Goal: Task Accomplishment & Management: Use online tool/utility

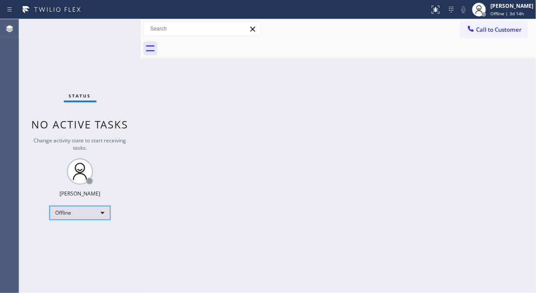
click at [97, 213] on div "Offline" at bounding box center [80, 213] width 61 height 14
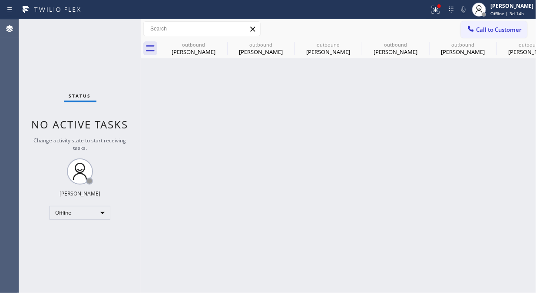
click at [86, 222] on div "Status No active tasks Change activity state to start receiving tasks. Fila Gar…" at bounding box center [80, 155] width 122 height 273
click at [90, 212] on div "Offline" at bounding box center [80, 213] width 61 height 14
click at [87, 242] on li "Unavailable" at bounding box center [79, 246] width 59 height 10
click at [167, 149] on div "Back to Dashboard Change Sender ID Customers Technicians Select a contact Outbo…" at bounding box center [339, 155] width 396 height 273
click at [359, 37] on div "Call to Customer Outbound call Location Search location Your caller id phone nu…" at bounding box center [339, 29] width 396 height 20
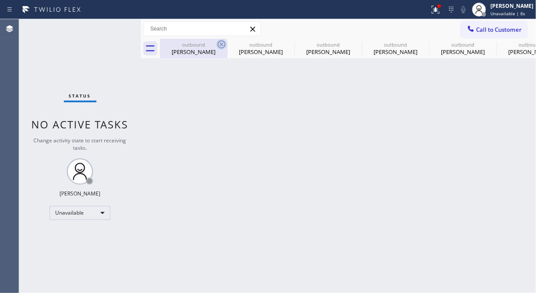
click at [222, 45] on icon at bounding box center [221, 44] width 10 height 10
click at [0, 0] on icon at bounding box center [0, 0] width 0 height 0
click at [220, 44] on icon at bounding box center [221, 44] width 10 height 10
click at [0, 0] on icon at bounding box center [0, 0] width 0 height 0
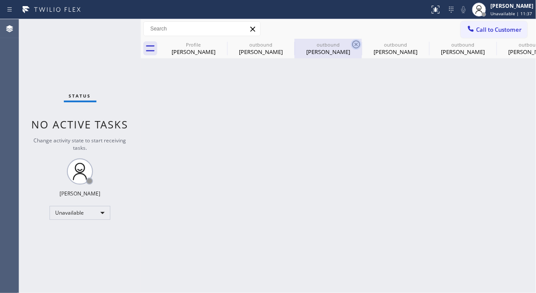
click at [351, 43] on icon at bounding box center [356, 44] width 10 height 10
click at [0, 0] on icon at bounding box center [0, 0] width 0 height 0
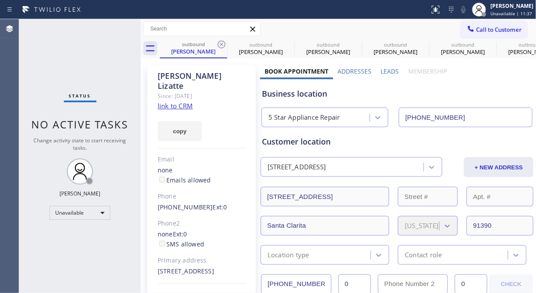
click at [222, 43] on icon at bounding box center [221, 44] width 10 height 10
click at [0, 0] on icon at bounding box center [0, 0] width 0 height 0
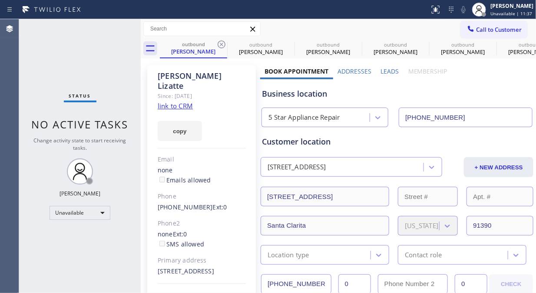
click at [0, 0] on icon at bounding box center [0, 0] width 0 height 0
click at [141, 67] on div at bounding box center [141, 155] width 0 height 273
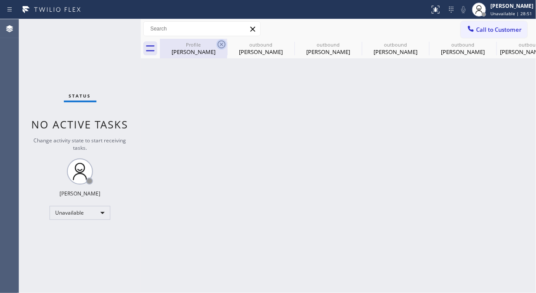
click at [219, 43] on icon at bounding box center [221, 44] width 10 height 10
drag, startPoint x: 219, startPoint y: 43, endPoint x: 233, endPoint y: 43, distance: 14.8
click at [0, 0] on icon at bounding box center [0, 0] width 0 height 0
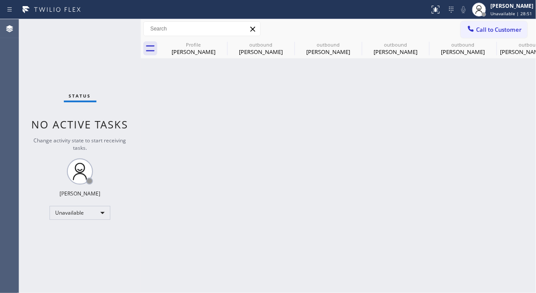
click at [0, 0] on icon at bounding box center [0, 0] width 0 height 0
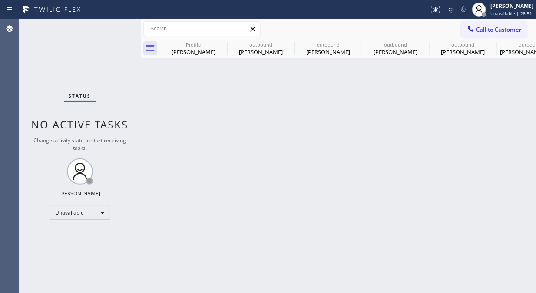
click at [0, 0] on icon at bounding box center [0, 0] width 0 height 0
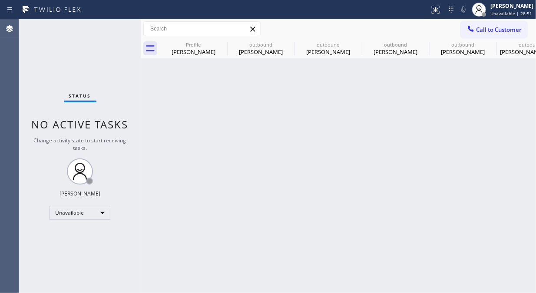
click at [0, 0] on icon at bounding box center [0, 0] width 0 height 0
click at [222, 44] on div "Profile Joe Mackay outbound Eduardo Citrinblum outbound Eduardo Citrinblum outb…" at bounding box center [348, 49] width 376 height 20
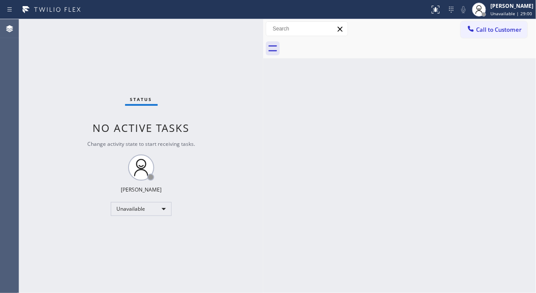
drag, startPoint x: 140, startPoint y: 56, endPoint x: 262, endPoint y: 97, distance: 129.2
click at [263, 97] on div at bounding box center [263, 155] width 0 height 273
drag, startPoint x: 140, startPoint y: 74, endPoint x: 266, endPoint y: 88, distance: 127.3
click at [267, 88] on div at bounding box center [267, 155] width 0 height 273
click at [444, 95] on div "Back to Dashboard Change Sender ID Customers Technicians Select a contact Outbo…" at bounding box center [401, 155] width 269 height 273
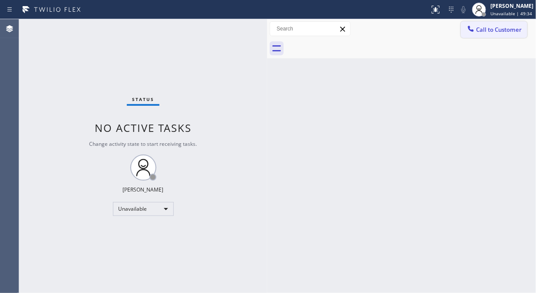
click at [496, 29] on span "Call to Customer" at bounding box center [499, 30] width 46 height 8
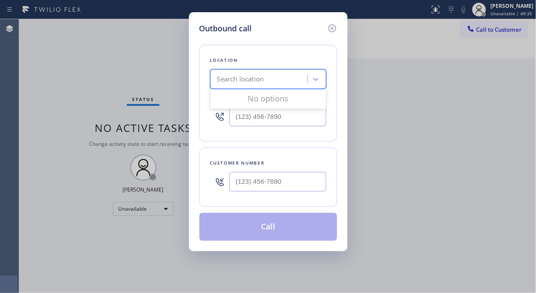
click at [268, 79] on div "Search location" at bounding box center [260, 79] width 95 height 15
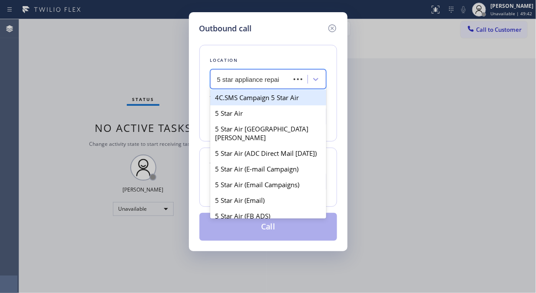
type input "5 star appliance repair"
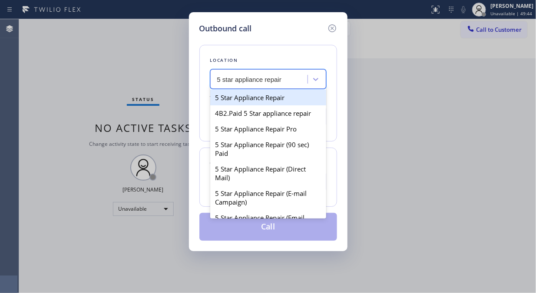
click at [263, 93] on div "5 Star Appliance Repair" at bounding box center [268, 98] width 116 height 16
type input "[PHONE_NUMBER]"
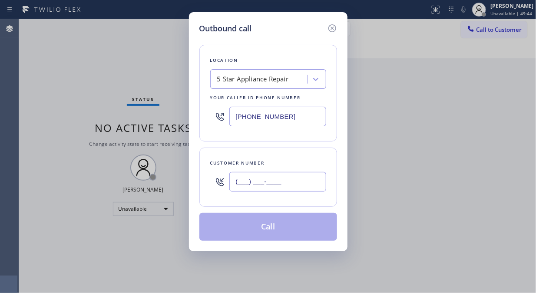
click at [255, 188] on input "(___) ___-____" at bounding box center [278, 182] width 97 height 20
paste input "905) 350-1063"
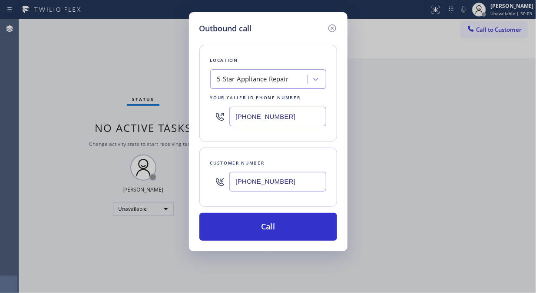
type input "(905) 350-1063"
click at [44, 55] on div "Outbound call Location 5 Star Appliance Repair Your caller id phone number (855…" at bounding box center [268, 146] width 536 height 293
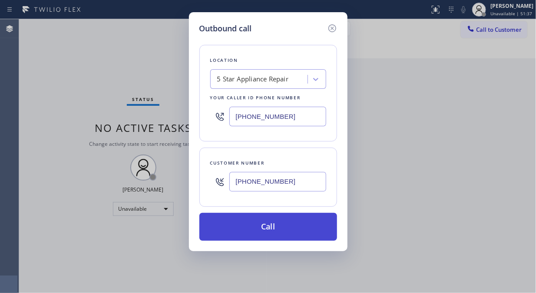
click at [281, 227] on button "Call" at bounding box center [269, 227] width 138 height 28
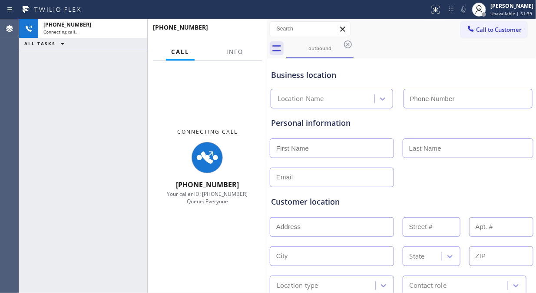
type input "[PHONE_NUMBER]"
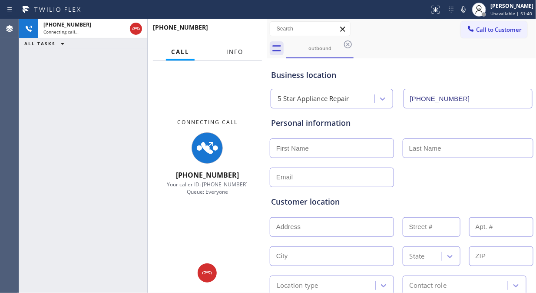
click at [235, 49] on span "Info" at bounding box center [234, 52] width 17 height 8
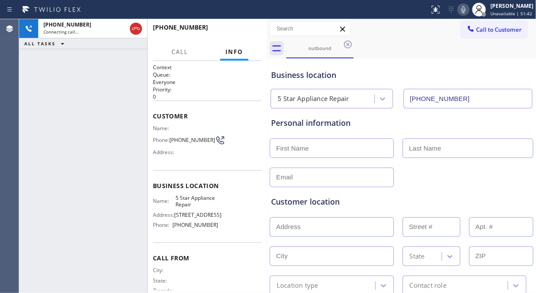
click at [463, 12] on icon at bounding box center [464, 9] width 10 height 10
click at [468, 7] on icon at bounding box center [464, 9] width 10 height 10
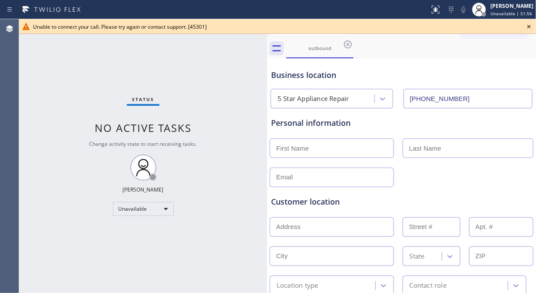
click at [531, 24] on icon at bounding box center [529, 26] width 10 height 10
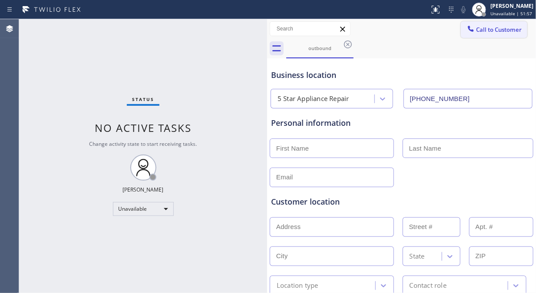
click at [503, 34] on button "Call to Customer" at bounding box center [494, 29] width 67 height 17
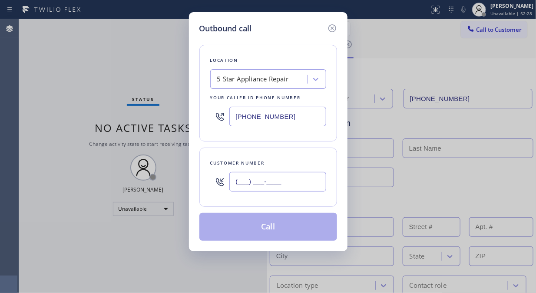
click at [263, 186] on input "(___) ___-____" at bounding box center [278, 182] width 97 height 20
paste input "905) 350-1063"
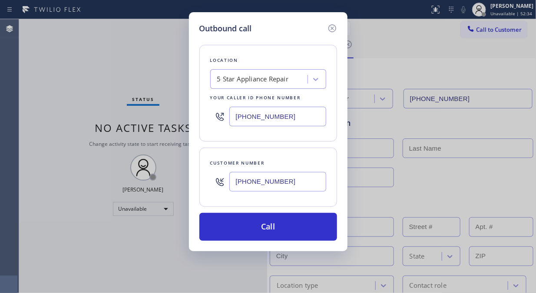
type input "(905) 350-1063"
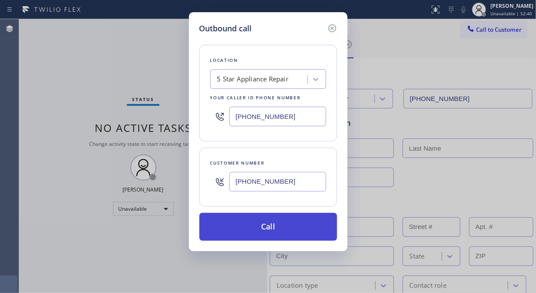
click at [287, 228] on button "Call" at bounding box center [269, 227] width 138 height 28
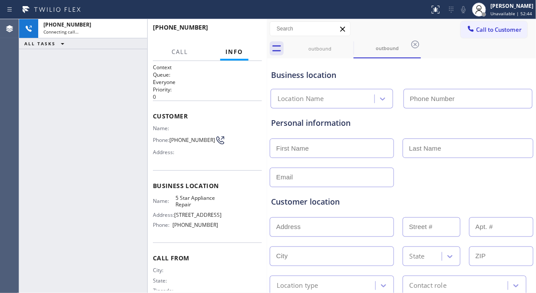
drag, startPoint x: 149, startPoint y: 124, endPoint x: 157, endPoint y: 131, distance: 11.1
click at [156, 130] on div "+19053501063 Connecting call… ALL TASKS ALL TASKS ACTIVE TASKS TASKS IN WRAP UP…" at bounding box center [143, 155] width 248 height 273
type input "[PHONE_NUMBER]"
drag, startPoint x: 186, startPoint y: 145, endPoint x: 154, endPoint y: 129, distance: 36.2
click at [154, 129] on div "Name: Phone: (905) 350-1063 Address:" at bounding box center [186, 142] width 66 height 34
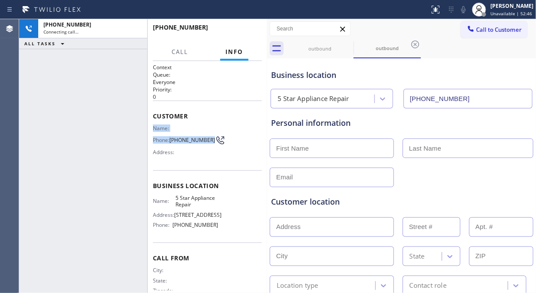
copy div "Name: Phone: (905) 350-1063"
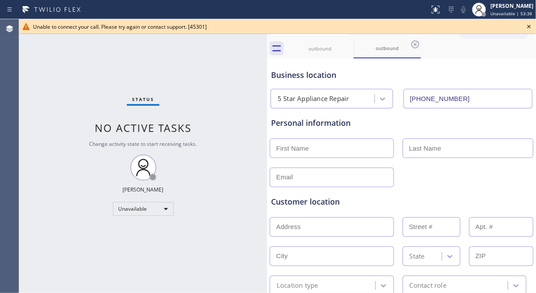
click at [530, 25] on icon at bounding box center [529, 26] width 10 height 10
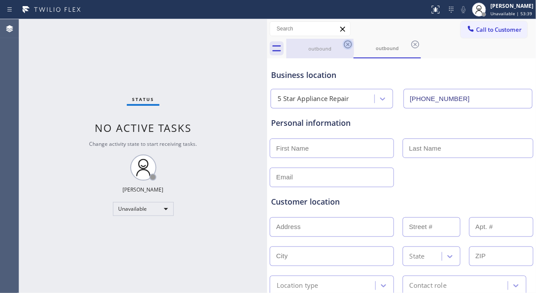
click at [346, 42] on icon at bounding box center [348, 44] width 8 height 8
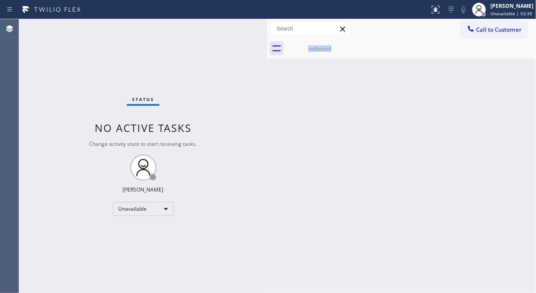
click at [346, 42] on div "outbound" at bounding box center [319, 49] width 67 height 20
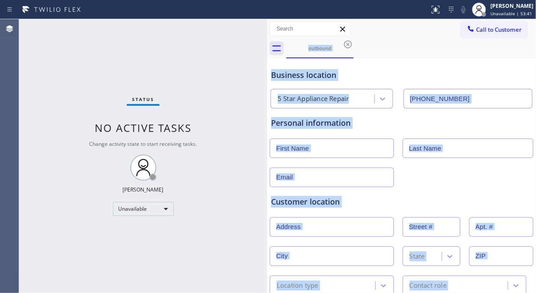
click at [346, 48] on icon at bounding box center [348, 44] width 10 height 10
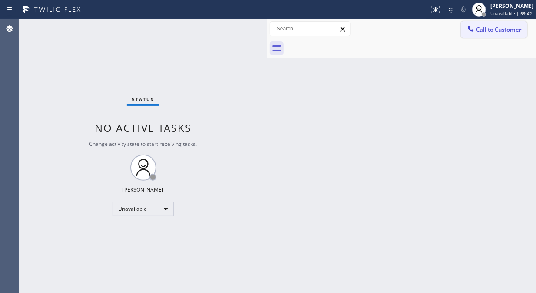
click at [504, 33] on span "Call to Customer" at bounding box center [499, 30] width 46 height 8
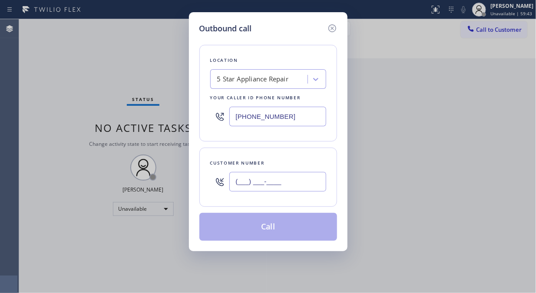
click at [234, 190] on input "(___) ___-____" at bounding box center [278, 182] width 97 height 20
paste input "213) 662-8408"
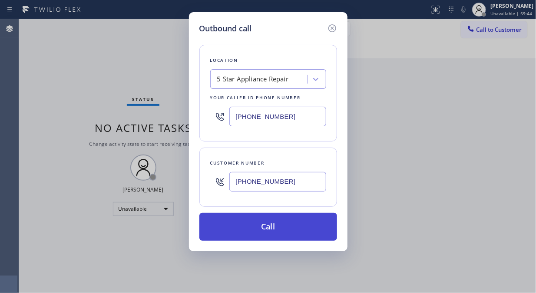
type input "(213) 662-8408"
click at [268, 226] on button "Call" at bounding box center [269, 227] width 138 height 28
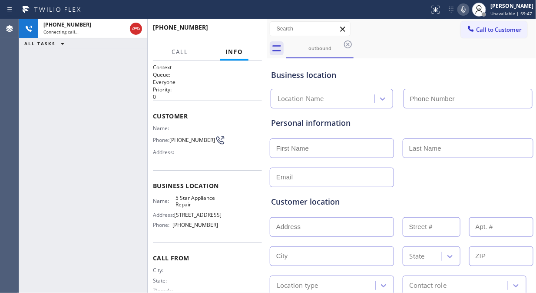
type input "[PHONE_NUMBER]"
copy div "Name: Phone: (213) 662-8408"
drag, startPoint x: 186, startPoint y: 145, endPoint x: 153, endPoint y: 128, distance: 37.5
click at [153, 128] on div "Name: Phone: (213) 662-8408 Address:" at bounding box center [186, 142] width 66 height 34
click at [43, 119] on div "+12136628408 Connecting call… ALL TASKS ALL TASKS ACTIVE TASKS TASKS IN WRAP UP" at bounding box center [83, 155] width 128 height 273
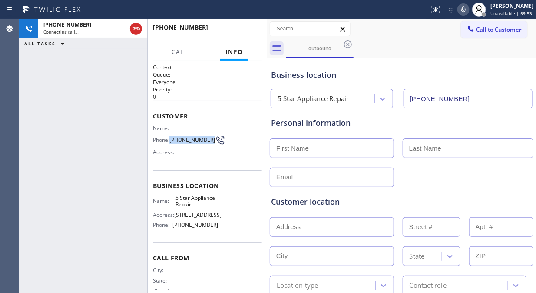
drag, startPoint x: 178, startPoint y: 144, endPoint x: 170, endPoint y: 138, distance: 10.3
click at [170, 138] on div "Phone: (213) 662-8408" at bounding box center [186, 140] width 66 height 10
copy div "(213) 662-8408"
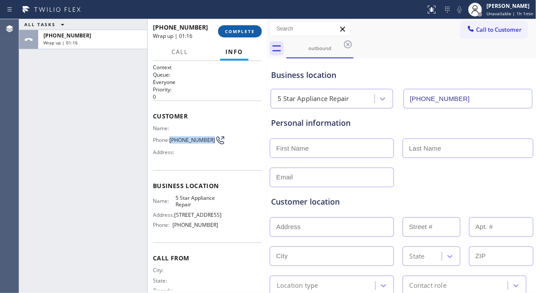
click at [240, 32] on span "COMPLETE" at bounding box center [240, 31] width 30 height 6
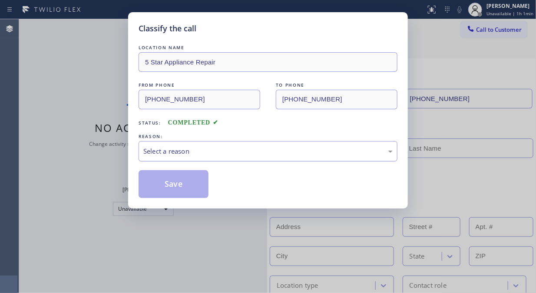
click at [264, 159] on div "Select a reason" at bounding box center [268, 151] width 259 height 20
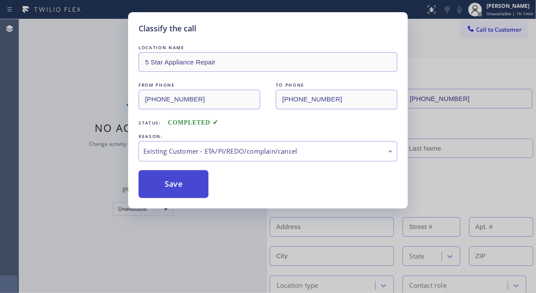
click at [171, 180] on button "Save" at bounding box center [174, 184] width 70 height 28
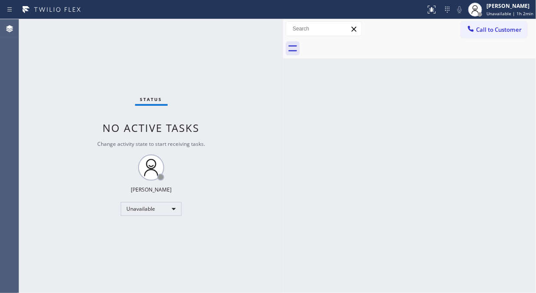
drag, startPoint x: 266, startPoint y: 64, endPoint x: 284, endPoint y: 70, distance: 19.2
click at [283, 70] on div at bounding box center [283, 155] width 0 height 273
click at [66, 80] on div "Status No active tasks Change activity state to start receiving tasks. Fila Gar…" at bounding box center [152, 155] width 266 height 273
click at [501, 31] on span "Call to Customer" at bounding box center [499, 30] width 46 height 8
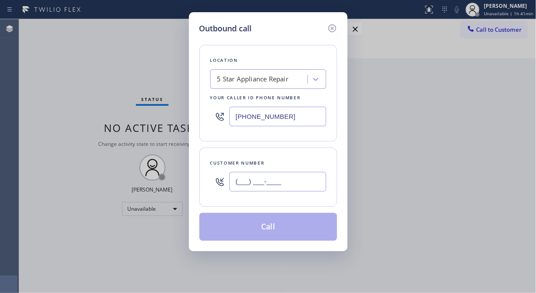
click at [263, 177] on input "(___) ___-____" at bounding box center [278, 182] width 97 height 20
paste input "905) 350-1063"
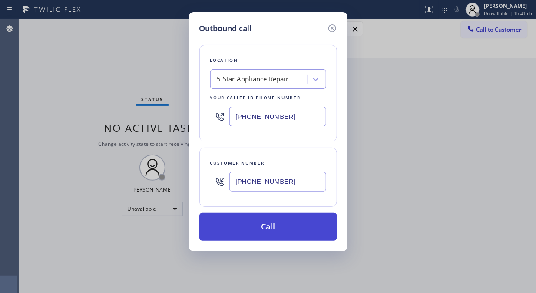
type input "(905) 350-1063"
click at [276, 222] on button "Call" at bounding box center [269, 227] width 138 height 28
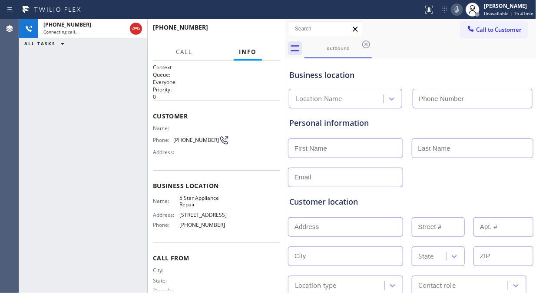
type input "[PHONE_NUMBER]"
click at [462, 11] on icon at bounding box center [457, 9] width 10 height 10
click at [461, 10] on icon at bounding box center [457, 9] width 10 height 10
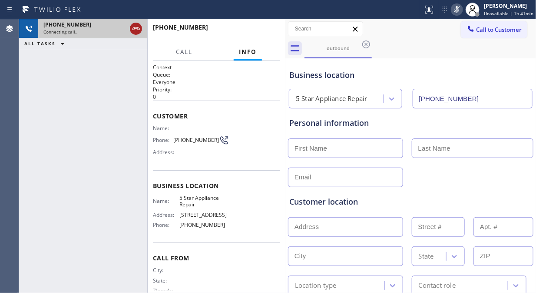
drag, startPoint x: 133, startPoint y: 20, endPoint x: 137, endPoint y: 29, distance: 9.8
click at [133, 21] on div at bounding box center [136, 28] width 16 height 19
click at [137, 29] on icon at bounding box center [136, 28] width 10 height 10
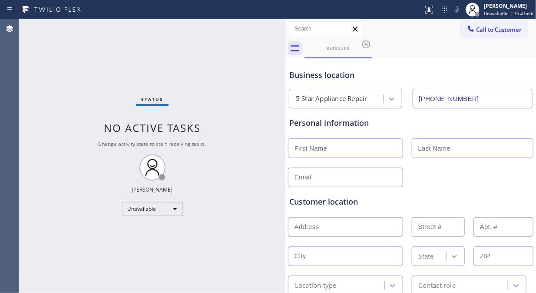
click at [497, 27] on span "Call to Customer" at bounding box center [499, 30] width 46 height 8
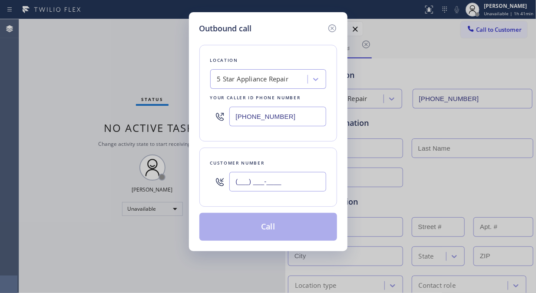
click at [271, 187] on input "(___) ___-____" at bounding box center [278, 182] width 97 height 20
paste input "213) 662-8408"
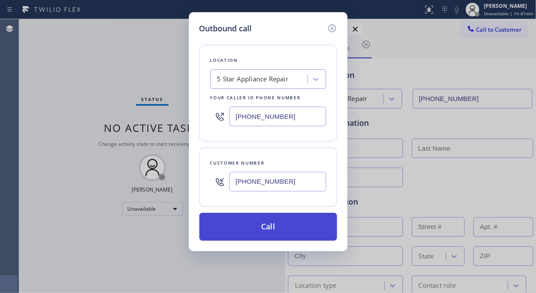
type input "(213) 662-8408"
click at [274, 230] on button "Call" at bounding box center [269, 227] width 138 height 28
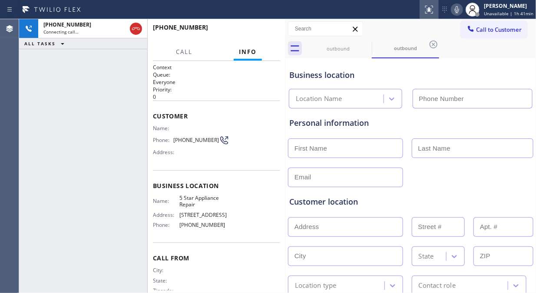
type input "[PHONE_NUMBER]"
click at [461, 10] on icon at bounding box center [457, 9] width 10 height 10
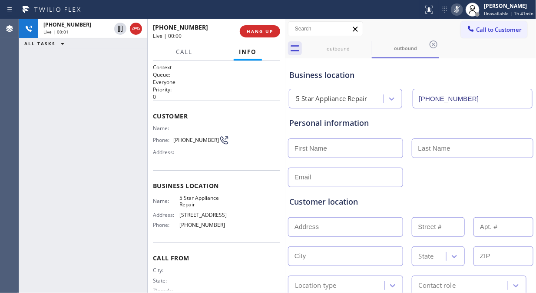
click at [461, 10] on icon at bounding box center [457, 9] width 10 height 10
click at [459, 10] on icon at bounding box center [457, 9] width 4 height 7
click at [458, 7] on icon at bounding box center [457, 9] width 10 height 10
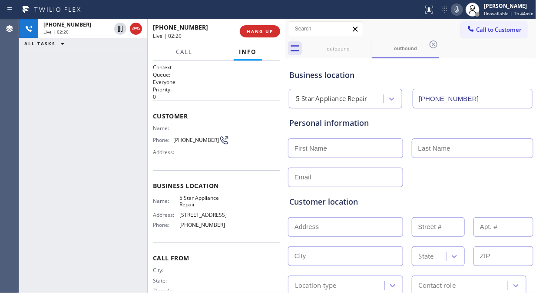
click at [463, 12] on icon at bounding box center [457, 9] width 10 height 10
click at [459, 12] on icon at bounding box center [457, 9] width 4 height 7
click at [461, 12] on icon at bounding box center [457, 9] width 10 height 10
click at [458, 7] on icon at bounding box center [457, 9] width 10 height 10
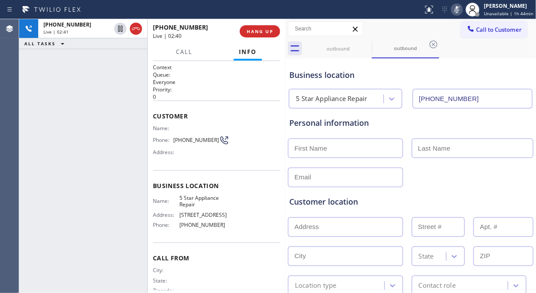
click at [458, 7] on icon at bounding box center [457, 9] width 10 height 10
click at [457, 6] on icon at bounding box center [457, 9] width 10 height 10
click at [459, 9] on icon at bounding box center [457, 9] width 10 height 10
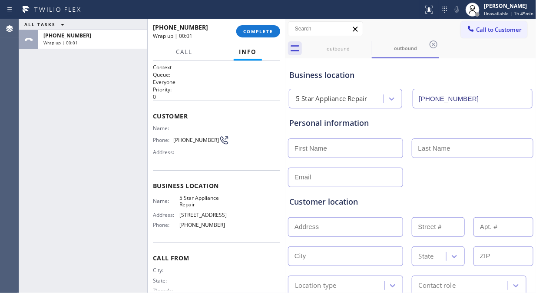
drag, startPoint x: 265, startPoint y: 32, endPoint x: 279, endPoint y: 103, distance: 72.2
click at [279, 103] on div "+12136628408 Wrap up | 00:01 COMPLETE Call Info Call ended +12136628408 Wrap up…" at bounding box center [217, 155] width 138 height 273
click at [278, 33] on button "COMPLETE" at bounding box center [258, 31] width 44 height 12
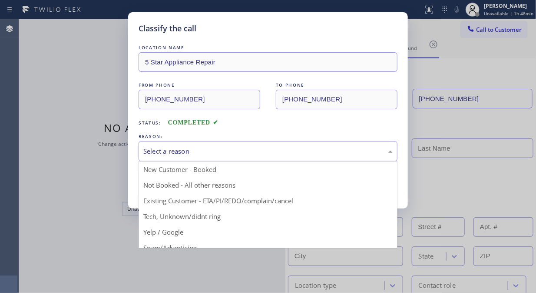
click at [245, 150] on div "Select a reason" at bounding box center [268, 151] width 250 height 10
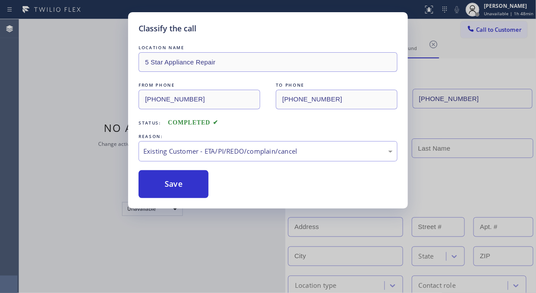
click at [189, 182] on button "Save" at bounding box center [174, 184] width 70 height 28
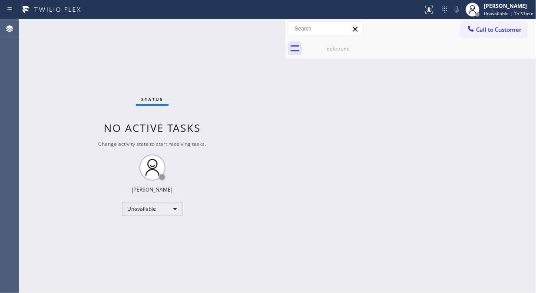
click at [37, 128] on div "Status No active tasks Change activity state to start receiving tasks. [PERSON_…" at bounding box center [152, 155] width 266 height 273
drag, startPoint x: 338, startPoint y: 54, endPoint x: 364, endPoint y: 39, distance: 30.4
click at [343, 53] on div "outbound" at bounding box center [339, 49] width 66 height 20
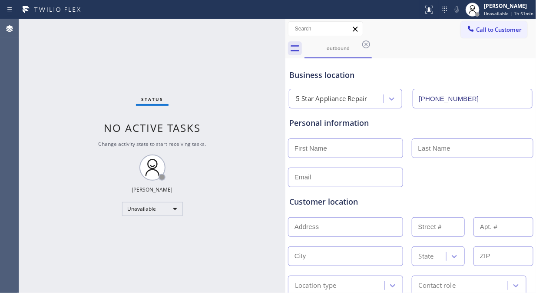
click at [368, 37] on div "Call to Customer Outbound call Location 5 Star Appliance Repair Your caller id …" at bounding box center [411, 29] width 251 height 20
drag, startPoint x: 366, startPoint y: 42, endPoint x: 390, endPoint y: 1, distance: 46.7
click at [366, 42] on icon at bounding box center [366, 44] width 10 height 10
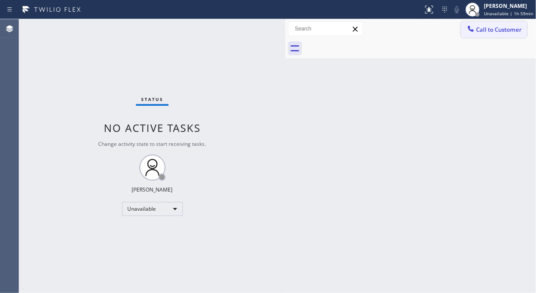
click at [491, 31] on span "Call to Customer" at bounding box center [499, 30] width 46 height 8
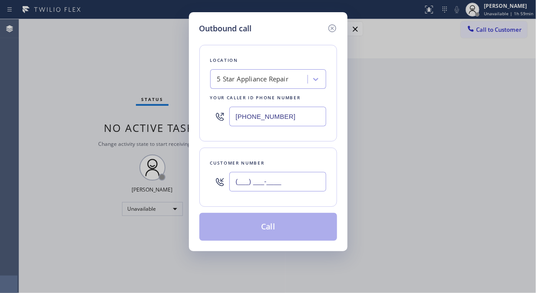
click at [249, 179] on input "(___) ___-____" at bounding box center [278, 182] width 97 height 20
paste input "818) 889-0008"
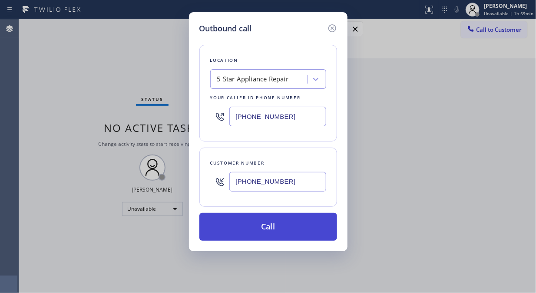
type input "[PHONE_NUMBER]"
click at [276, 233] on button "Call" at bounding box center [269, 227] width 138 height 28
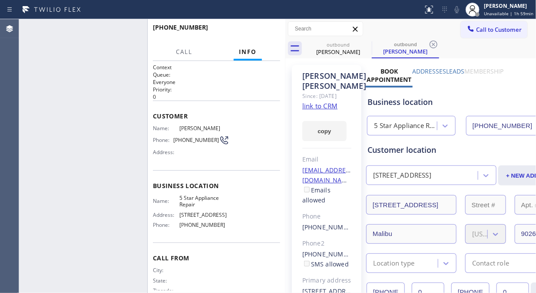
type input "[PHONE_NUMBER]"
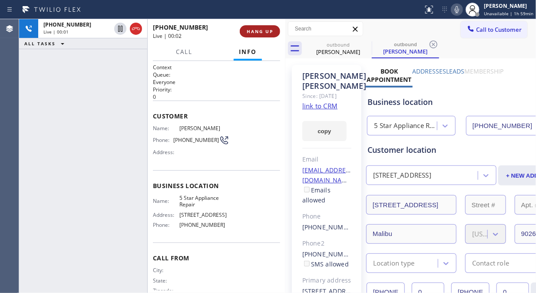
click at [254, 25] on button "HANG UP" at bounding box center [260, 31] width 40 height 12
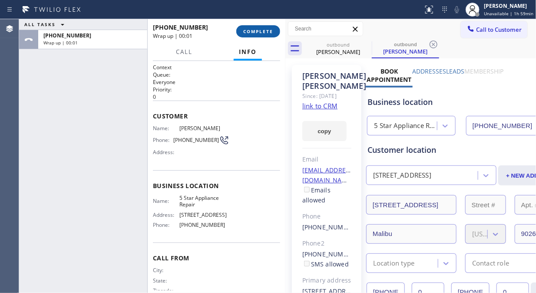
click at [257, 29] on span "COMPLETE" at bounding box center [258, 31] width 30 height 6
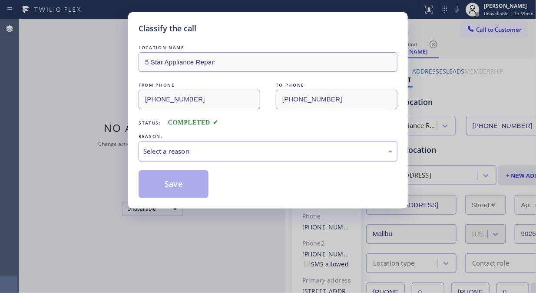
drag, startPoint x: 245, startPoint y: 145, endPoint x: 250, endPoint y: 156, distance: 12.1
click at [246, 146] on div "Select a reason" at bounding box center [268, 151] width 259 height 20
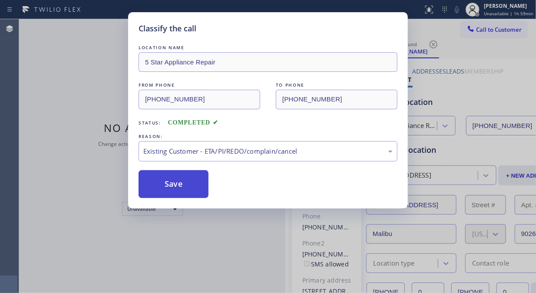
drag, startPoint x: 174, startPoint y: 180, endPoint x: 180, endPoint y: 182, distance: 5.8
click at [174, 180] on button "Save" at bounding box center [174, 184] width 70 height 28
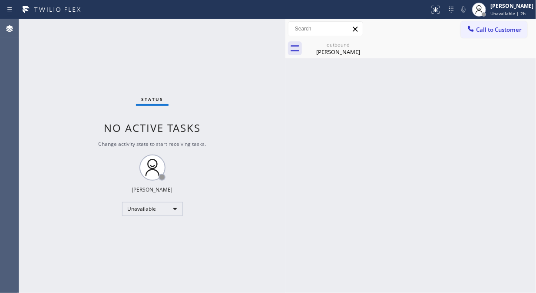
click at [496, 31] on span "Call to Customer" at bounding box center [499, 30] width 46 height 8
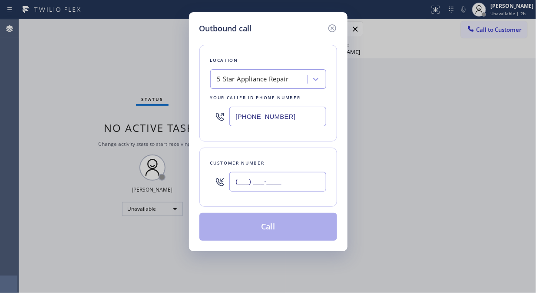
click at [290, 176] on input "(___) ___-____" at bounding box center [278, 182] width 97 height 20
paste input "323) 788-4121"
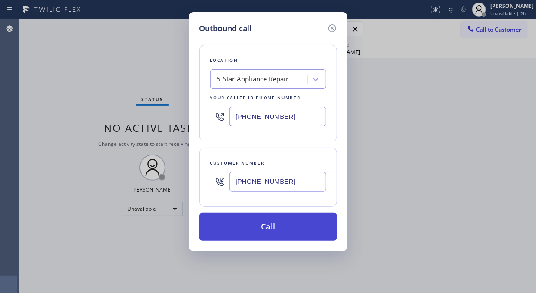
type input "[PHONE_NUMBER]"
click at [305, 228] on button "Call" at bounding box center [269, 227] width 138 height 28
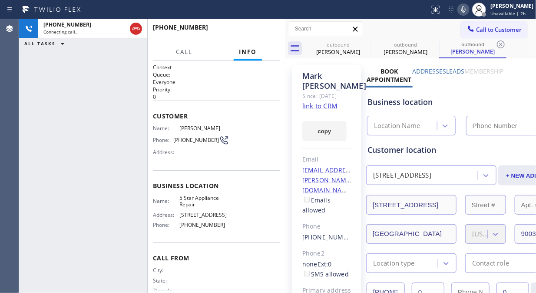
type input "[PHONE_NUMBER]"
click at [36, 73] on div "+13237884121 Live | 00:02 ALL TASKS ALL TASKS ACTIVE TASKS TASKS IN WRAP UP" at bounding box center [83, 155] width 128 height 273
click at [259, 28] on span "HANG UP" at bounding box center [260, 31] width 27 height 6
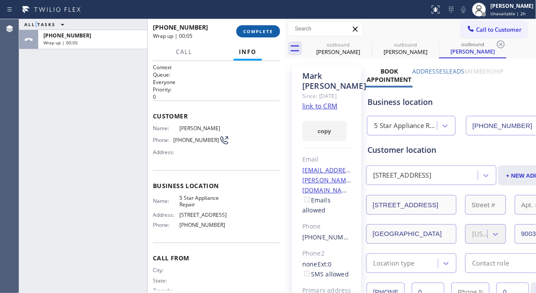
click at [254, 32] on span "COMPLETE" at bounding box center [258, 31] width 30 height 6
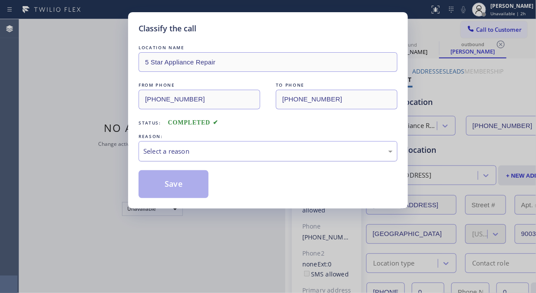
click at [264, 152] on div "Select a reason" at bounding box center [268, 151] width 250 height 10
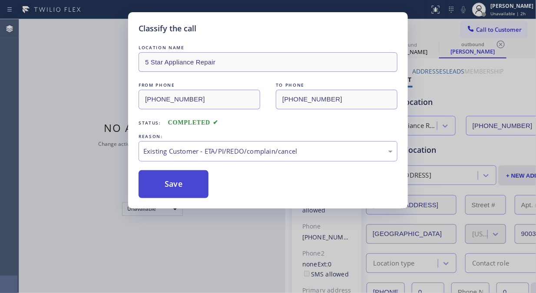
click at [174, 190] on button "Save" at bounding box center [174, 184] width 70 height 28
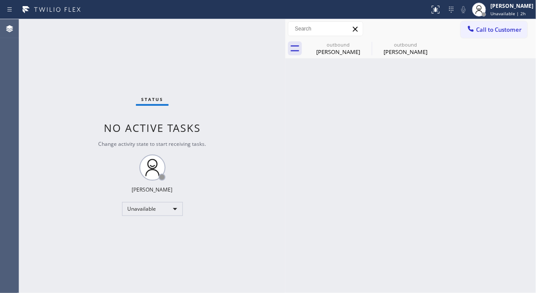
click at [476, 29] on span "Call to Customer" at bounding box center [499, 30] width 46 height 8
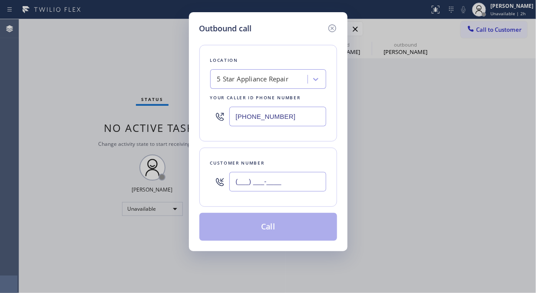
click at [294, 175] on input "(___) ___-____" at bounding box center [278, 182] width 97 height 20
click at [235, 186] on input "(___) ___-____" at bounding box center [278, 182] width 97 height 20
paste input "310) 420-6462"
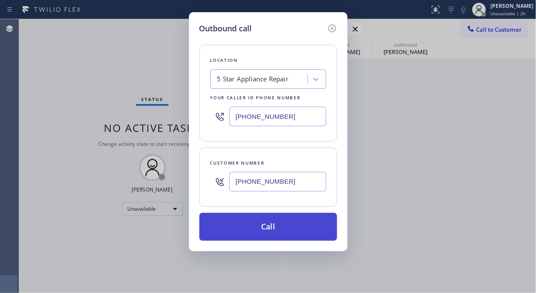
type input "[PHONE_NUMBER]"
click at [285, 227] on button "Call" at bounding box center [269, 227] width 138 height 28
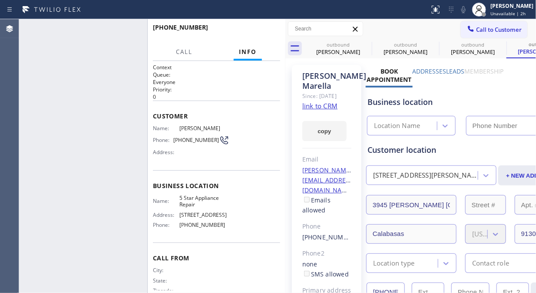
type input "[PHONE_NUMBER]"
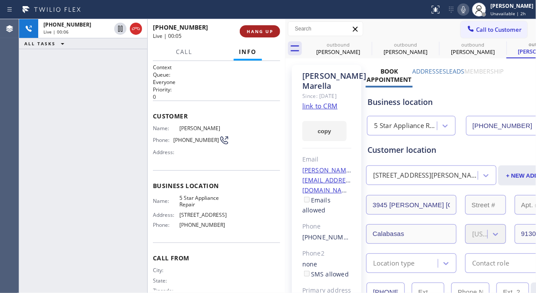
click at [261, 33] on span "HANG UP" at bounding box center [260, 31] width 27 height 6
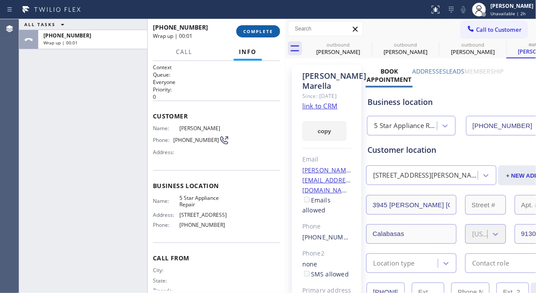
click at [263, 33] on span "COMPLETE" at bounding box center [258, 31] width 30 height 6
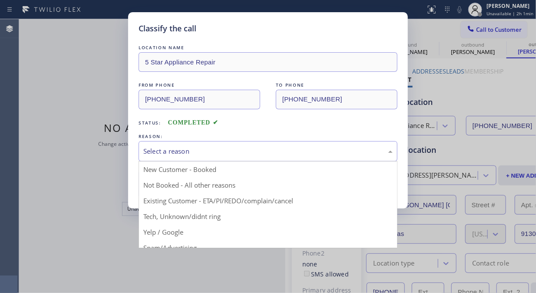
click at [293, 154] on div "Select a reason" at bounding box center [268, 151] width 250 height 10
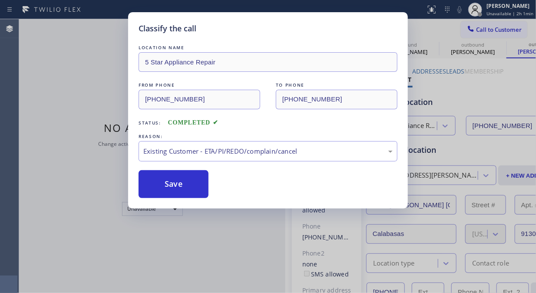
click at [187, 191] on button "Save" at bounding box center [174, 184] width 70 height 28
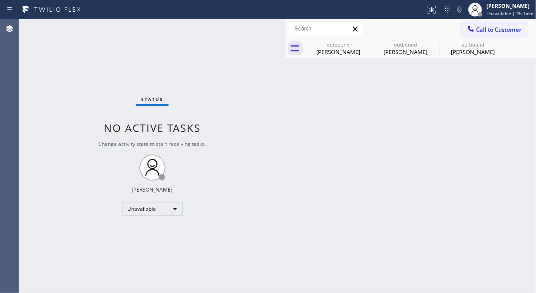
drag, startPoint x: 15, startPoint y: 50, endPoint x: 23, endPoint y: 49, distance: 7.9
click at [15, 50] on div "Agent Desktop" at bounding box center [9, 155] width 19 height 273
click at [495, 24] on button "Call to Customer" at bounding box center [494, 29] width 67 height 17
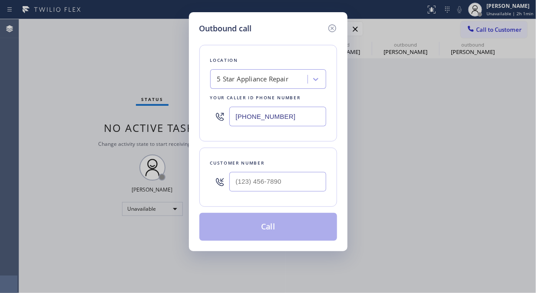
click at [263, 195] on div at bounding box center [278, 181] width 97 height 28
click at [266, 185] on input "(___) ___-____" at bounding box center [278, 182] width 97 height 20
paste input "917) 853-8286"
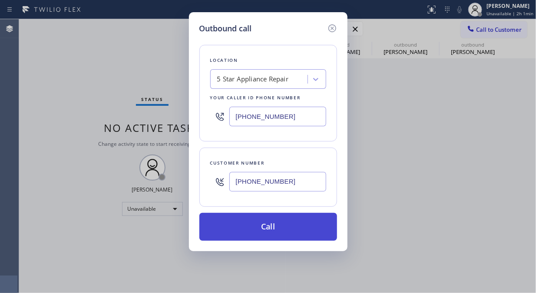
type input "[PHONE_NUMBER]"
click at [301, 233] on button "Call" at bounding box center [269, 227] width 138 height 28
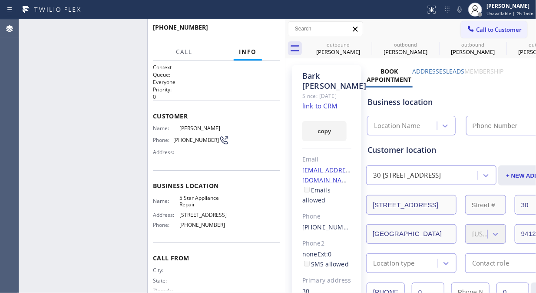
type input "[PHONE_NUMBER]"
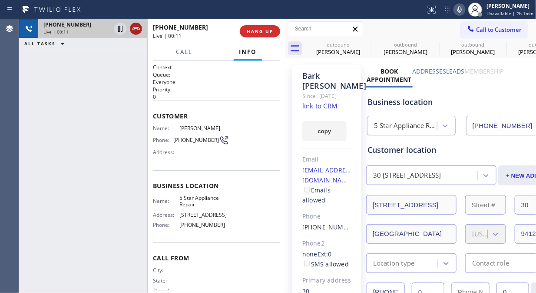
click at [140, 29] on icon at bounding box center [136, 28] width 10 height 10
click at [255, 32] on span "HANG UP" at bounding box center [260, 31] width 27 height 6
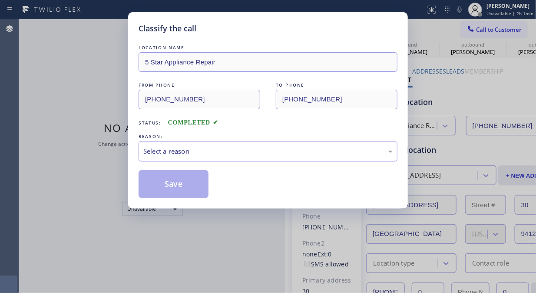
click at [257, 31] on div "Classify the call" at bounding box center [268, 29] width 259 height 12
click at [288, 145] on div "Select a reason" at bounding box center [268, 151] width 259 height 20
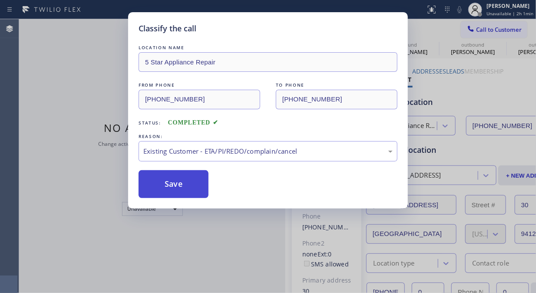
click at [179, 182] on button "Save" at bounding box center [174, 184] width 70 height 28
drag, startPoint x: 497, startPoint y: 25, endPoint x: 494, endPoint y: 31, distance: 6.8
click at [497, 26] on span "Call to Customer" at bounding box center [499, 30] width 46 height 8
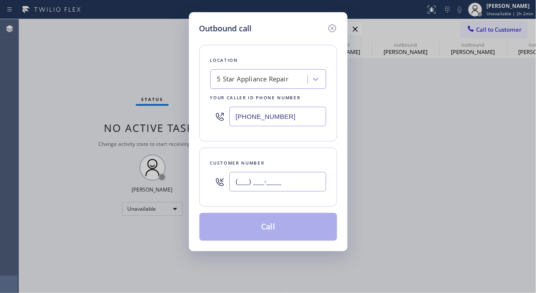
click at [265, 173] on input "(___) ___-____" at bounding box center [278, 182] width 97 height 20
paste input "310) 989-4452"
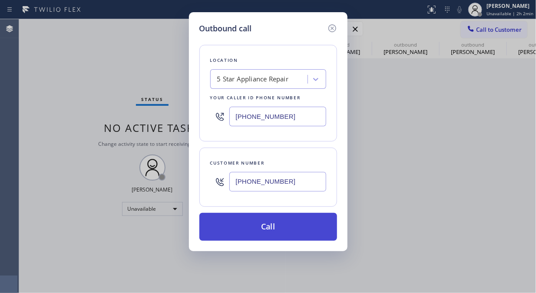
type input "[PHONE_NUMBER]"
click at [281, 224] on button "Call" at bounding box center [269, 227] width 138 height 28
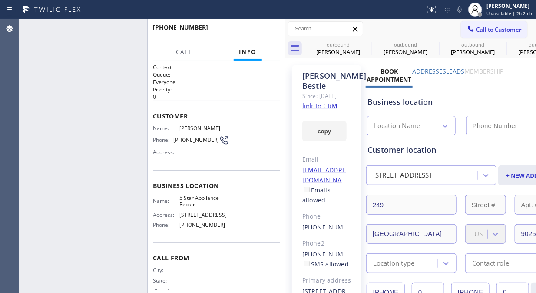
type input "[PHONE_NUMBER]"
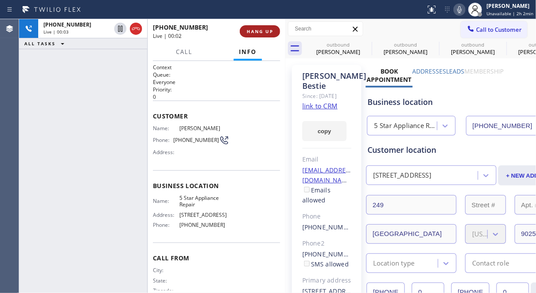
click at [271, 35] on button "HANG UP" at bounding box center [260, 31] width 40 height 12
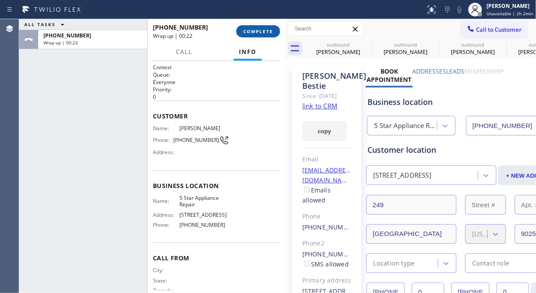
click at [255, 31] on span "COMPLETE" at bounding box center [258, 31] width 30 height 6
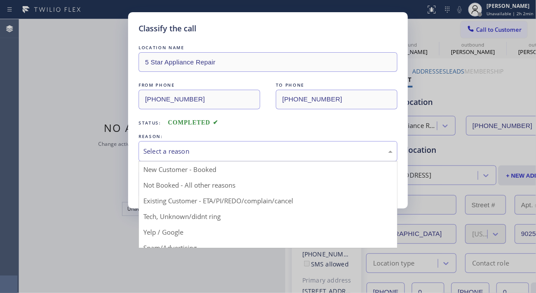
click at [256, 149] on div "Select a reason" at bounding box center [268, 151] width 250 height 10
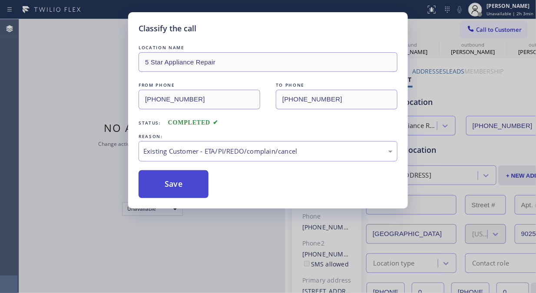
click at [170, 172] on button "Save" at bounding box center [174, 184] width 70 height 28
click at [181, 179] on button "Save" at bounding box center [174, 184] width 70 height 28
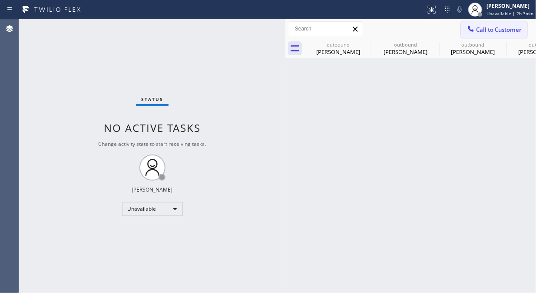
click at [474, 32] on icon at bounding box center [471, 28] width 9 height 9
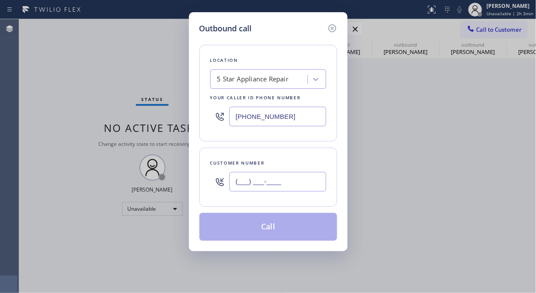
click at [301, 183] on input "(___) ___-____" at bounding box center [278, 182] width 97 height 20
paste input "949) 675-1883"
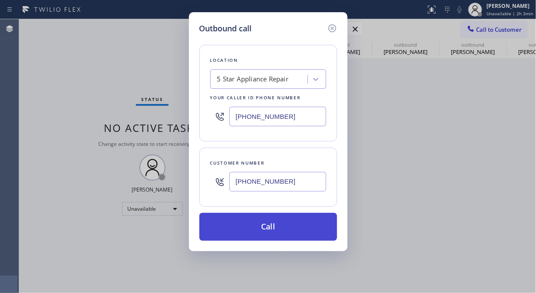
type input "[PHONE_NUMBER]"
click at [307, 228] on button "Call" at bounding box center [269, 227] width 138 height 28
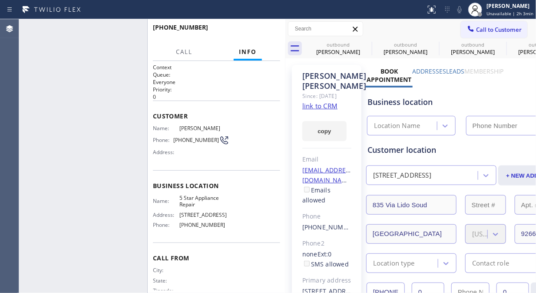
type input "[PHONE_NUMBER]"
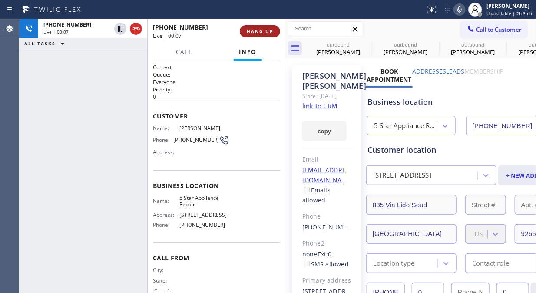
click at [253, 29] on span "HANG UP" at bounding box center [260, 31] width 27 height 6
click at [254, 29] on span "HANG UP" at bounding box center [260, 31] width 27 height 6
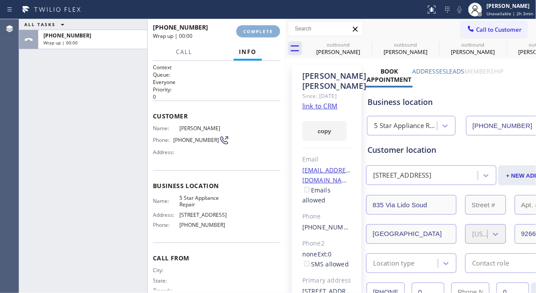
click at [254, 29] on span "COMPLETE" at bounding box center [258, 31] width 30 height 6
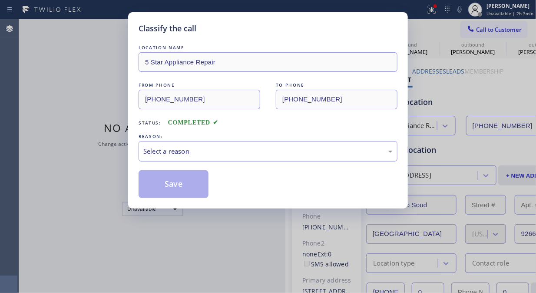
click at [286, 157] on div "Select a reason" at bounding box center [268, 151] width 259 height 20
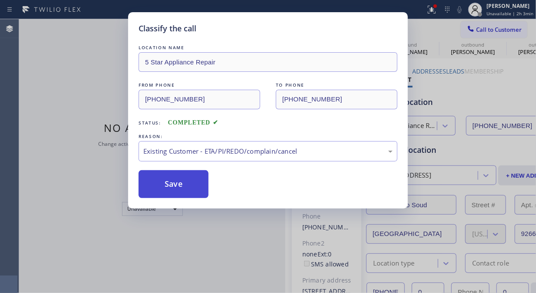
drag, startPoint x: 140, startPoint y: 184, endPoint x: 175, endPoint y: 181, distance: 34.5
click at [142, 184] on button "Save" at bounding box center [174, 184] width 70 height 28
click at [170, 181] on button "Save" at bounding box center [174, 184] width 70 height 28
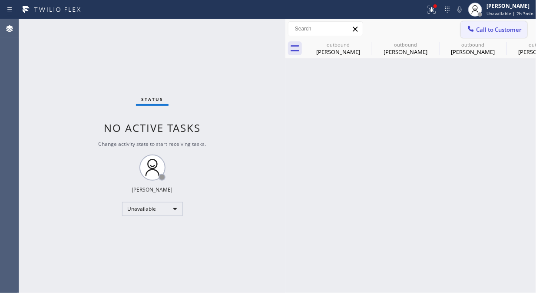
click at [487, 30] on span "Call to Customer" at bounding box center [499, 30] width 46 height 8
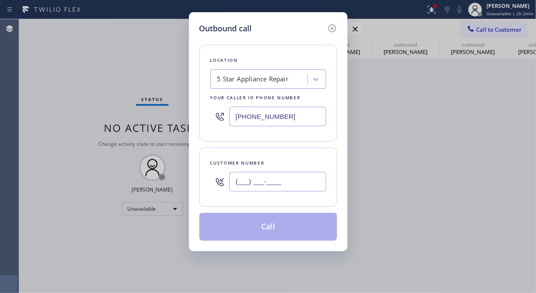
click at [279, 184] on input "(___) ___-____" at bounding box center [278, 182] width 97 height 20
paste input "858) 405-2730"
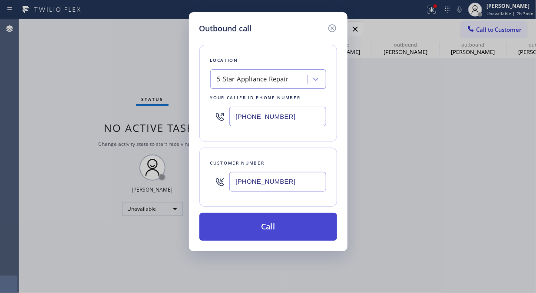
type input "(858) 405-2730"
click at [280, 229] on button "Call" at bounding box center [269, 227] width 138 height 28
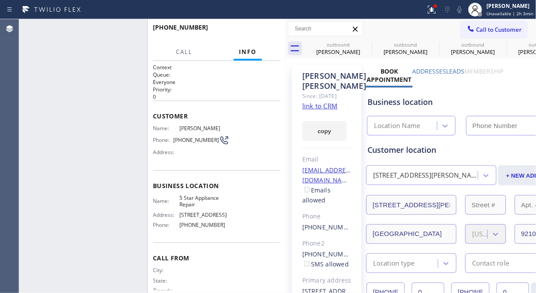
type input "[PHONE_NUMBER]"
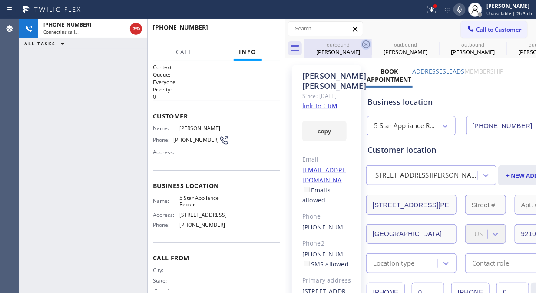
click at [368, 45] on icon at bounding box center [366, 44] width 10 height 10
click at [0, 0] on icon at bounding box center [0, 0] width 0 height 0
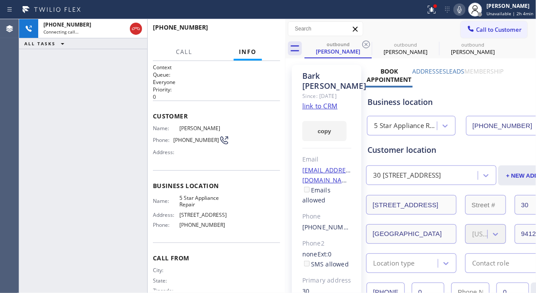
drag, startPoint x: 26, startPoint y: 74, endPoint x: 55, endPoint y: 60, distance: 32.3
click at [26, 74] on div "+18584052730 Connecting call… ALL TASKS ALL TASKS ACTIVE TASKS TASKS IN WRAP UP" at bounding box center [83, 155] width 128 height 273
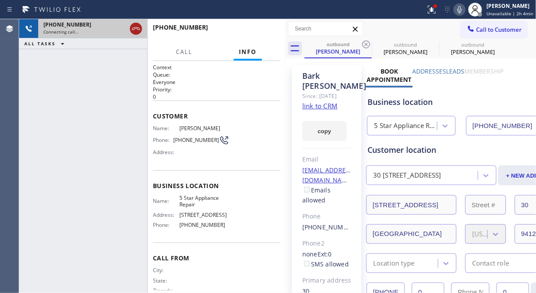
click at [133, 27] on icon at bounding box center [136, 28] width 10 height 10
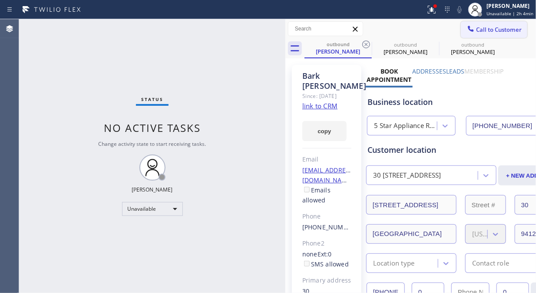
click at [487, 34] on button "Call to Customer" at bounding box center [494, 29] width 67 height 17
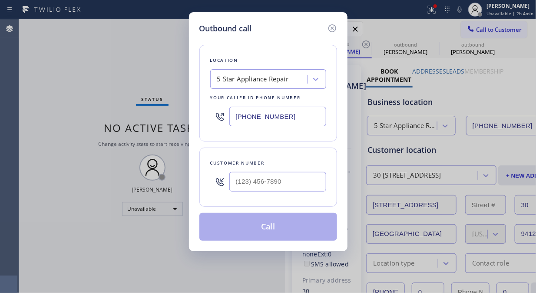
click at [269, 186] on input "text" at bounding box center [278, 182] width 97 height 20
paste input "917) 579-6055"
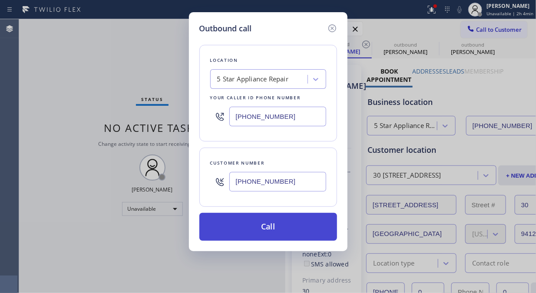
type input "[PHONE_NUMBER]"
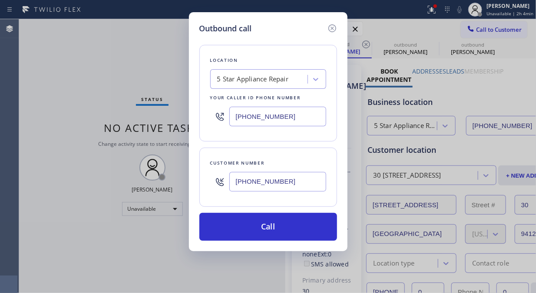
drag, startPoint x: 293, startPoint y: 225, endPoint x: 334, endPoint y: 105, distance: 126.7
click at [294, 225] on button "Call" at bounding box center [269, 227] width 138 height 28
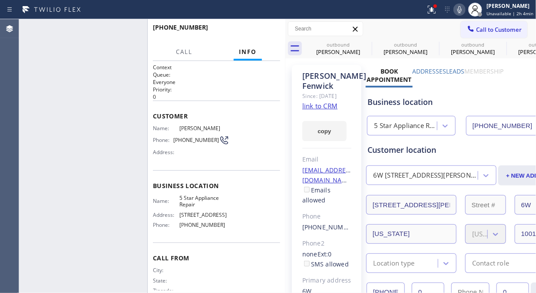
type input "[PHONE_NUMBER]"
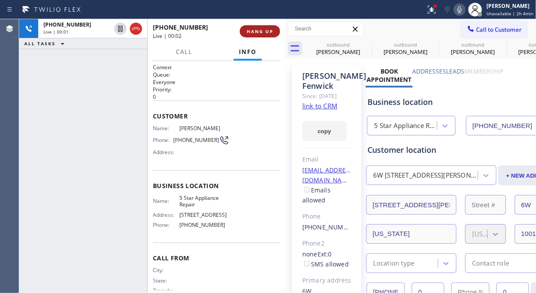
click at [269, 31] on span "HANG UP" at bounding box center [260, 31] width 27 height 6
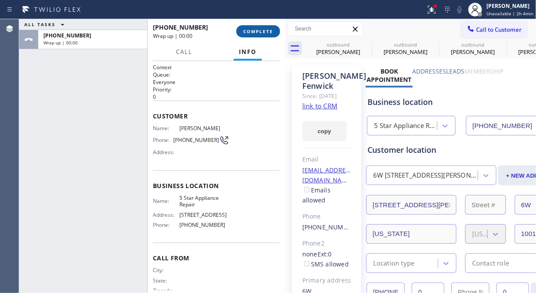
click at [270, 31] on span "COMPLETE" at bounding box center [258, 31] width 30 height 6
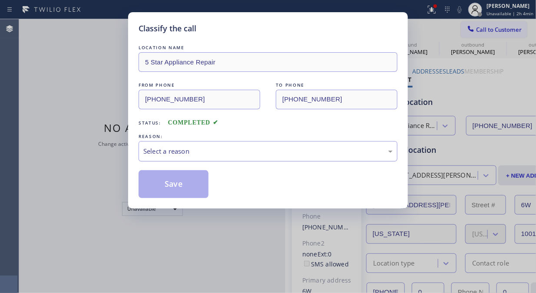
click at [277, 150] on div "Select a reason" at bounding box center [268, 151] width 250 height 10
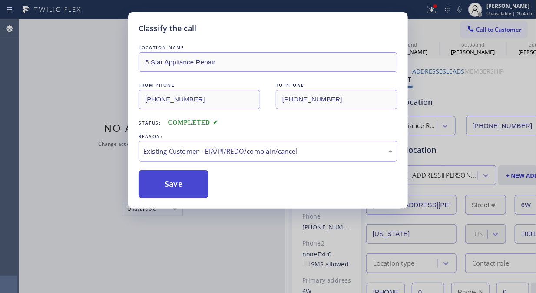
click at [174, 189] on button "Save" at bounding box center [174, 184] width 70 height 28
click at [476, 31] on div at bounding box center [471, 29] width 10 height 10
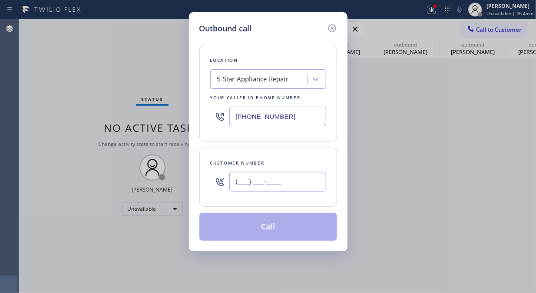
click at [287, 183] on input "(___) ___-____" at bounding box center [278, 182] width 97 height 20
paste input "949) 278-8334"
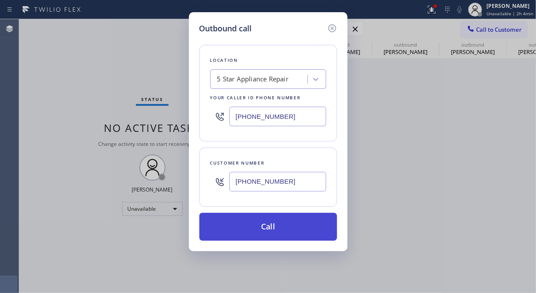
type input "[PHONE_NUMBER]"
click at [302, 229] on button "Call" at bounding box center [269, 227] width 138 height 28
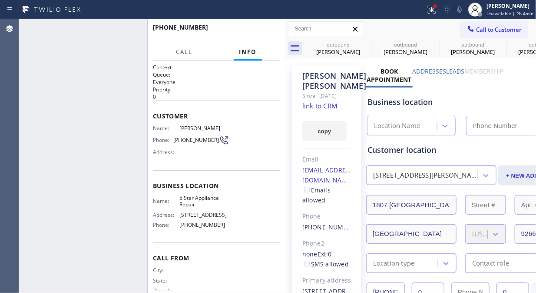
type input "[PHONE_NUMBER]"
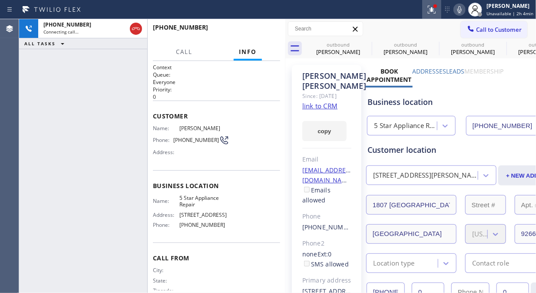
click at [436, 10] on icon at bounding box center [432, 9] width 10 height 10
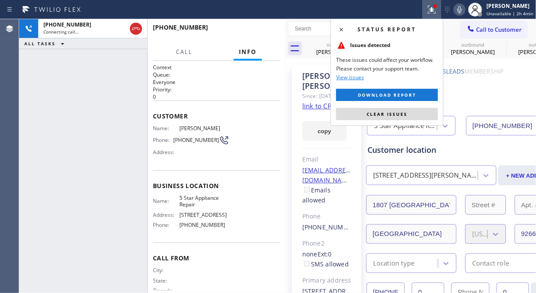
click at [400, 110] on button "Clear issues" at bounding box center [387, 114] width 102 height 12
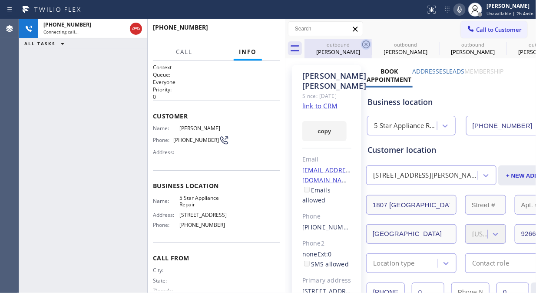
click at [366, 41] on icon at bounding box center [367, 44] width 8 height 8
click at [0, 0] on icon at bounding box center [0, 0] width 0 height 0
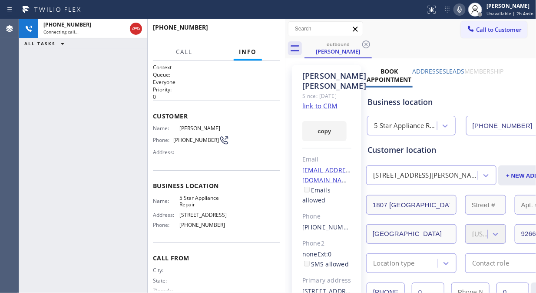
click at [365, 42] on icon at bounding box center [366, 44] width 10 height 10
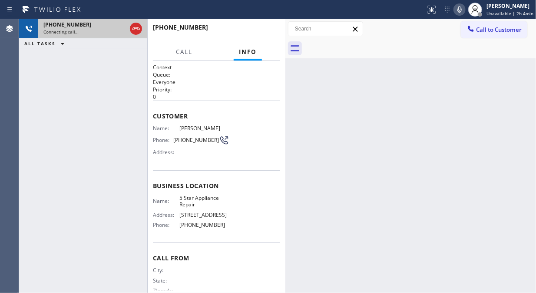
click at [104, 33] on div "Connecting call…" at bounding box center [84, 32] width 83 height 6
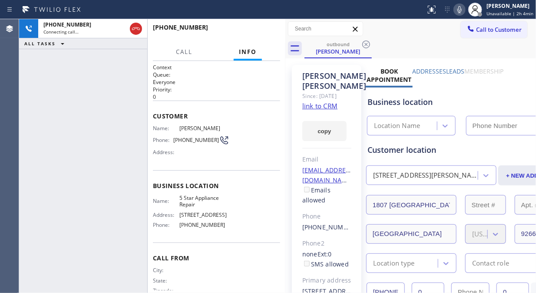
type input "[PHONE_NUMBER]"
click at [33, 72] on div "+19492788334 Connecting call… ALL TASKS ALL TASKS ACTIVE TASKS TASKS IN WRAP UP" at bounding box center [83, 155] width 128 height 273
click at [147, 23] on div at bounding box center [147, 155] width 0 height 273
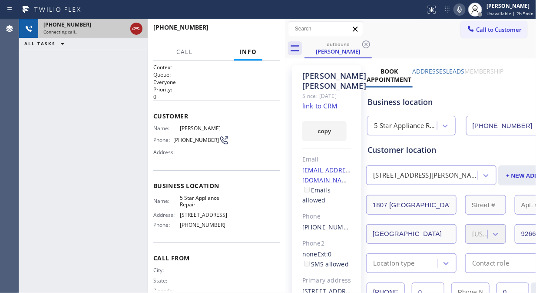
click at [136, 31] on icon at bounding box center [136, 28] width 10 height 10
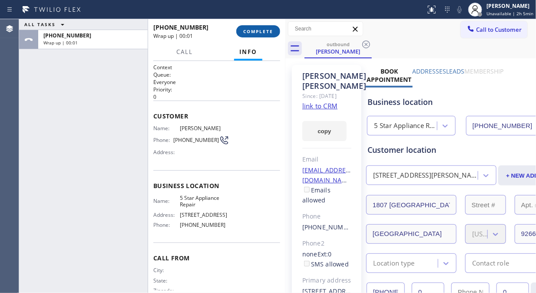
click at [246, 29] on span "COMPLETE" at bounding box center [258, 31] width 30 height 6
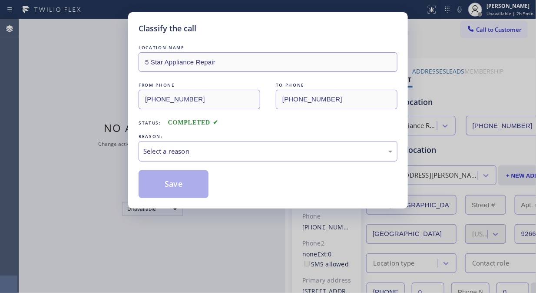
click at [264, 156] on div "Select a reason" at bounding box center [268, 151] width 250 height 10
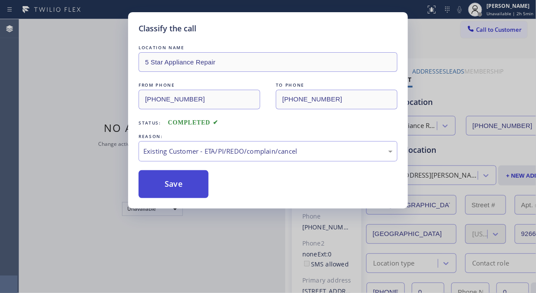
drag, startPoint x: 172, startPoint y: 189, endPoint x: 173, endPoint y: 181, distance: 7.4
click at [173, 189] on button "Save" at bounding box center [174, 184] width 70 height 28
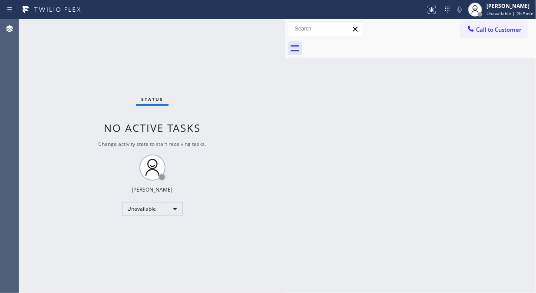
click at [509, 30] on span "Call to Customer" at bounding box center [499, 30] width 46 height 8
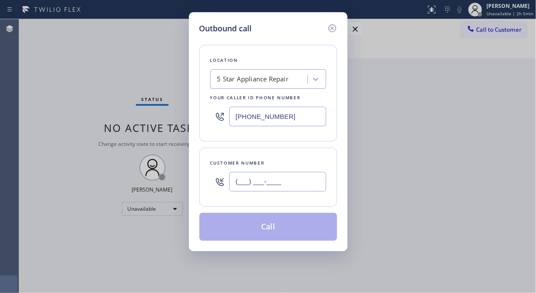
click at [263, 183] on input "(___) ___-____" at bounding box center [278, 182] width 97 height 20
paste input "617) 720-0786"
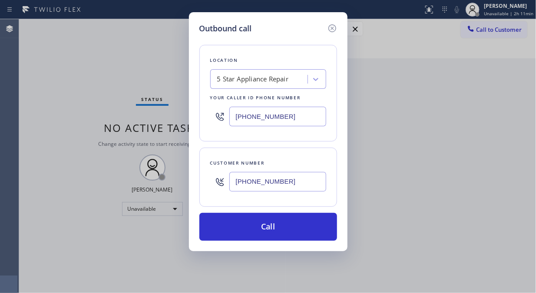
click at [237, 179] on input "[PHONE_NUMBER]" at bounding box center [278, 182] width 97 height 20
paste input "213) 662-8408"
drag, startPoint x: 300, startPoint y: 186, endPoint x: 226, endPoint y: 184, distance: 73.9
click at [226, 184] on div "[PHONE_NUMBER]" at bounding box center [268, 181] width 116 height 28
type input "[PHONE_NUMBER]"
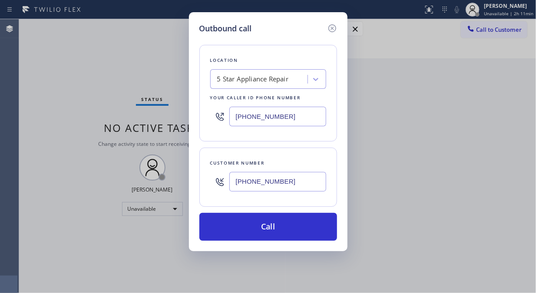
drag, startPoint x: 297, startPoint y: 187, endPoint x: 230, endPoint y: 180, distance: 68.2
click at [230, 180] on input "[PHONE_NUMBER]" at bounding box center [278, 182] width 97 height 20
click at [35, 89] on div "Outbound call Location 5 Star Appliance Repair Your caller id phone number (855…" at bounding box center [268, 146] width 536 height 293
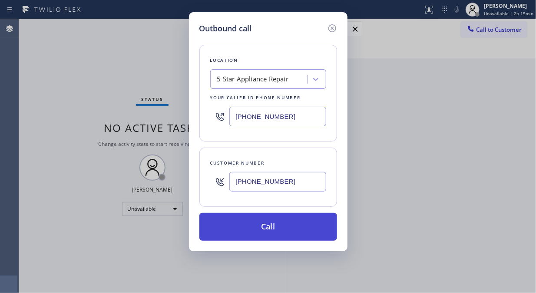
click at [314, 223] on button "Call" at bounding box center [269, 227] width 138 height 28
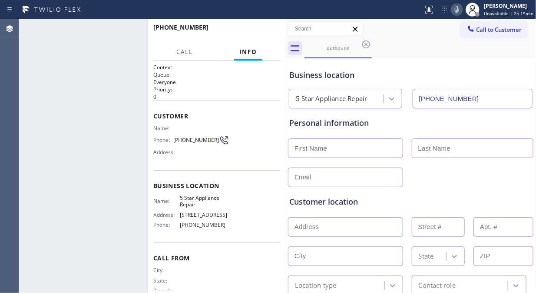
type input "[PHONE_NUMBER]"
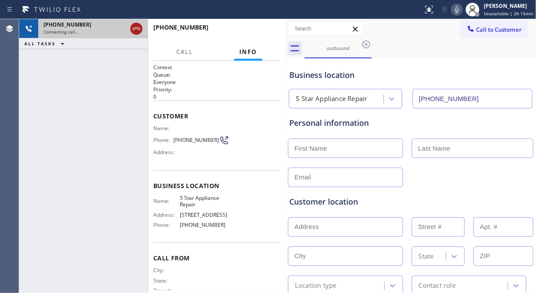
click at [138, 30] on icon at bounding box center [136, 28] width 10 height 10
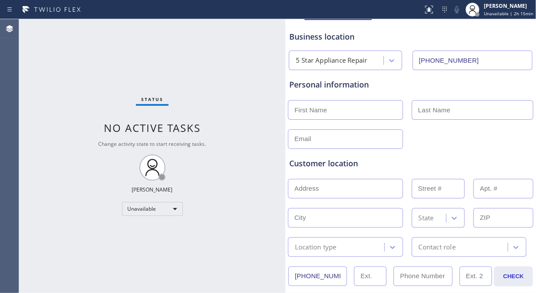
scroll to position [97, 0]
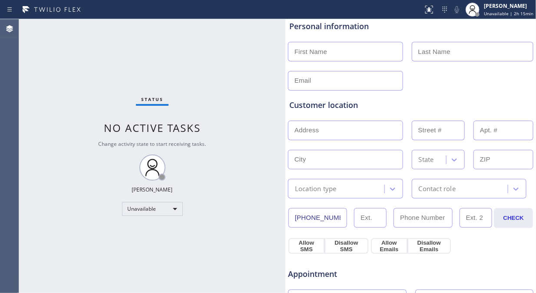
click at [326, 219] on input "[PHONE_NUMBER]" at bounding box center [318, 218] width 59 height 20
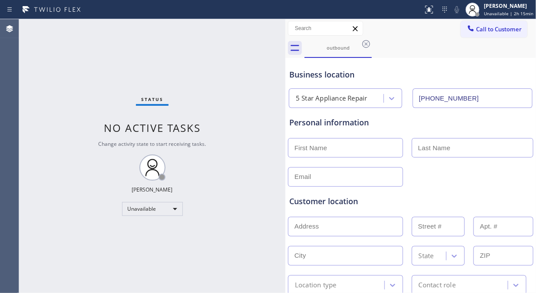
scroll to position [0, 0]
click at [485, 35] on button "Call to Customer" at bounding box center [494, 29] width 67 height 17
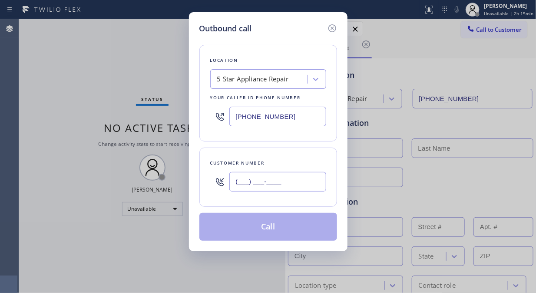
click at [290, 178] on input "(___) ___-____" at bounding box center [278, 182] width 97 height 20
paste input "617) 720-0786"
type input "[PHONE_NUMBER]"
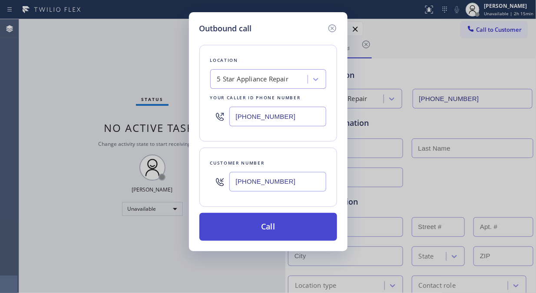
click at [307, 231] on button "Call" at bounding box center [269, 227] width 138 height 28
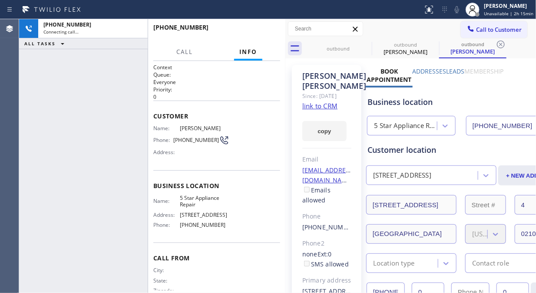
type input "[PHONE_NUMBER]"
click at [457, 9] on icon at bounding box center [457, 9] width 10 height 10
click at [256, 32] on span "HANG UP" at bounding box center [260, 31] width 27 height 6
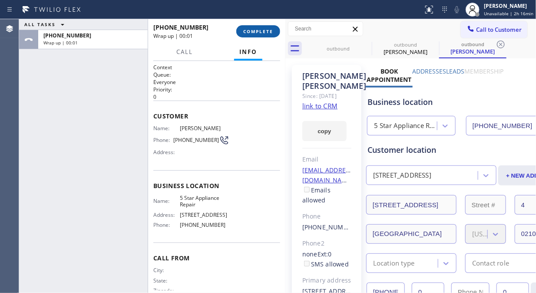
click at [256, 32] on span "COMPLETE" at bounding box center [258, 31] width 30 height 6
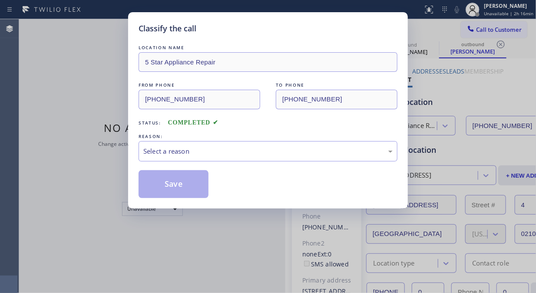
click at [256, 32] on div "Classify the call" at bounding box center [268, 29] width 259 height 12
click at [279, 154] on div "Select a reason" at bounding box center [268, 151] width 250 height 10
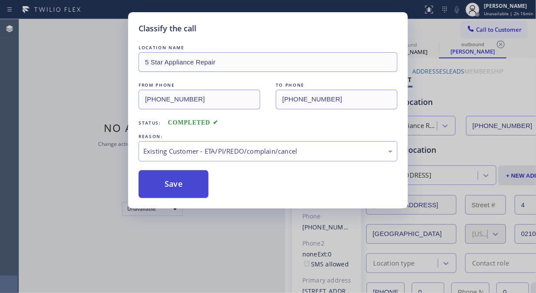
click at [183, 187] on button "Save" at bounding box center [174, 184] width 70 height 28
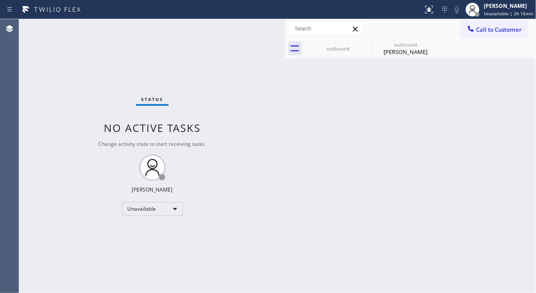
drag, startPoint x: 493, startPoint y: 35, endPoint x: 423, endPoint y: 90, distance: 89.1
click at [493, 35] on button "Call to Customer" at bounding box center [494, 29] width 67 height 17
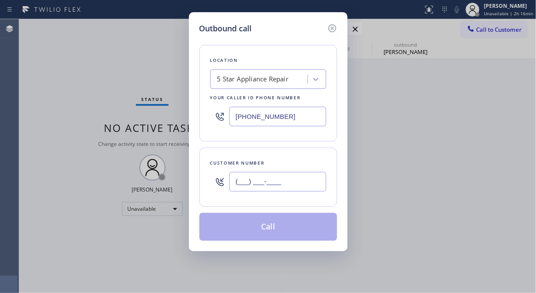
click at [266, 172] on input "(___) ___-____" at bounding box center [278, 182] width 97 height 20
paste input "714) 715-6933"
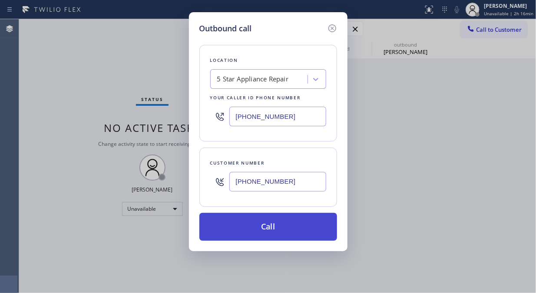
type input "[PHONE_NUMBER]"
click at [283, 226] on button "Call" at bounding box center [269, 227] width 138 height 28
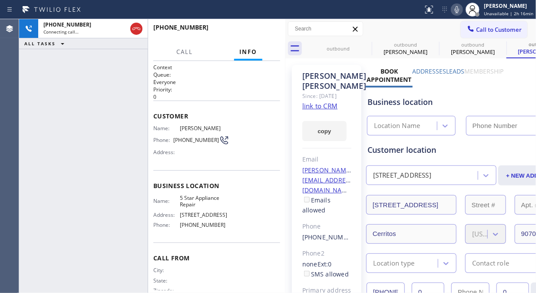
type input "[PHONE_NUMBER]"
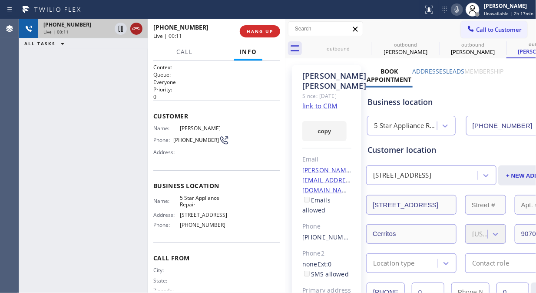
click at [140, 28] on icon at bounding box center [136, 28] width 10 height 10
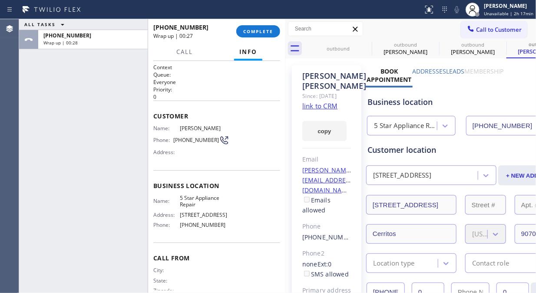
drag, startPoint x: 27, startPoint y: 89, endPoint x: 97, endPoint y: 54, distance: 78.2
click at [27, 89] on div "ALL TASKS ALL TASKS ACTIVE TASKS TASKS IN WRAP UP +17147156933 Wrap up | 00:28" at bounding box center [83, 155] width 129 height 273
click at [267, 33] on span "COMPLETE" at bounding box center [258, 31] width 30 height 6
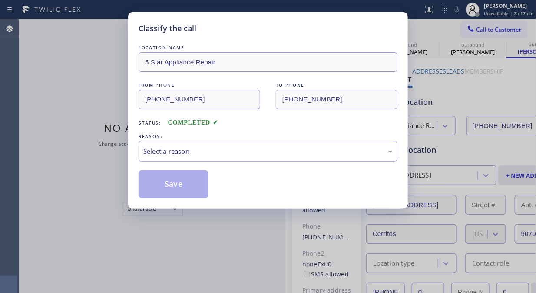
drag, startPoint x: 262, startPoint y: 153, endPoint x: 266, endPoint y: 159, distance: 6.6
click at [263, 153] on div "Select a reason" at bounding box center [268, 151] width 250 height 10
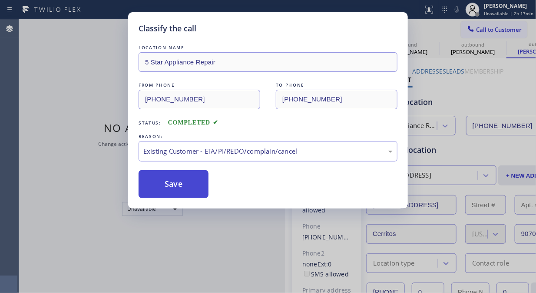
drag, startPoint x: 180, startPoint y: 182, endPoint x: 243, endPoint y: 131, distance: 80.7
click at [179, 181] on button "Save" at bounding box center [174, 184] width 70 height 28
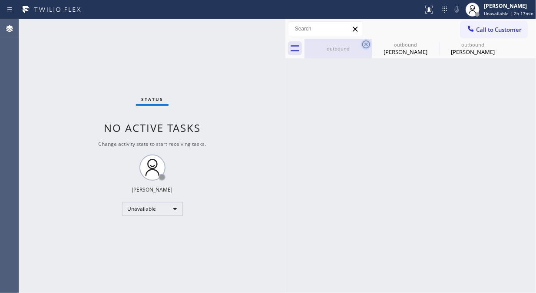
click at [365, 42] on icon at bounding box center [366, 44] width 10 height 10
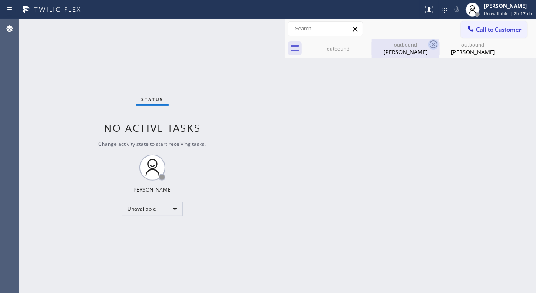
click at [429, 43] on icon at bounding box center [434, 44] width 10 height 10
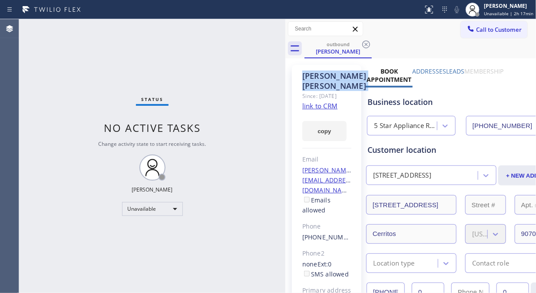
click at [366, 43] on icon at bounding box center [366, 44] width 10 height 10
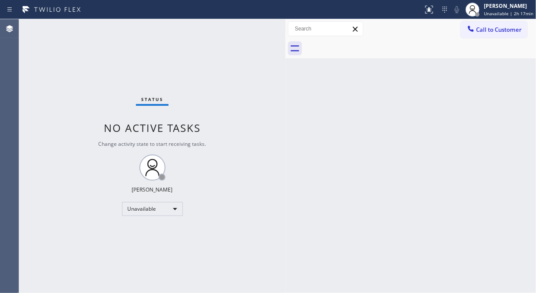
click at [366, 43] on div at bounding box center [421, 49] width 232 height 20
click at [476, 29] on div at bounding box center [471, 29] width 10 height 10
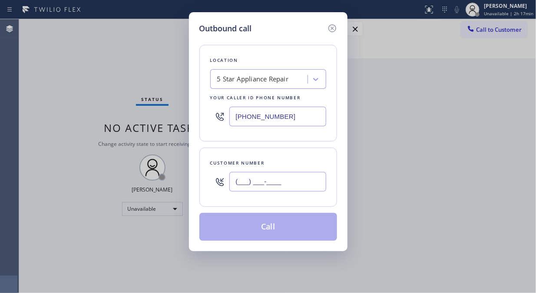
click at [255, 184] on input "(___) ___-____" at bounding box center [278, 182] width 97 height 20
paste input "631) 901-5227"
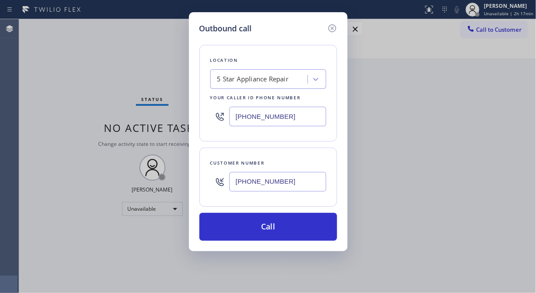
type input "(631) 901-5227"
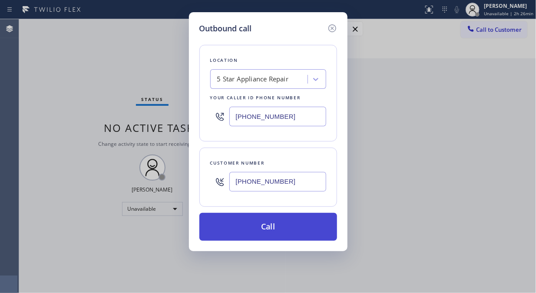
click at [286, 236] on button "Call" at bounding box center [269, 227] width 138 height 28
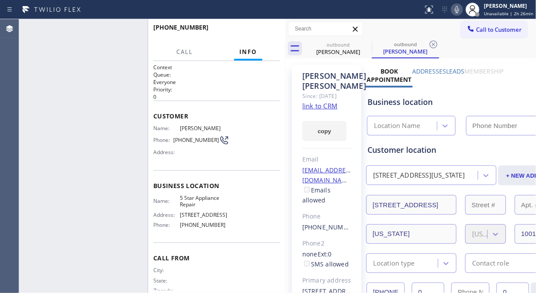
type input "[PHONE_NUMBER]"
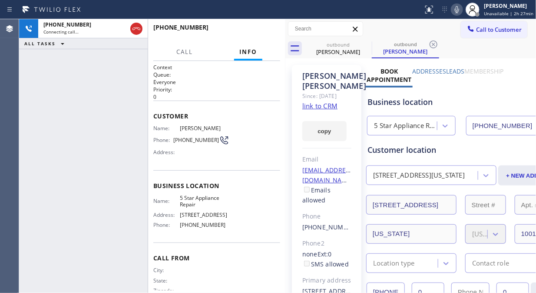
click at [43, 75] on div "+16319015227 Connecting call… ALL TASKS ALL TASKS ACTIVE TASKS TASKS IN WRAP UP" at bounding box center [83, 155] width 129 height 273
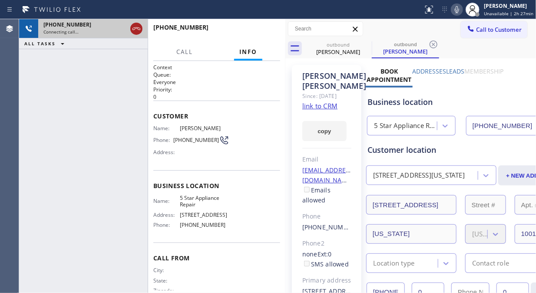
click at [132, 29] on icon at bounding box center [136, 28] width 10 height 10
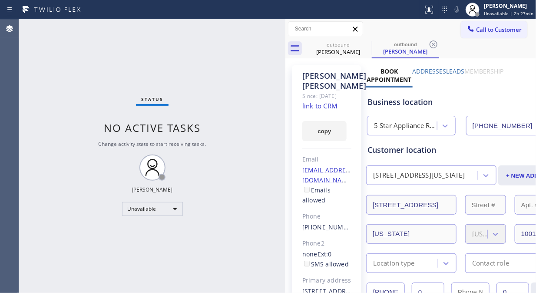
drag, startPoint x: 497, startPoint y: 33, endPoint x: 451, endPoint y: 57, distance: 51.9
click at [497, 33] on span "Call to Customer" at bounding box center [499, 30] width 46 height 8
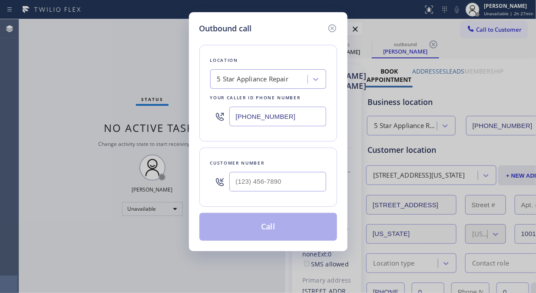
click at [245, 194] on div at bounding box center [278, 181] width 97 height 28
click at [240, 181] on input "(___) ___-____" at bounding box center [278, 182] width 97 height 20
paste input "619) 818-7060"
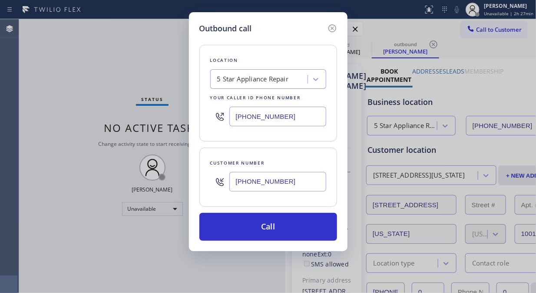
type input "(619) 818-7060"
click at [33, 102] on div "Outbound call Location 5 Star Appliance Repair Your caller id phone number (855…" at bounding box center [268, 146] width 536 height 293
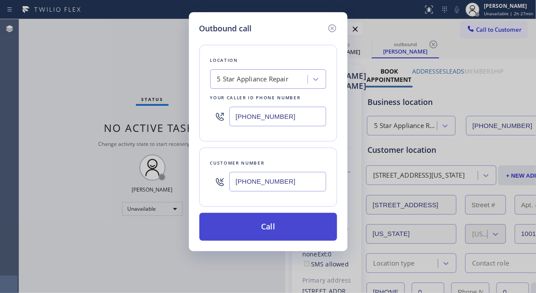
click at [252, 223] on button "Call" at bounding box center [269, 227] width 138 height 28
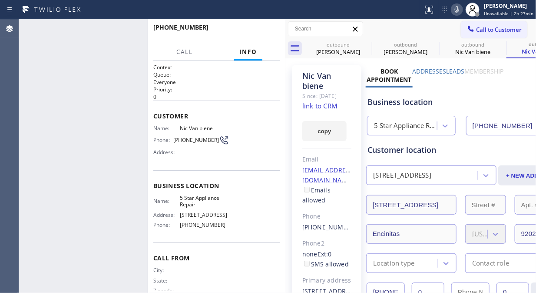
type input "[PHONE_NUMBER]"
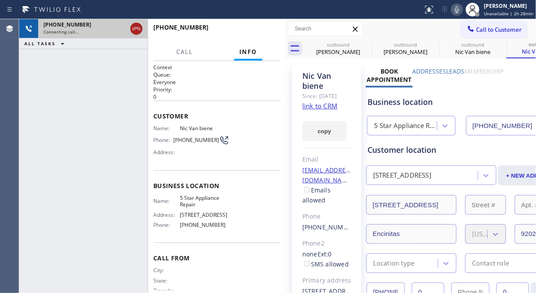
click at [137, 30] on icon at bounding box center [136, 28] width 10 height 10
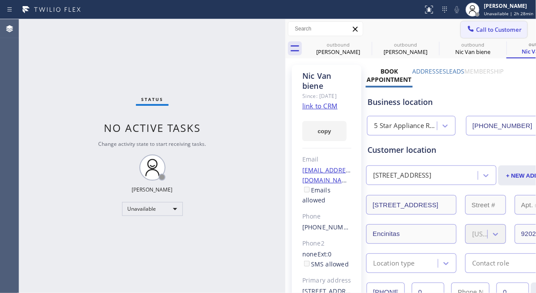
click at [483, 29] on span "Call to Customer" at bounding box center [499, 30] width 46 height 8
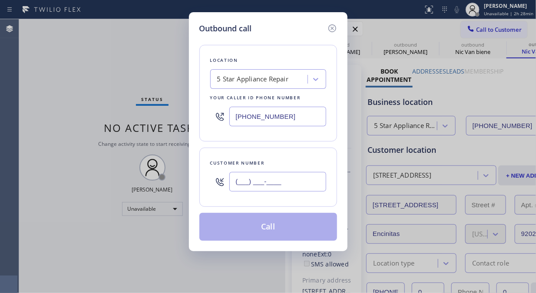
click at [245, 175] on input "(___) ___-____" at bounding box center [278, 182] width 97 height 20
paste input "415) 509-3326"
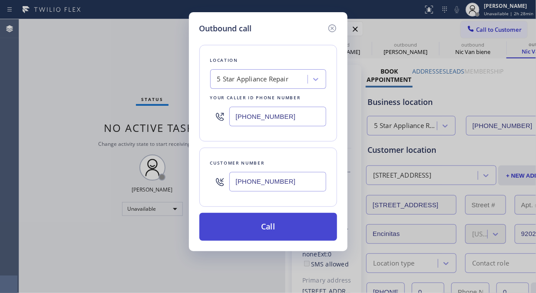
type input "[PHONE_NUMBER]"
drag, startPoint x: 288, startPoint y: 230, endPoint x: 385, endPoint y: 10, distance: 240.9
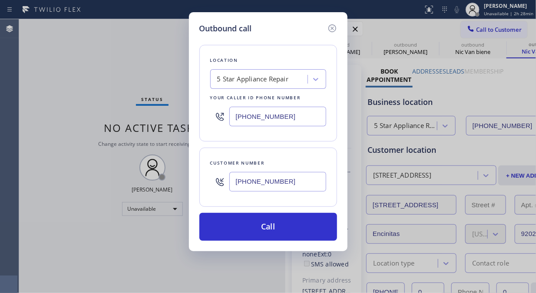
click at [288, 230] on button "Call" at bounding box center [269, 227] width 138 height 28
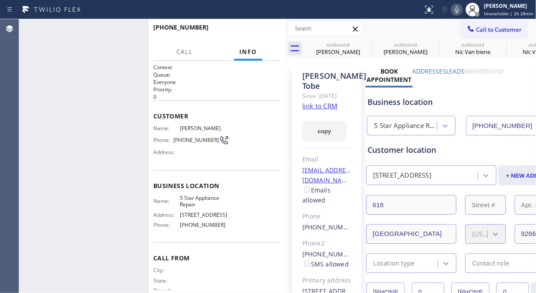
type input "[PHONE_NUMBER]"
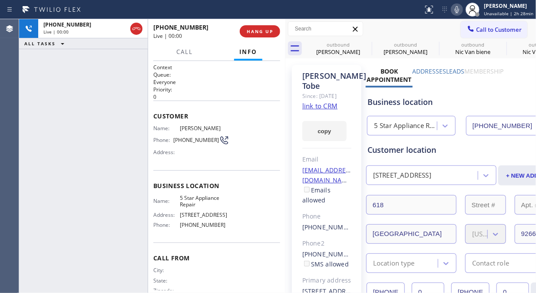
drag, startPoint x: 23, startPoint y: 78, endPoint x: 37, endPoint y: 74, distance: 13.7
click at [23, 78] on div "+14155093326 Live | 00:00 ALL TASKS ALL TASKS ACTIVE TASKS TASKS IN WRAP UP" at bounding box center [83, 155] width 129 height 273
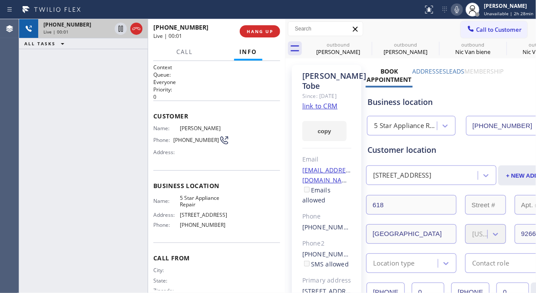
click at [144, 27] on div at bounding box center [128, 28] width 31 height 19
click at [138, 29] on icon at bounding box center [137, 28] width 8 height 3
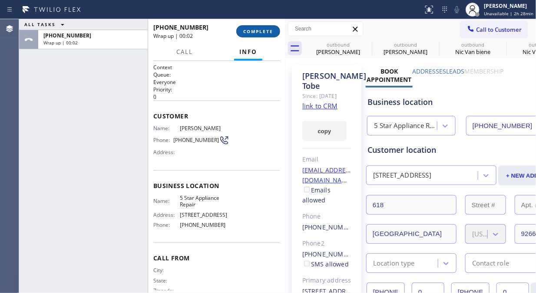
click at [262, 37] on button "COMPLETE" at bounding box center [258, 31] width 44 height 12
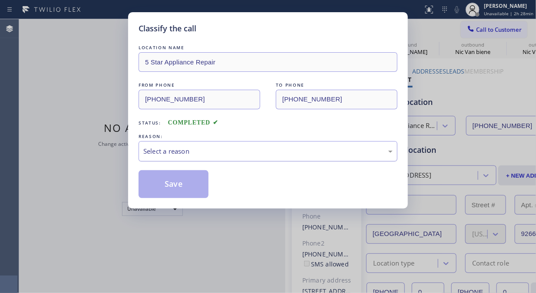
click at [264, 155] on div "Select a reason" at bounding box center [268, 151] width 250 height 10
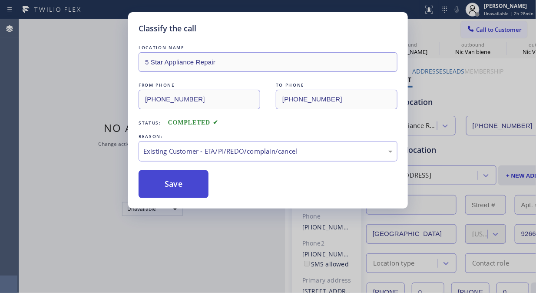
click at [186, 186] on button "Save" at bounding box center [174, 184] width 70 height 28
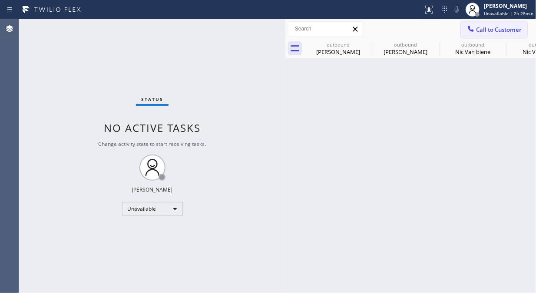
click at [489, 30] on span "Call to Customer" at bounding box center [499, 30] width 46 height 8
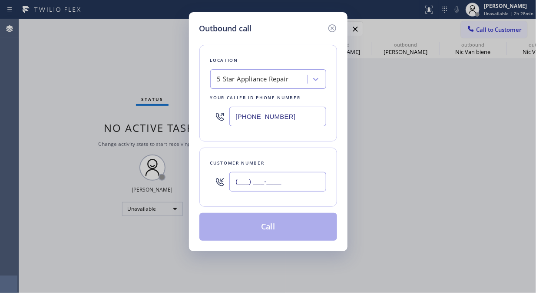
click at [244, 179] on input "(___) ___-____" at bounding box center [278, 182] width 97 height 20
paste input "714) 883-4786"
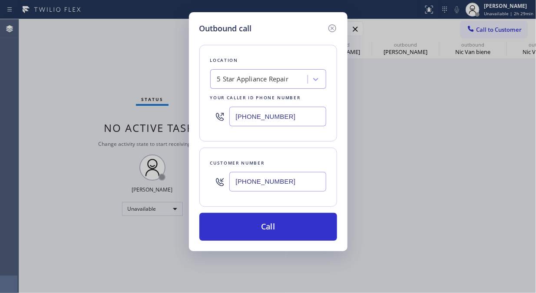
type input "[PHONE_NUMBER]"
click at [516, 93] on div "Outbound call Location 5 Star Appliance Repair Your caller id phone number (855…" at bounding box center [268, 146] width 536 height 293
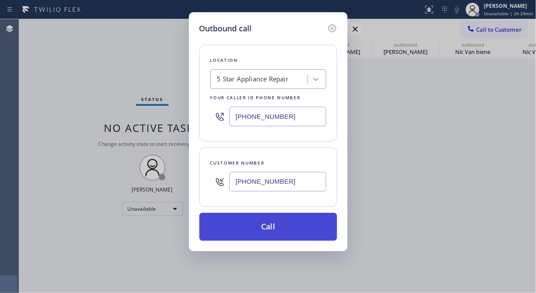
click at [294, 237] on button "Call" at bounding box center [269, 227] width 138 height 28
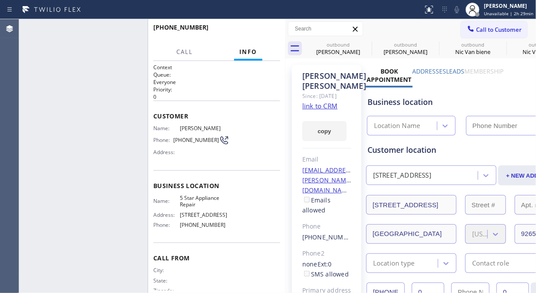
type input "[PHONE_NUMBER]"
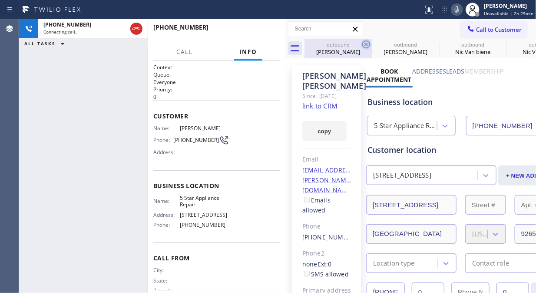
click at [359, 40] on div "outbound Joseph Gervasi" at bounding box center [339, 49] width 66 height 20
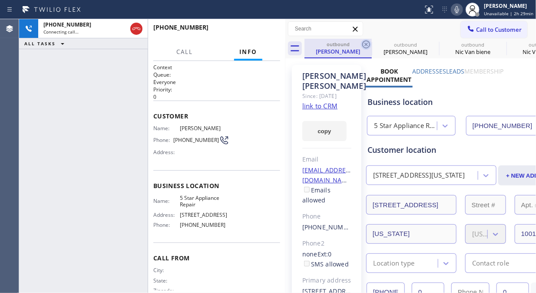
click at [363, 42] on icon at bounding box center [366, 44] width 10 height 10
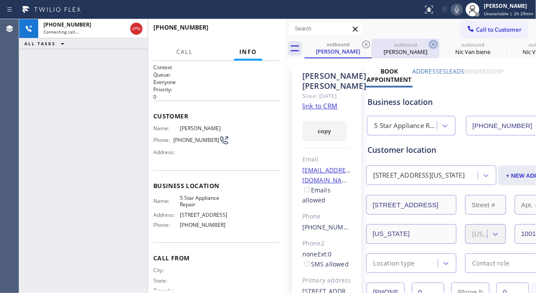
click at [429, 46] on icon at bounding box center [434, 44] width 10 height 10
click at [0, 0] on icon at bounding box center [0, 0] width 0 height 0
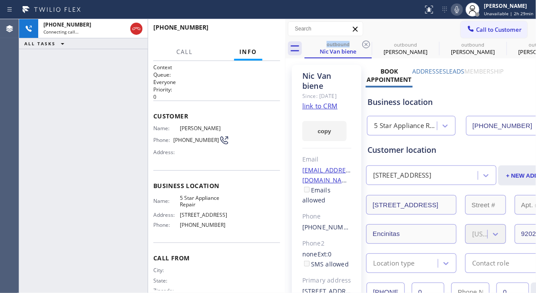
click at [368, 46] on icon at bounding box center [366, 44] width 10 height 10
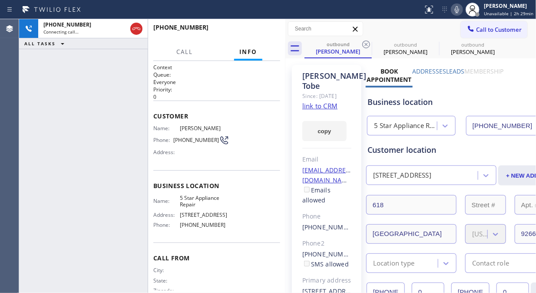
click at [368, 46] on icon at bounding box center [366, 44] width 10 height 10
click at [0, 0] on icon at bounding box center [0, 0] width 0 height 0
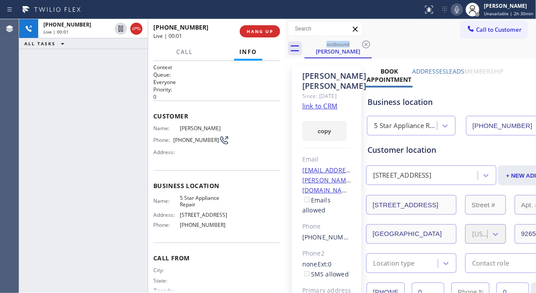
click at [35, 92] on div "+17148834786 Live | 00:01 ALL TASKS ALL TASKS ACTIVE TASKS TASKS IN WRAP UP" at bounding box center [83, 155] width 129 height 273
drag, startPoint x: 133, startPoint y: 32, endPoint x: 259, endPoint y: 28, distance: 125.7
click at [134, 32] on icon at bounding box center [136, 28] width 10 height 10
click at [260, 28] on span "HANG UP" at bounding box center [260, 31] width 27 height 6
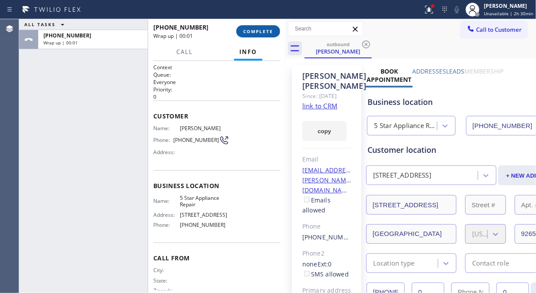
click at [256, 33] on span "COMPLETE" at bounding box center [258, 31] width 30 height 6
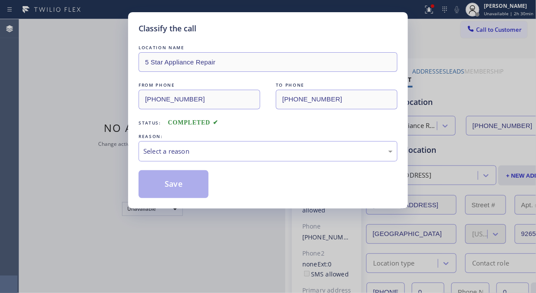
click at [251, 180] on div "Save" at bounding box center [268, 184] width 259 height 28
click at [258, 159] on div "Select a reason" at bounding box center [268, 151] width 259 height 20
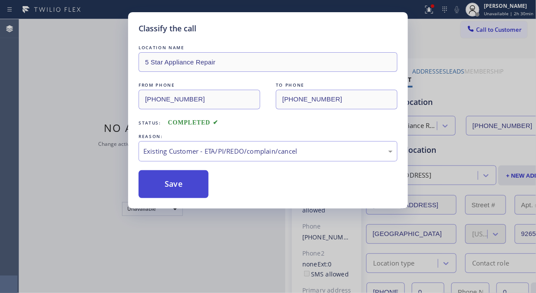
click at [169, 187] on button "Save" at bounding box center [174, 184] width 70 height 28
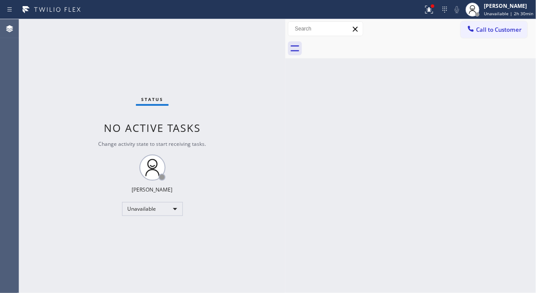
drag, startPoint x: 506, startPoint y: 27, endPoint x: 468, endPoint y: 49, distance: 44.0
click at [505, 27] on span "Call to Customer" at bounding box center [499, 30] width 46 height 8
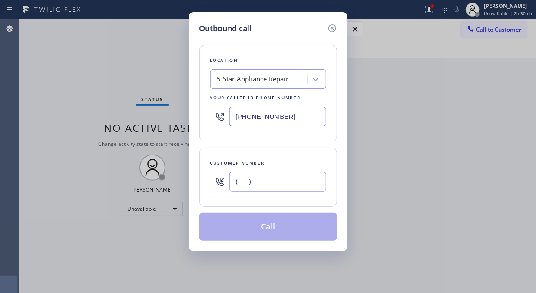
click at [288, 176] on input "(___) ___-____" at bounding box center [278, 182] width 97 height 20
paste input "661) 816-3412"
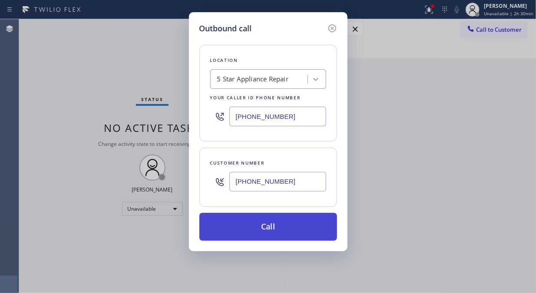
type input "[PHONE_NUMBER]"
click at [277, 224] on button "Call" at bounding box center [269, 227] width 138 height 28
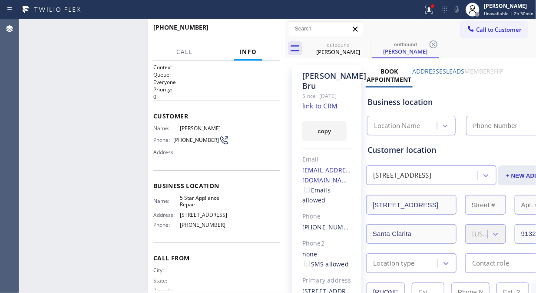
type input "[PHONE_NUMBER]"
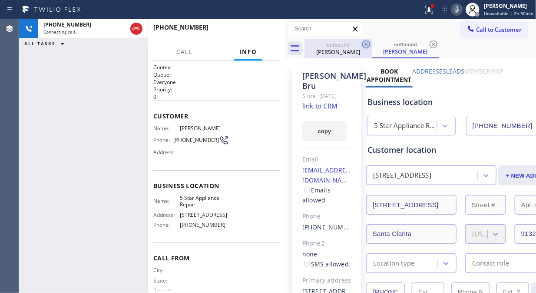
click at [366, 43] on icon at bounding box center [366, 44] width 10 height 10
click at [429, 12] on icon at bounding box center [429, 9] width 10 height 10
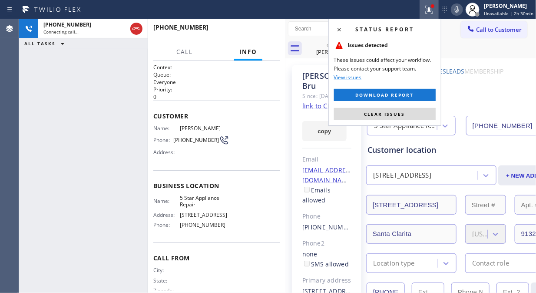
click at [407, 112] on button "Clear issues" at bounding box center [385, 114] width 102 height 12
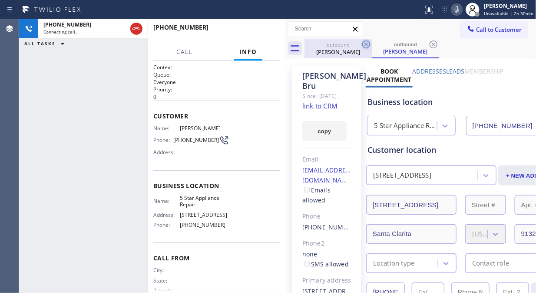
click at [367, 45] on icon at bounding box center [367, 44] width 8 height 8
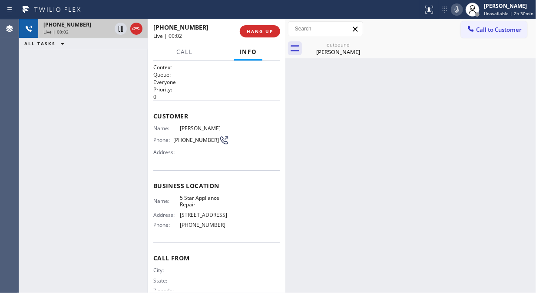
click at [81, 29] on div "Live | 00:02" at bounding box center [77, 32] width 68 height 6
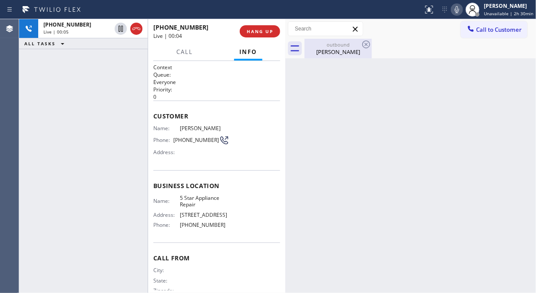
click at [328, 50] on div "Susan Bru" at bounding box center [339, 52] width 66 height 8
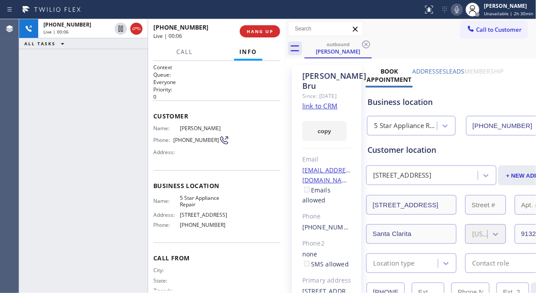
click at [332, 107] on link "link to CRM" at bounding box center [320, 105] width 35 height 9
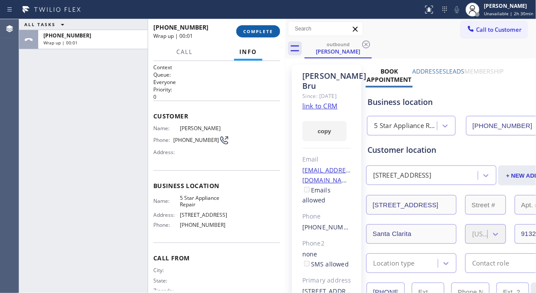
click at [259, 30] on span "COMPLETE" at bounding box center [258, 31] width 30 height 6
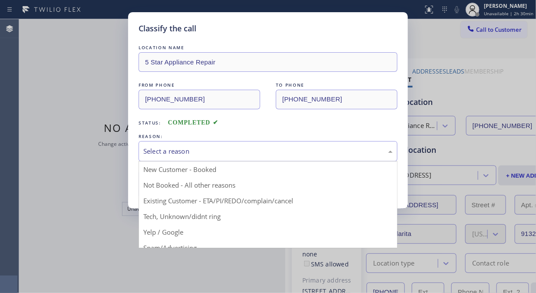
click at [266, 144] on div "Select a reason" at bounding box center [268, 151] width 259 height 20
drag, startPoint x: 251, startPoint y: 200, endPoint x: 240, endPoint y: 193, distance: 12.9
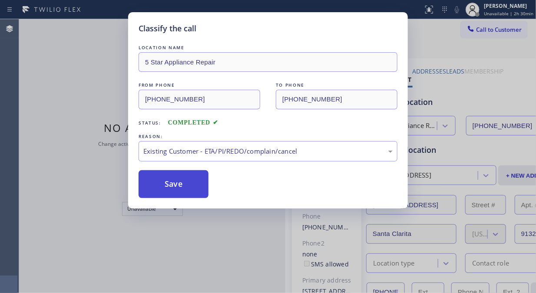
drag, startPoint x: 159, startPoint y: 178, endPoint x: 373, endPoint y: 237, distance: 221.9
click at [162, 178] on button "Save" at bounding box center [174, 184] width 70 height 28
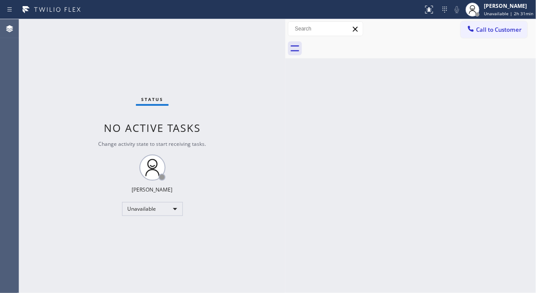
drag, startPoint x: 38, startPoint y: 91, endPoint x: 70, endPoint y: 86, distance: 32.2
click at [38, 91] on div "Status No active tasks Change activity state to start receiving tasks. [PERSON_…" at bounding box center [152, 155] width 266 height 273
click at [500, 30] on span "Call to Customer" at bounding box center [499, 30] width 46 height 8
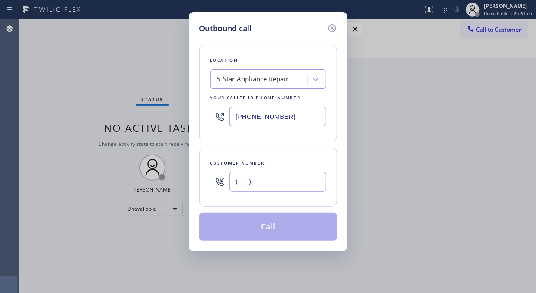
click at [271, 181] on input "(___) ___-____" at bounding box center [278, 182] width 97 height 20
paste input "310) 480-5480"
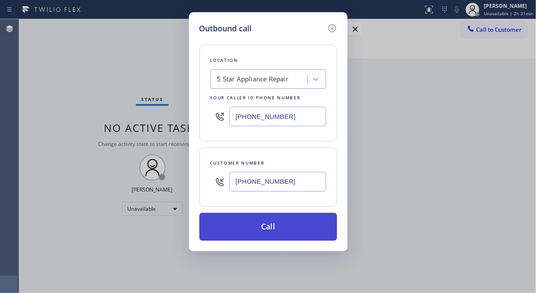
type input "[PHONE_NUMBER]"
click at [291, 231] on button "Call" at bounding box center [269, 227] width 138 height 28
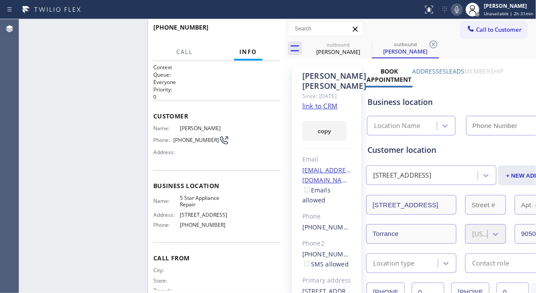
type input "[PHONE_NUMBER]"
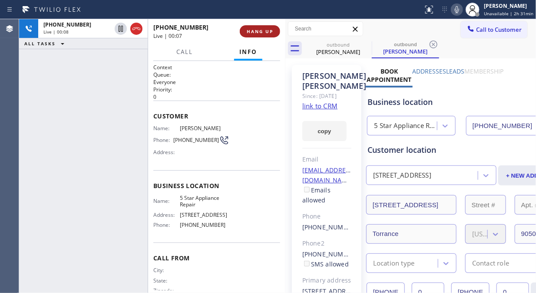
click at [253, 37] on button "HANG UP" at bounding box center [260, 31] width 40 height 12
click at [253, 33] on span "HANG UP" at bounding box center [260, 31] width 27 height 6
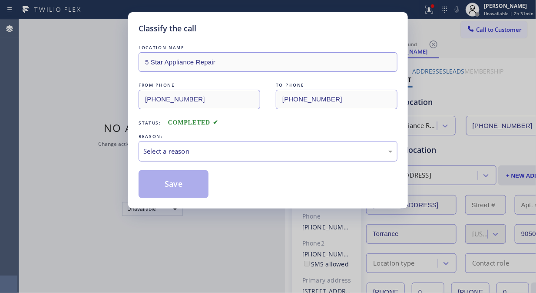
click at [284, 150] on div "Select a reason" at bounding box center [268, 151] width 250 height 10
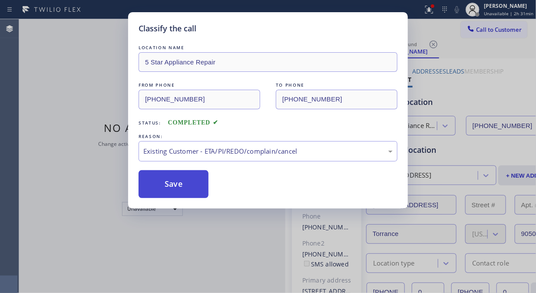
click at [160, 181] on button "Save" at bounding box center [174, 184] width 70 height 28
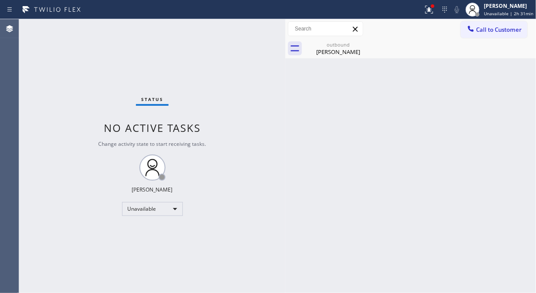
click at [486, 32] on span "Call to Customer" at bounding box center [499, 30] width 46 height 8
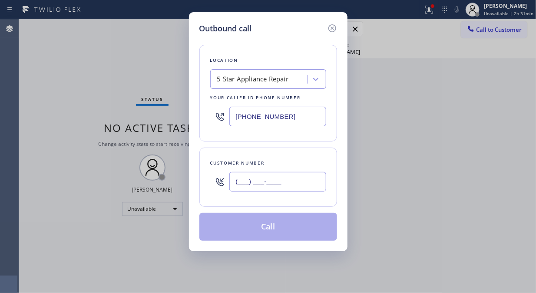
click at [290, 188] on input "(___) ___-____" at bounding box center [278, 182] width 97 height 20
paste input "818) 425-2273"
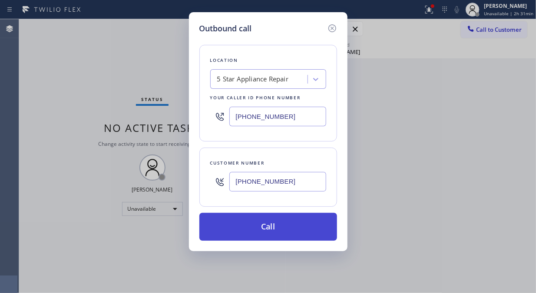
type input "[PHONE_NUMBER]"
click at [287, 220] on button "Call" at bounding box center [269, 227] width 138 height 28
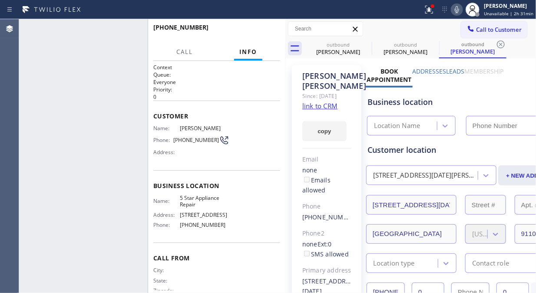
type input "[PHONE_NUMBER]"
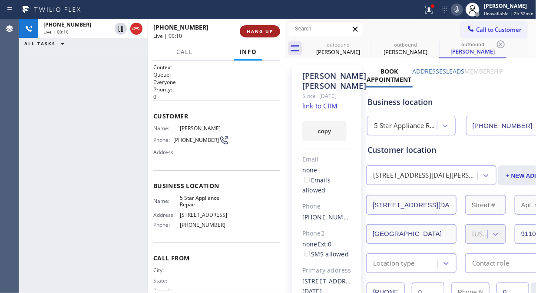
click at [266, 31] on span "HANG UP" at bounding box center [260, 31] width 27 height 6
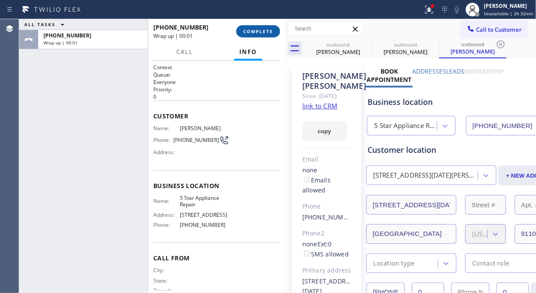
click at [266, 31] on span "COMPLETE" at bounding box center [258, 31] width 30 height 6
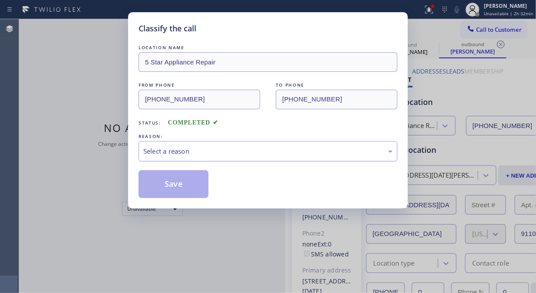
click at [286, 147] on div "Select a reason" at bounding box center [268, 151] width 250 height 10
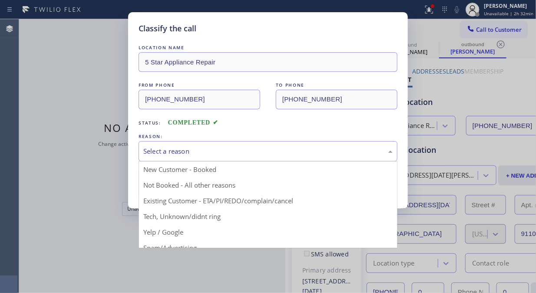
drag, startPoint x: 269, startPoint y: 196, endPoint x: 237, endPoint y: 200, distance: 31.6
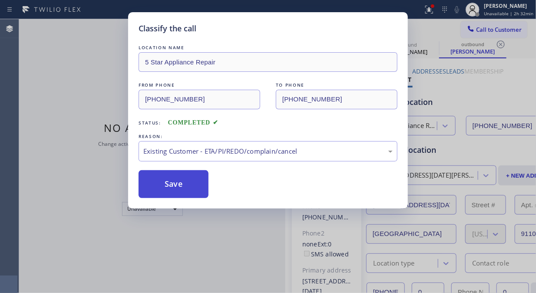
click at [187, 180] on button "Save" at bounding box center [174, 184] width 70 height 28
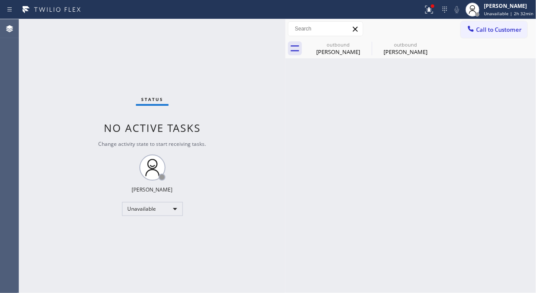
click at [525, 35] on button "Call to Customer" at bounding box center [494, 29] width 67 height 17
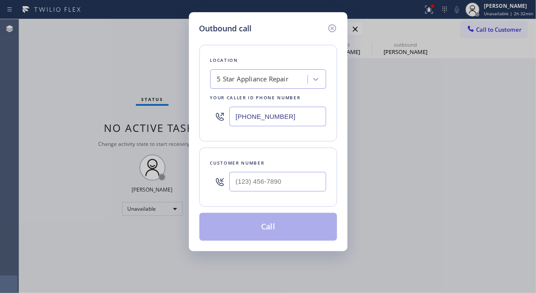
drag, startPoint x: 509, startPoint y: 33, endPoint x: 424, endPoint y: 89, distance: 101.2
click at [509, 33] on div "Outbound call Location 5 Star Appliance Repair Your caller id phone number (855…" at bounding box center [268, 146] width 536 height 293
click at [264, 196] on div at bounding box center [278, 181] width 97 height 28
click at [260, 183] on input "(___) ___-____" at bounding box center [278, 182] width 97 height 20
paste input "650) 283-8224"
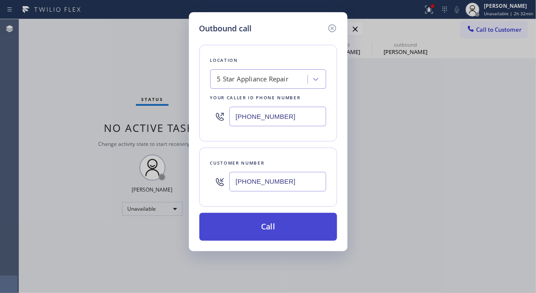
type input "(650) 283-8224"
click at [287, 225] on button "Call" at bounding box center [269, 227] width 138 height 28
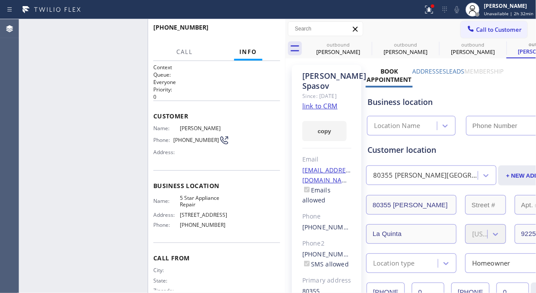
type input "[PHONE_NUMBER]"
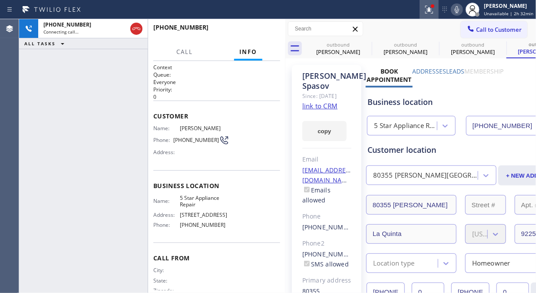
click at [435, 10] on icon at bounding box center [429, 9] width 10 height 10
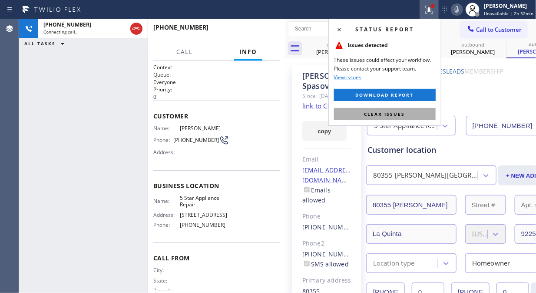
click at [409, 110] on button "Clear issues" at bounding box center [385, 114] width 102 height 12
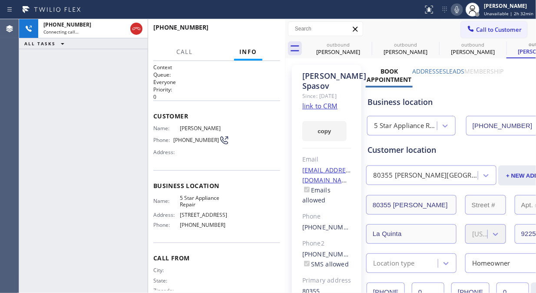
click at [459, 5] on icon at bounding box center [457, 9] width 10 height 10
click at [462, 9] on icon at bounding box center [457, 9] width 10 height 10
click at [365, 45] on icon at bounding box center [366, 44] width 10 height 10
click at [0, 0] on icon at bounding box center [0, 0] width 0 height 0
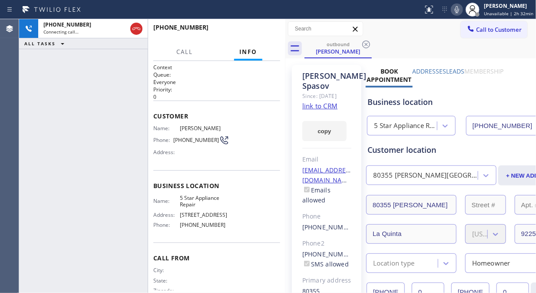
click at [365, 45] on icon at bounding box center [366, 44] width 10 height 10
click at [365, 45] on div "outbound Lisa Spasov" at bounding box center [421, 49] width 232 height 20
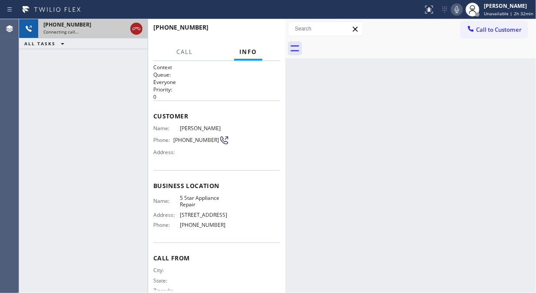
click at [135, 30] on icon at bounding box center [136, 28] width 10 height 10
click at [487, 31] on span "Call to Customer" at bounding box center [499, 30] width 46 height 8
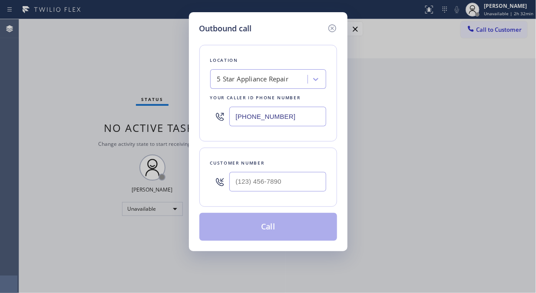
click at [279, 176] on input "text" at bounding box center [278, 182] width 97 height 20
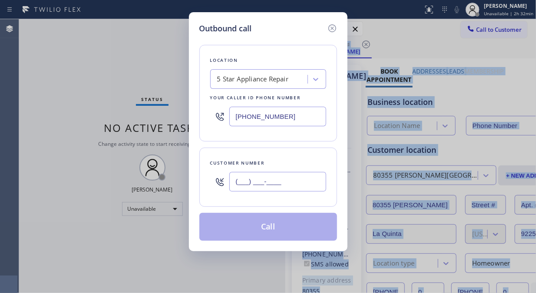
paste input "602) 980-4968"
type input "(602) 980-4968"
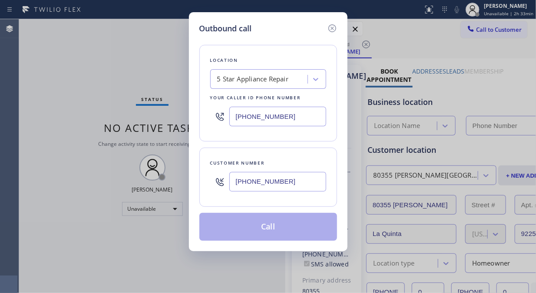
type input "[PHONE_NUMBER]"
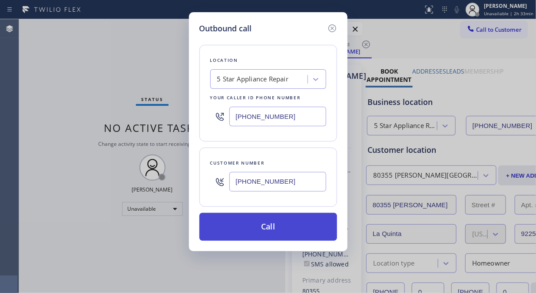
type input "(602) 980-4968"
click at [314, 231] on button "Call" at bounding box center [269, 227] width 138 height 28
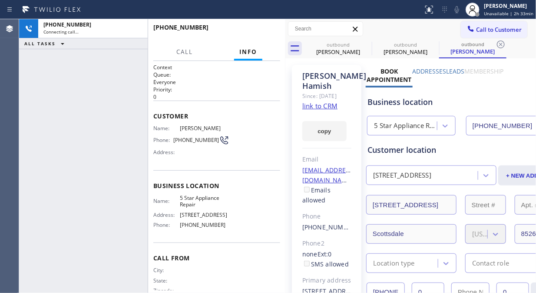
type input "[PHONE_NUMBER]"
click at [63, 96] on div "+16029804968 Connecting call… ALL TASKS ALL TASKS ACTIVE TASKS TASKS IN WRAP UP" at bounding box center [83, 155] width 129 height 273
click at [22, 106] on div "+16029804968 Connecting call… ALL TASKS ALL TASKS ACTIVE TASKS TASKS IN WRAP UP" at bounding box center [83, 155] width 129 height 273
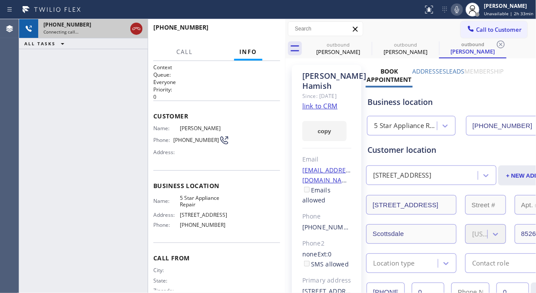
click at [131, 29] on icon at bounding box center [136, 28] width 10 height 10
click at [498, 32] on span "Call to Customer" at bounding box center [499, 30] width 46 height 8
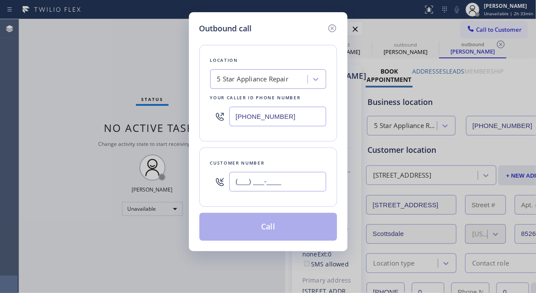
click at [309, 179] on input "(___) ___-____" at bounding box center [278, 182] width 97 height 20
paste input "619) 254-7261"
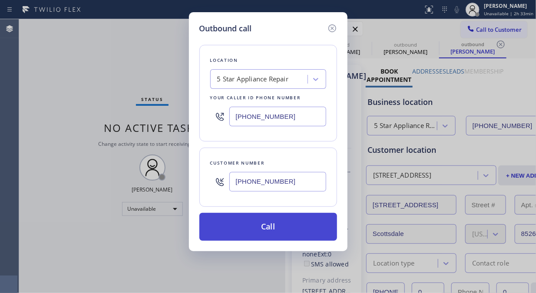
type input "[PHONE_NUMBER]"
click at [301, 225] on button "Call" at bounding box center [269, 227] width 138 height 28
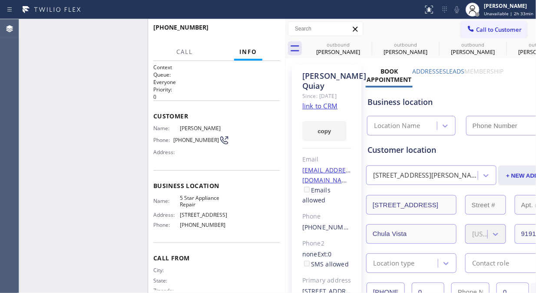
type input "[PHONE_NUMBER]"
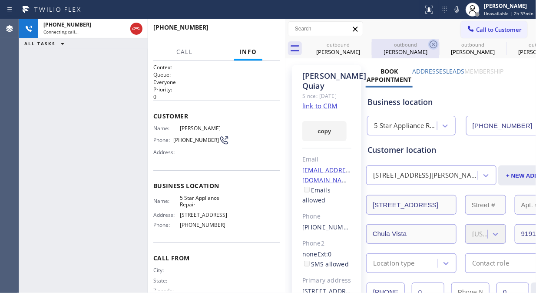
click at [0, 0] on icon at bounding box center [0, 0] width 0 height 0
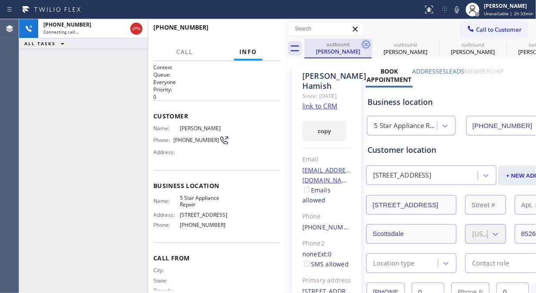
click at [363, 41] on icon at bounding box center [366, 44] width 10 height 10
click at [0, 0] on icon at bounding box center [0, 0] width 0 height 0
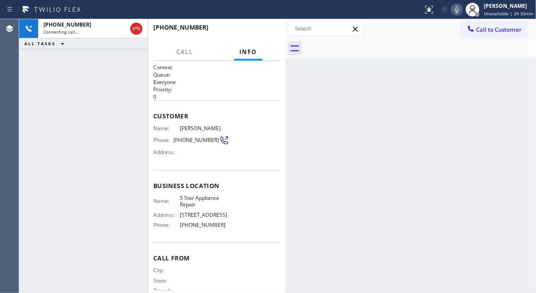
click at [459, 12] on icon at bounding box center [457, 9] width 10 height 10
click at [459, 11] on icon at bounding box center [457, 9] width 10 height 10
click at [37, 115] on div "+16192547261 Live | 00:01 ALL TASKS ALL TASKS ACTIVE TASKS TASKS IN WRAP UP" at bounding box center [83, 155] width 129 height 273
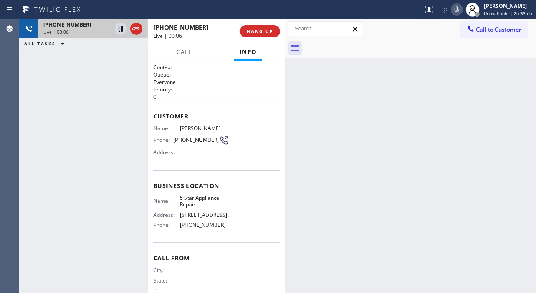
click at [85, 31] on div "Live | 00:06" at bounding box center [77, 32] width 68 height 6
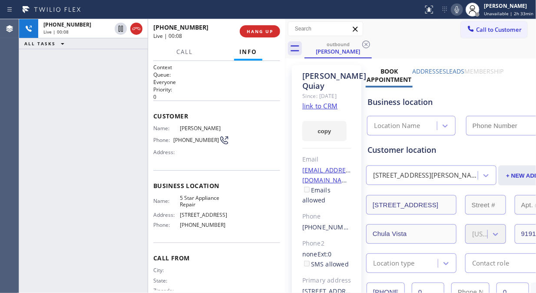
type input "[PHONE_NUMBER]"
click at [325, 110] on link "link to CRM" at bounding box center [320, 105] width 35 height 9
click at [458, 13] on icon at bounding box center [457, 9] width 10 height 10
click at [262, 31] on span "HANG UP" at bounding box center [260, 31] width 27 height 6
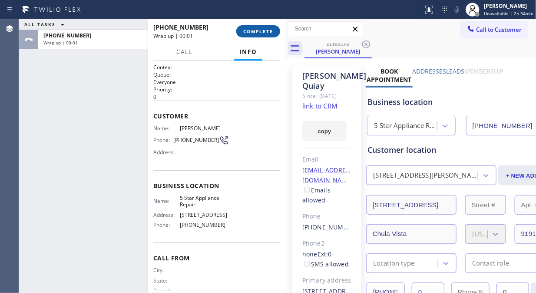
click at [262, 31] on span "COMPLETE" at bounding box center [258, 31] width 30 height 6
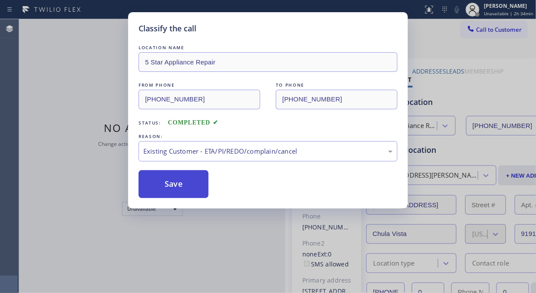
drag, startPoint x: 257, startPoint y: 198, endPoint x: 170, endPoint y: 183, distance: 87.8
click at [167, 183] on button "Save" at bounding box center [174, 184] width 70 height 28
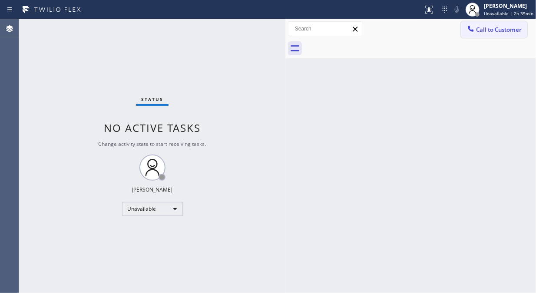
click at [487, 24] on button "Call to Customer" at bounding box center [494, 29] width 67 height 17
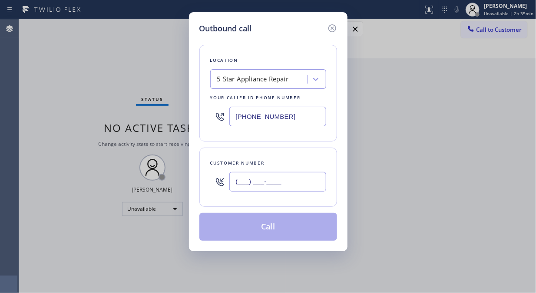
click at [240, 176] on input "(___) ___-____" at bounding box center [278, 182] width 97 height 20
paste input "626) 584-0950"
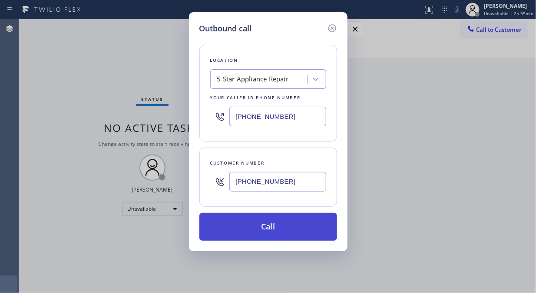
type input "(626) 584-0950"
click at [289, 231] on button "Call" at bounding box center [269, 227] width 138 height 28
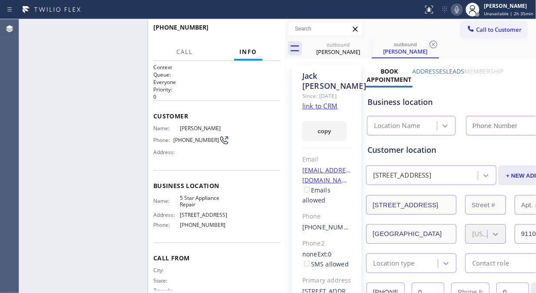
type input "[PHONE_NUMBER]"
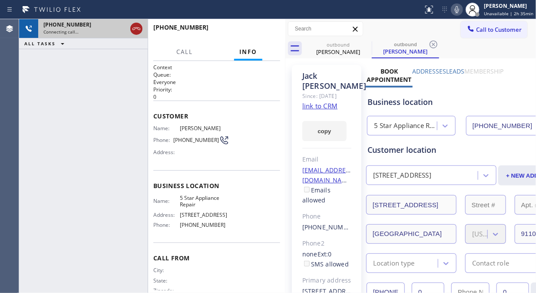
click at [140, 27] on icon at bounding box center [136, 28] width 10 height 10
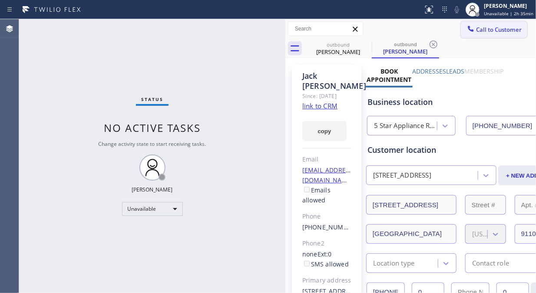
click at [488, 26] on span "Call to Customer" at bounding box center [499, 30] width 46 height 8
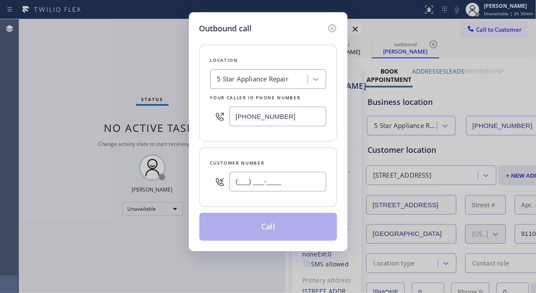
click at [246, 185] on input "(___) ___-____" at bounding box center [278, 182] width 97 height 20
paste input "714) 349-8209"
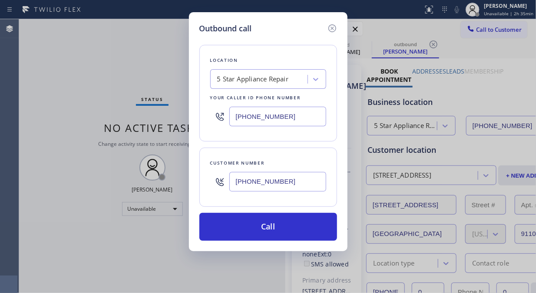
type input "(714) 349-8209"
click at [37, 73] on div "Outbound call Location 5 Star Appliance Repair Your caller id phone number (855…" at bounding box center [268, 146] width 536 height 293
click at [235, 184] on input "(714) 349-8209" at bounding box center [278, 182] width 97 height 20
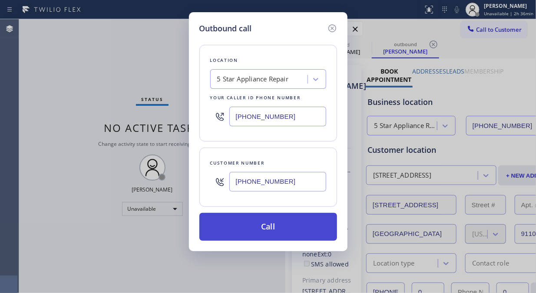
click at [277, 233] on button "Call" at bounding box center [269, 227] width 138 height 28
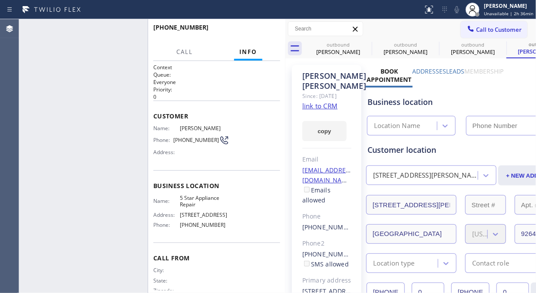
type input "[PHONE_NUMBER]"
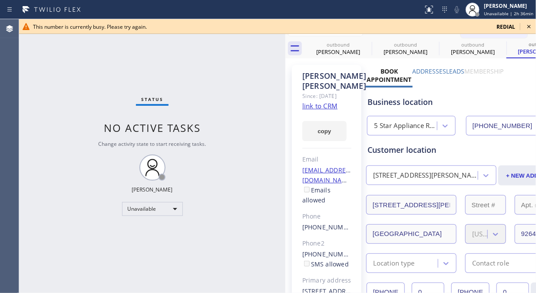
click at [530, 25] on icon at bounding box center [529, 26] width 3 height 3
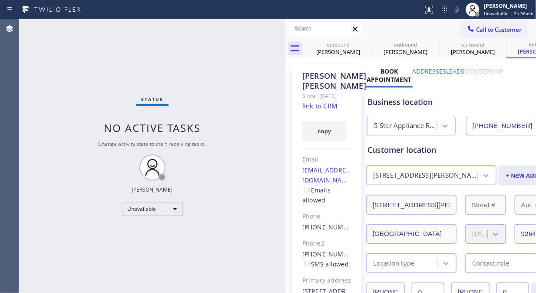
click at [458, 38] on div "Call to Customer Outbound call Location 5 Star Appliance Repair Your caller id …" at bounding box center [411, 29] width 251 height 20
click at [469, 34] on div at bounding box center [471, 29] width 10 height 10
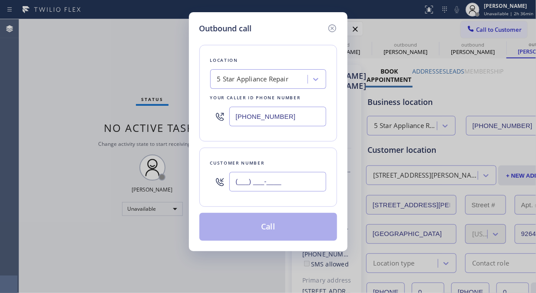
click at [304, 173] on input "(___) ___-____" at bounding box center [278, 182] width 97 height 20
paste input "206) 637-7716"
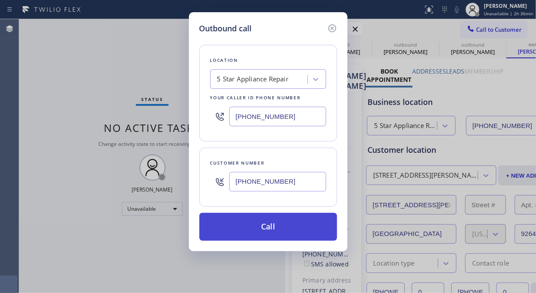
type input "[PHONE_NUMBER]"
drag, startPoint x: 312, startPoint y: 235, endPoint x: 423, endPoint y: 2, distance: 258.0
click at [313, 234] on button "Call" at bounding box center [269, 227] width 138 height 28
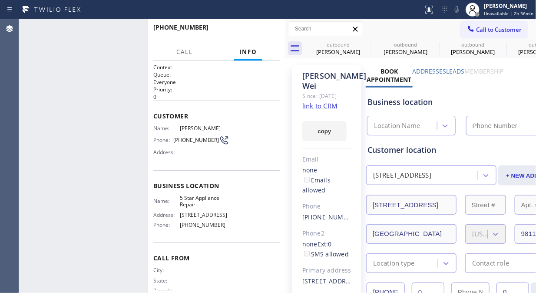
type input "[PHONE_NUMBER]"
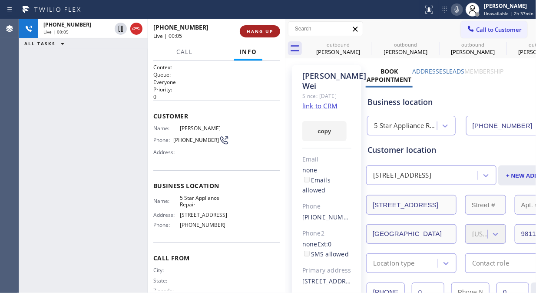
click at [253, 31] on span "HANG UP" at bounding box center [260, 31] width 27 height 6
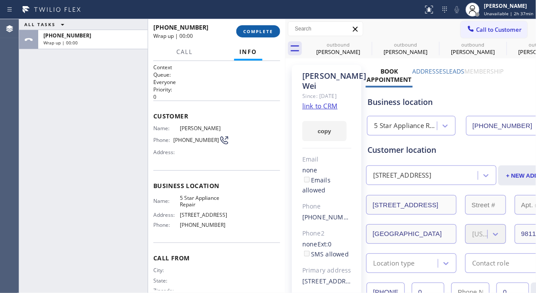
click at [259, 31] on span "COMPLETE" at bounding box center [258, 31] width 30 height 6
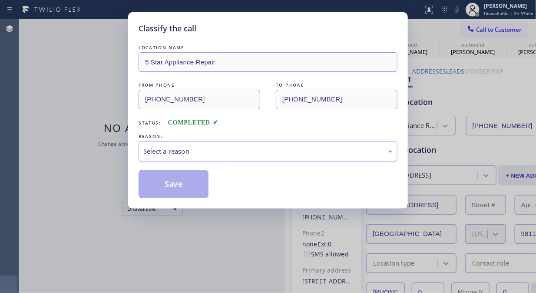
click at [275, 157] on div "Select a reason" at bounding box center [268, 151] width 259 height 20
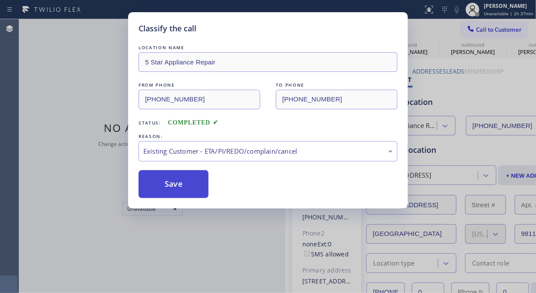
click at [185, 191] on button "Save" at bounding box center [174, 184] width 70 height 28
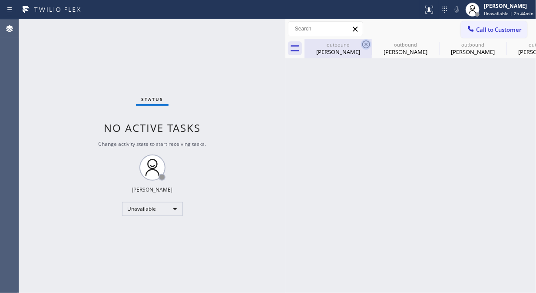
click at [340, 48] on div "Jack Simpson" at bounding box center [339, 52] width 66 height 8
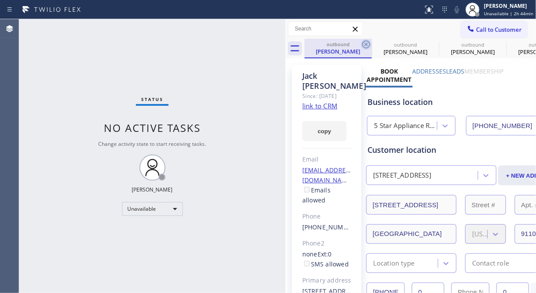
click at [367, 43] on icon at bounding box center [367, 44] width 8 height 8
click at [0, 0] on icon at bounding box center [0, 0] width 0 height 0
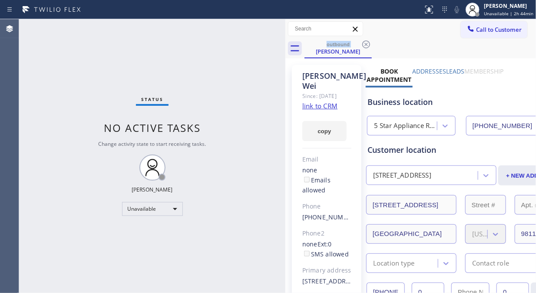
drag, startPoint x: 499, startPoint y: 28, endPoint x: 458, endPoint y: 81, distance: 67.3
click at [499, 28] on span "Call to Customer" at bounding box center [499, 30] width 46 height 8
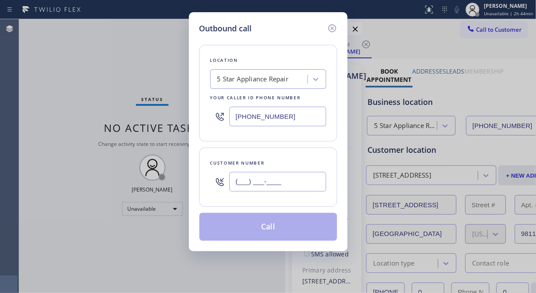
click at [308, 187] on input "(___) ___-____" at bounding box center [278, 182] width 97 height 20
paste input "213) 605-2245"
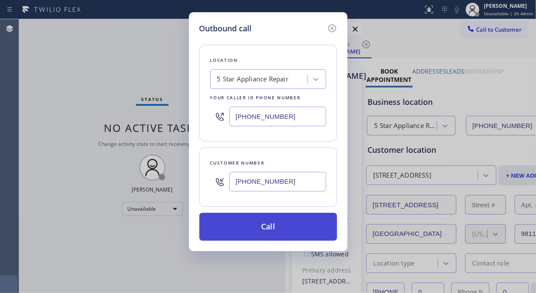
type input "[PHONE_NUMBER]"
click at [296, 225] on button "Call" at bounding box center [269, 227] width 138 height 28
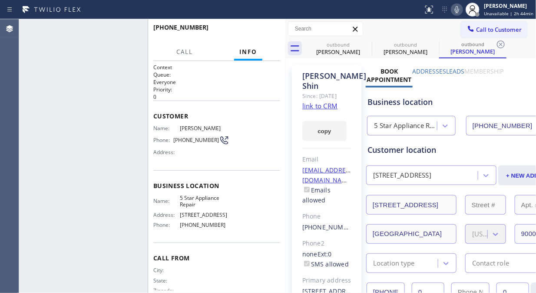
type input "[PHONE_NUMBER]"
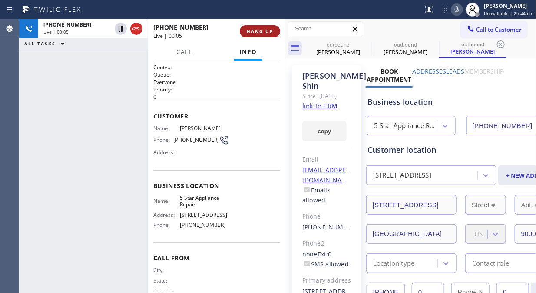
click at [266, 32] on span "HANG UP" at bounding box center [260, 31] width 27 height 6
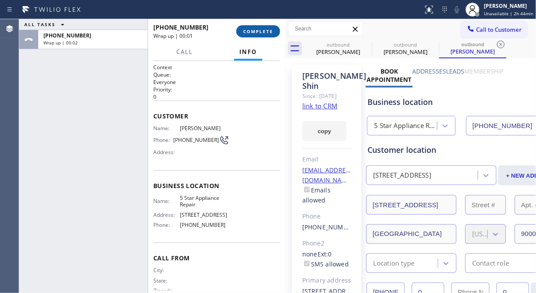
click at [266, 33] on span "COMPLETE" at bounding box center [258, 31] width 30 height 6
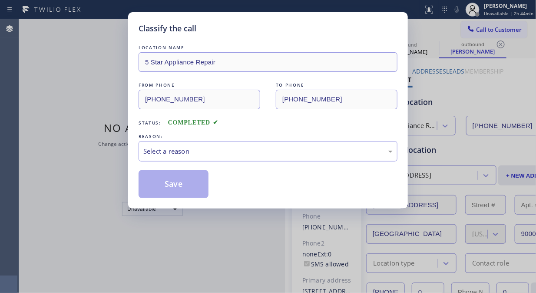
click at [28, 90] on div "Classify the call LOCATION NAME 5 Star Appliance Repair FROM PHONE (855) 731-49…" at bounding box center [268, 146] width 536 height 293
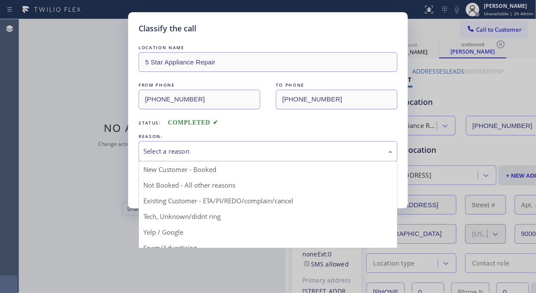
click at [245, 159] on div "Select a reason" at bounding box center [268, 151] width 259 height 20
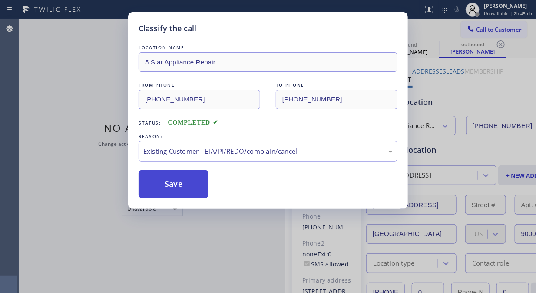
click at [175, 184] on button "Save" at bounding box center [174, 184] width 70 height 28
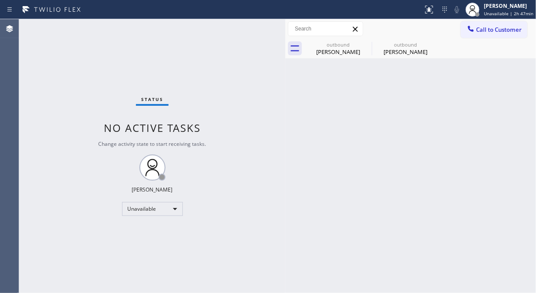
click at [34, 58] on div "Status No active tasks Change activity state to start receiving tasks. [PERSON_…" at bounding box center [152, 155] width 266 height 273
click at [370, 45] on icon at bounding box center [366, 44] width 10 height 10
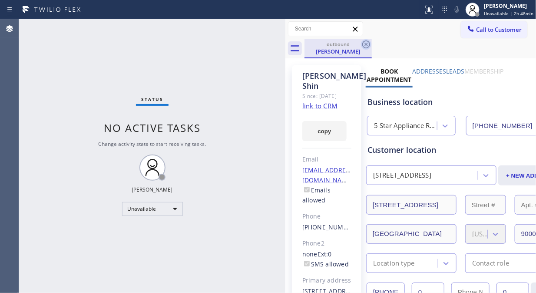
click at [367, 45] on icon at bounding box center [367, 44] width 8 height 8
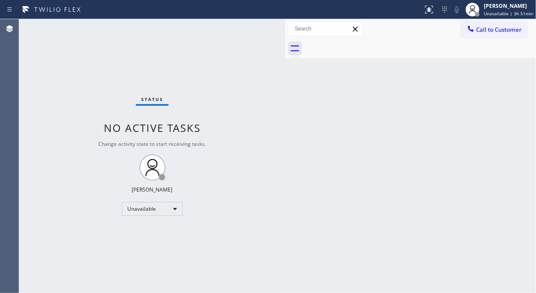
click at [502, 34] on button "Call to Customer" at bounding box center [494, 29] width 67 height 17
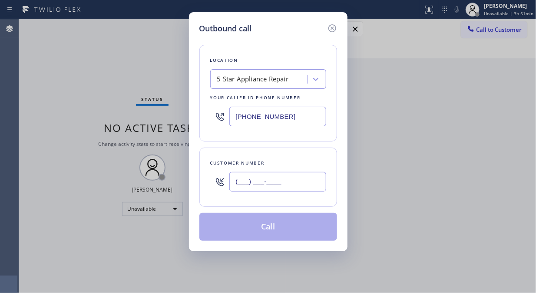
click at [272, 190] on input "(___) ___-____" at bounding box center [278, 182] width 97 height 20
paste input "212) 865-0231"
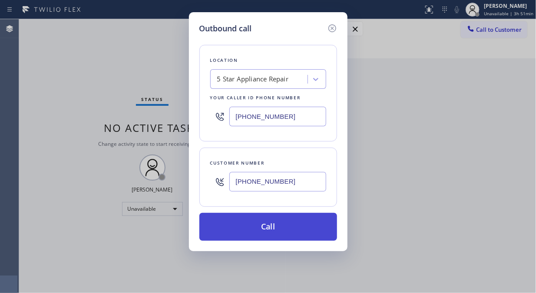
type input "[PHONE_NUMBER]"
click at [303, 232] on button "Call" at bounding box center [269, 227] width 138 height 28
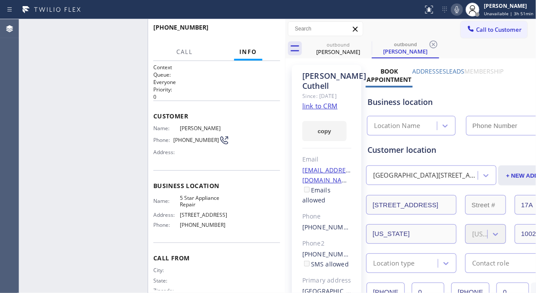
type input "[PHONE_NUMBER]"
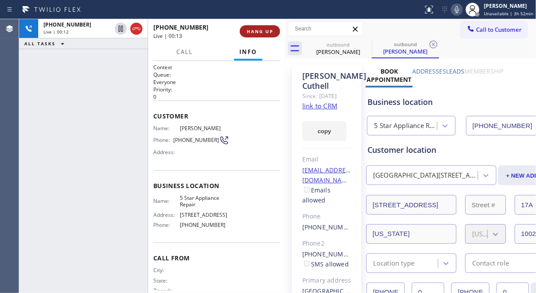
click at [258, 33] on span "HANG UP" at bounding box center [260, 31] width 27 height 6
click at [259, 33] on span "HANG UP" at bounding box center [260, 31] width 27 height 6
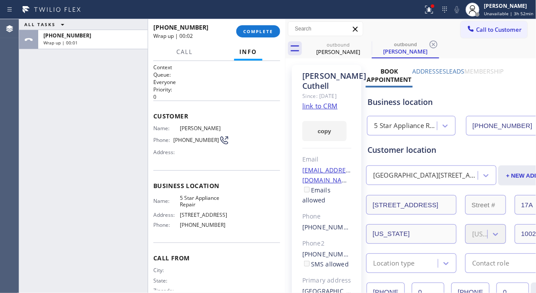
click at [236, 31] on div "+12128650231 Wrap up | 00:02" at bounding box center [194, 31] width 83 height 23
click at [255, 25] on button "COMPLETE" at bounding box center [258, 31] width 44 height 12
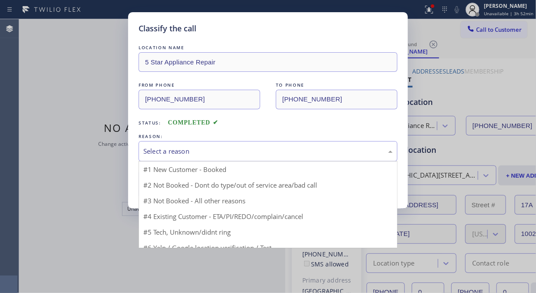
click at [251, 149] on div "Select a reason" at bounding box center [268, 151] width 250 height 10
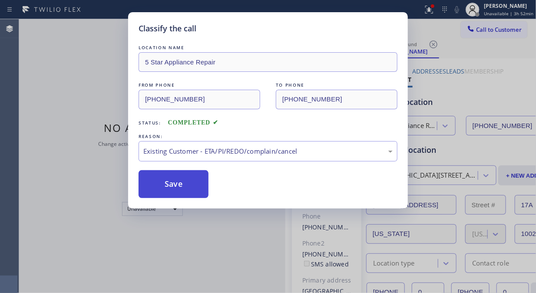
click at [183, 192] on button "Save" at bounding box center [174, 184] width 70 height 28
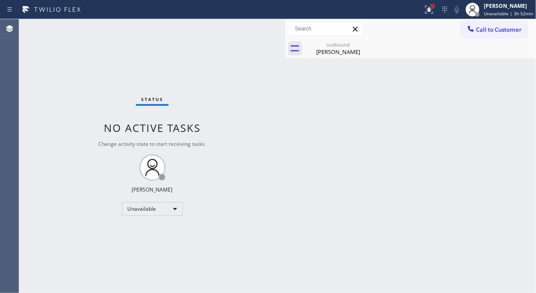
click at [433, 7] on div at bounding box center [432, 5] width 5 height 5
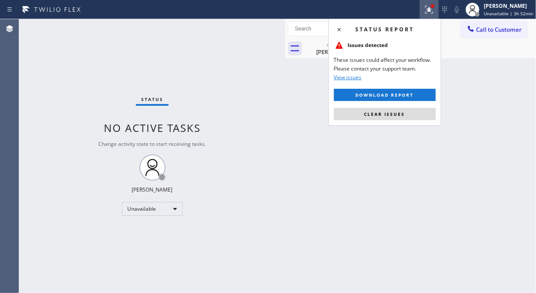
click at [376, 113] on span "Clear issues" at bounding box center [385, 114] width 41 height 6
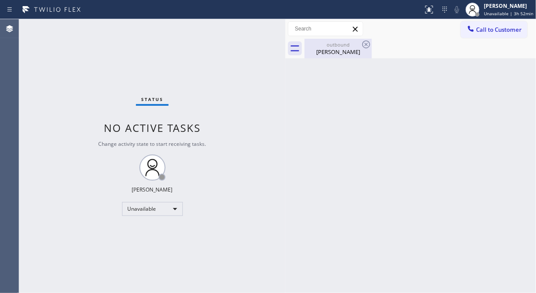
click at [353, 49] on div "David Cuthell" at bounding box center [339, 52] width 66 height 8
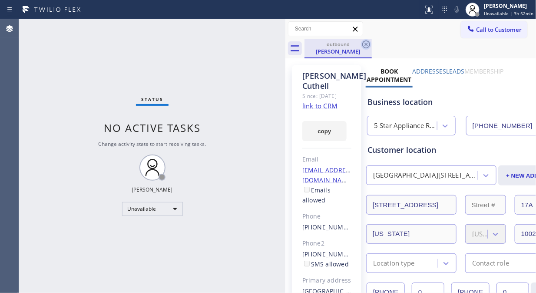
click at [366, 46] on icon at bounding box center [366, 44] width 10 height 10
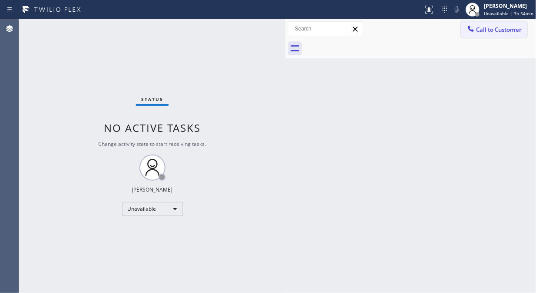
click at [506, 31] on span "Call to Customer" at bounding box center [499, 30] width 46 height 8
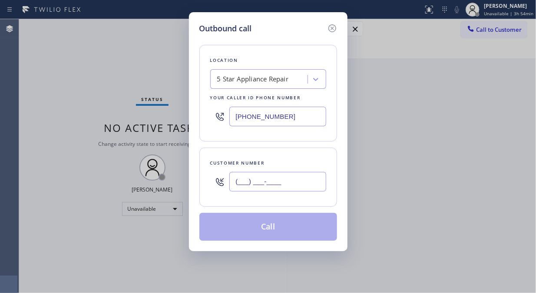
click at [284, 178] on input "(___) ___-____" at bounding box center [278, 182] width 97 height 20
paste input "480) 963-4453"
type input "(480) 963-4453"
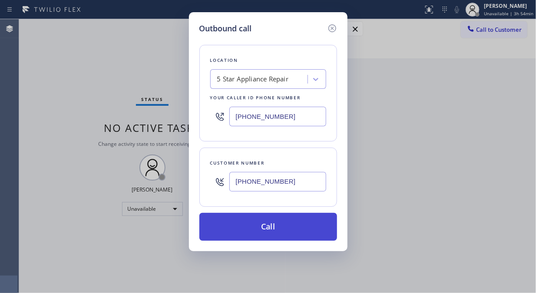
click at [289, 226] on button "Call" at bounding box center [269, 227] width 138 height 28
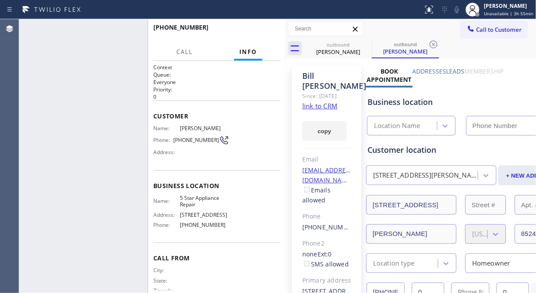
type input "[PHONE_NUMBER]"
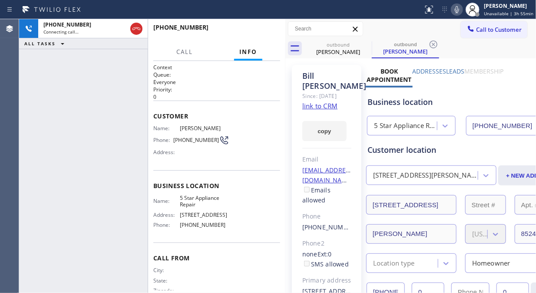
click at [457, 12] on icon at bounding box center [457, 9] width 10 height 10
click at [365, 45] on icon at bounding box center [366, 44] width 10 height 10
click at [458, 9] on icon at bounding box center [457, 9] width 4 height 7
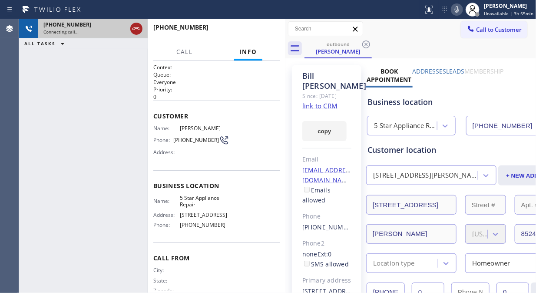
click at [137, 32] on icon at bounding box center [136, 28] width 10 height 10
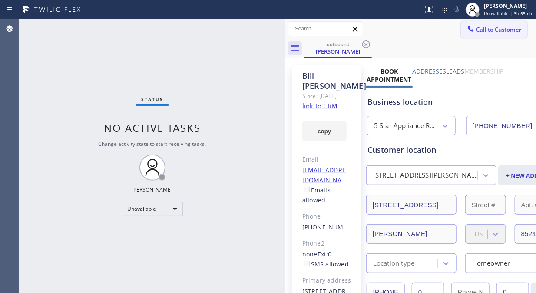
click at [484, 26] on span "Call to Customer" at bounding box center [499, 30] width 46 height 8
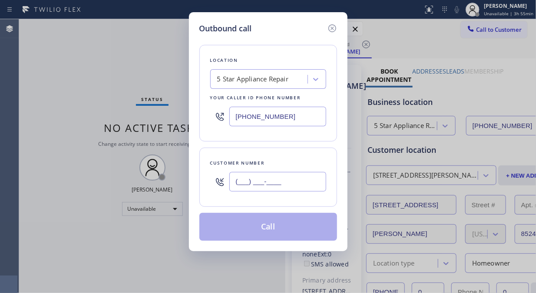
click at [237, 190] on input "(___) ___-____" at bounding box center [278, 182] width 97 height 20
paste input "646) 290-0892"
type input "[PHONE_NUMBER]"
click at [281, 225] on button "Call" at bounding box center [269, 227] width 138 height 28
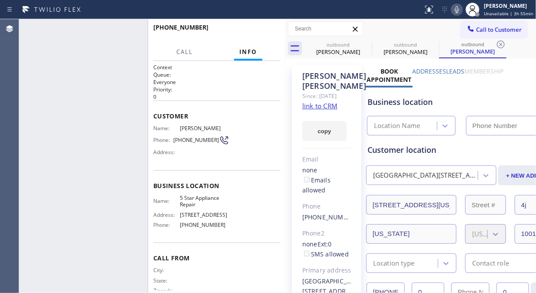
type input "[PHONE_NUMBER]"
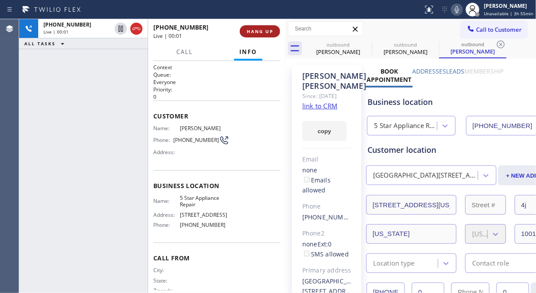
click at [266, 30] on span "HANG UP" at bounding box center [260, 31] width 27 height 6
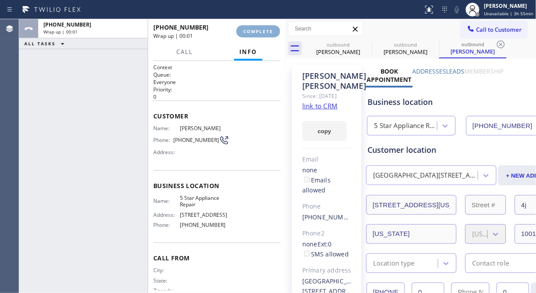
click at [266, 30] on span "COMPLETE" at bounding box center [258, 31] width 30 height 6
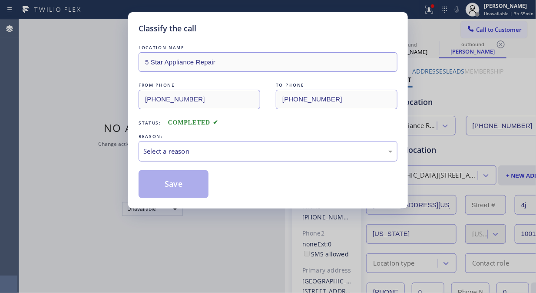
click at [272, 145] on div "Select a reason" at bounding box center [268, 151] width 259 height 20
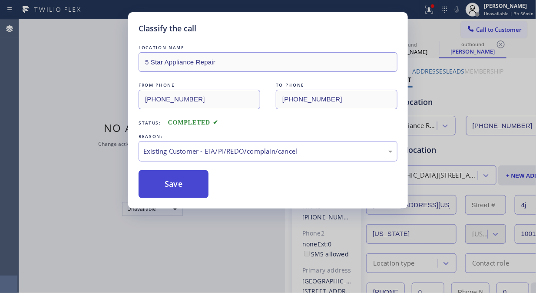
click at [192, 193] on button "Save" at bounding box center [174, 184] width 70 height 28
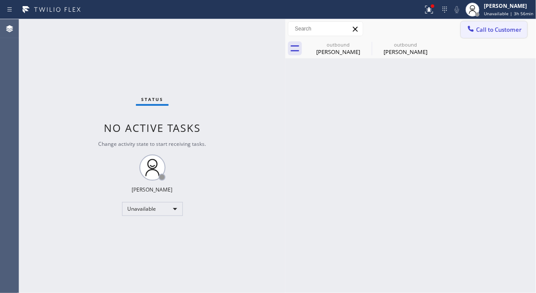
click at [479, 30] on span "Call to Customer" at bounding box center [499, 30] width 46 height 8
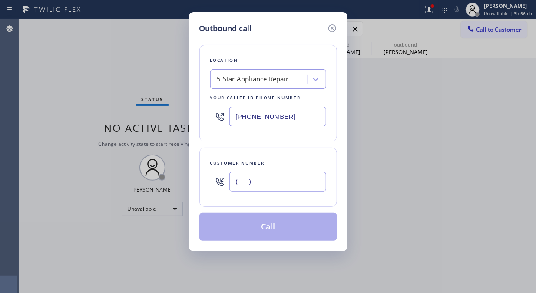
click at [292, 175] on input "(___) ___-____" at bounding box center [278, 182] width 97 height 20
paste input "347) 417-1253"
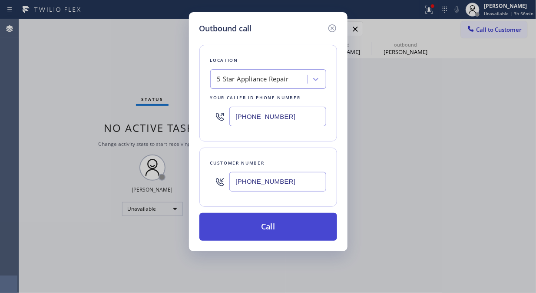
type input "(347) 417-1253"
click at [302, 224] on button "Call" at bounding box center [269, 227] width 138 height 28
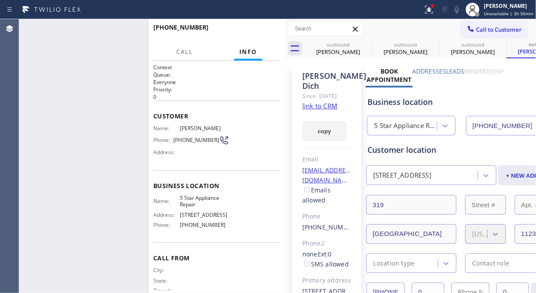
type input "[PHONE_NUMBER]"
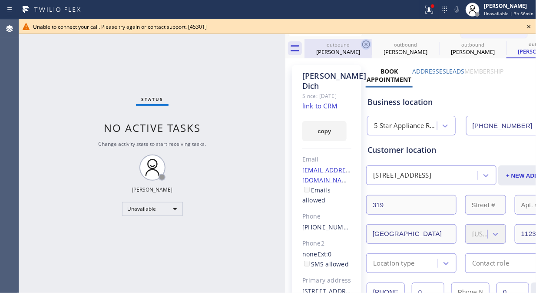
click at [366, 45] on icon at bounding box center [367, 44] width 8 height 8
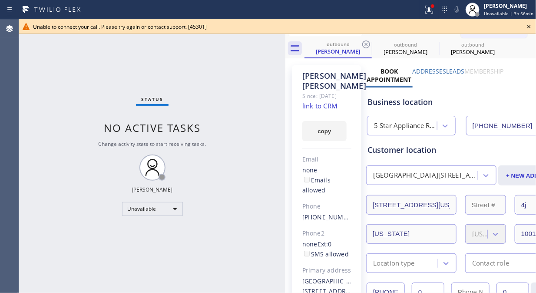
click at [532, 27] on icon at bounding box center [529, 26] width 10 height 10
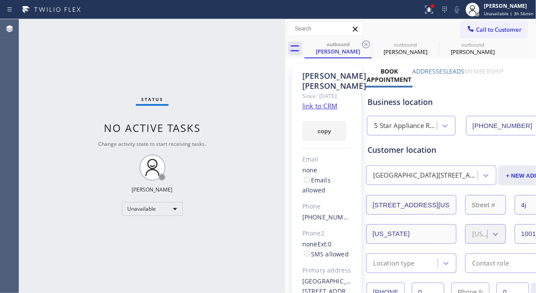
drag, startPoint x: 481, startPoint y: 32, endPoint x: 466, endPoint y: 33, distance: 15.7
click at [481, 32] on span "Call to Customer" at bounding box center [499, 30] width 46 height 8
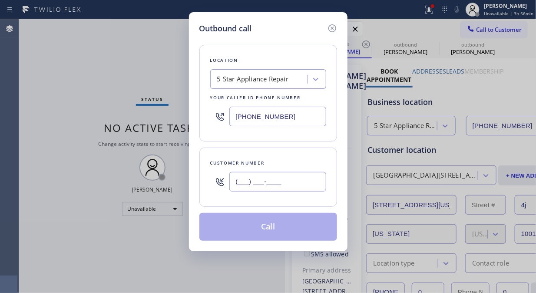
click at [284, 177] on input "(___) ___-____" at bounding box center [278, 182] width 97 height 20
paste input "917) 626-1321"
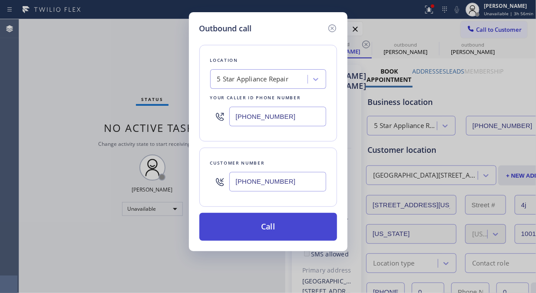
type input "(917) 626-1321"
click at [296, 233] on button "Call" at bounding box center [269, 227] width 138 height 28
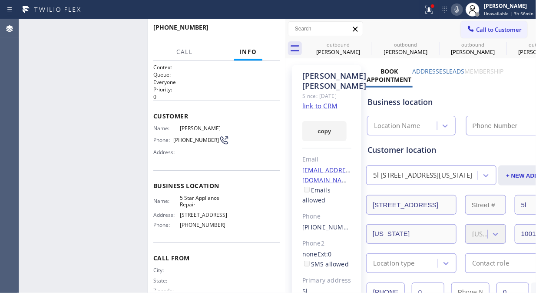
type input "[PHONE_NUMBER]"
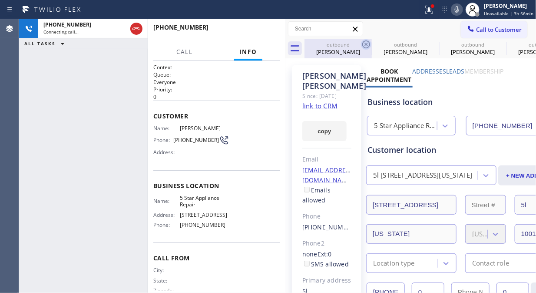
click at [367, 42] on icon at bounding box center [366, 44] width 10 height 10
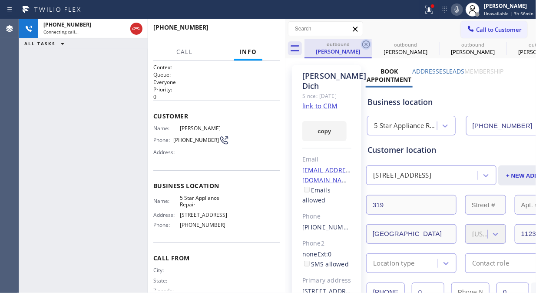
click at [368, 40] on icon at bounding box center [366, 44] width 10 height 10
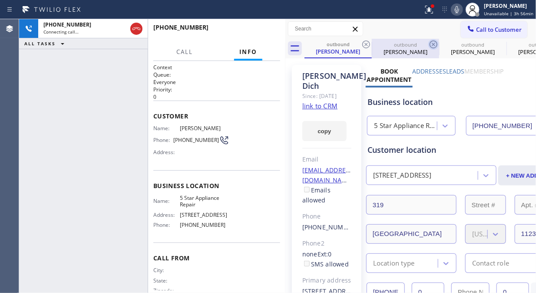
click at [429, 43] on icon at bounding box center [434, 44] width 10 height 10
click at [0, 0] on icon at bounding box center [0, 0] width 0 height 0
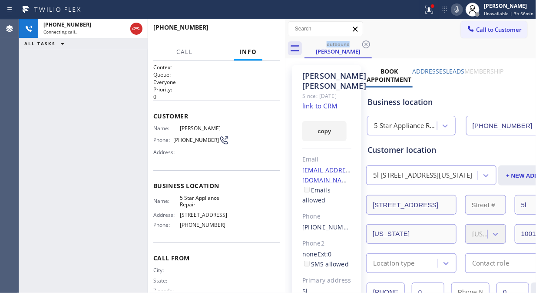
click at [368, 43] on icon at bounding box center [366, 44] width 10 height 10
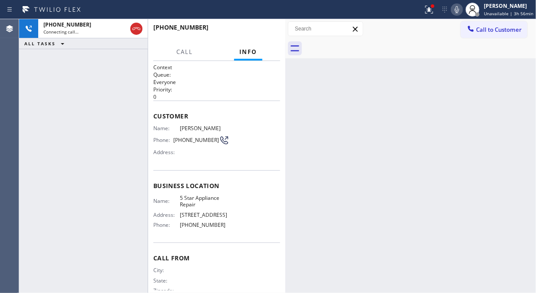
drag, startPoint x: 433, startPoint y: 10, endPoint x: 399, endPoint y: 106, distance: 101.3
click at [433, 10] on icon at bounding box center [429, 9] width 10 height 10
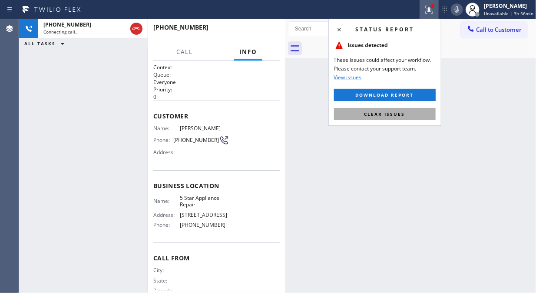
click at [397, 113] on span "Clear issues" at bounding box center [385, 114] width 41 height 6
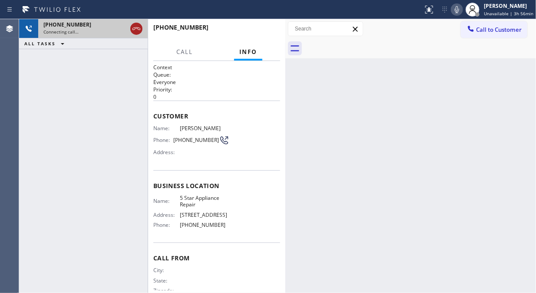
click at [135, 29] on icon at bounding box center [136, 28] width 10 height 10
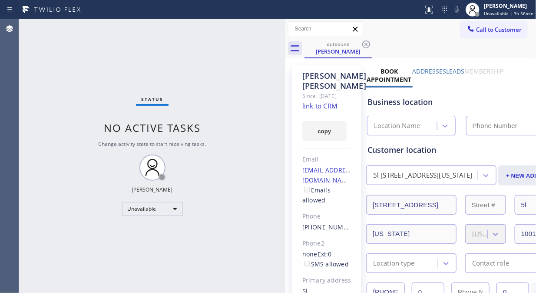
type input "[PHONE_NUMBER]"
drag, startPoint x: 497, startPoint y: 30, endPoint x: 458, endPoint y: 37, distance: 39.8
click at [496, 30] on span "Call to Customer" at bounding box center [499, 30] width 46 height 8
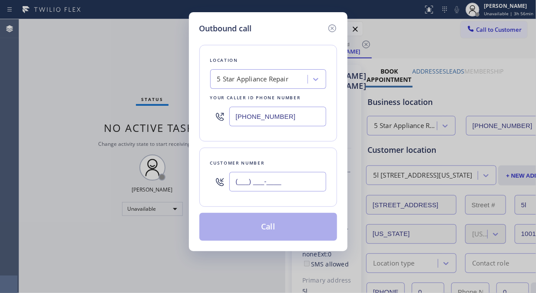
click at [262, 185] on input "(___) ___-____" at bounding box center [278, 182] width 97 height 20
paste input "619) 584-1980"
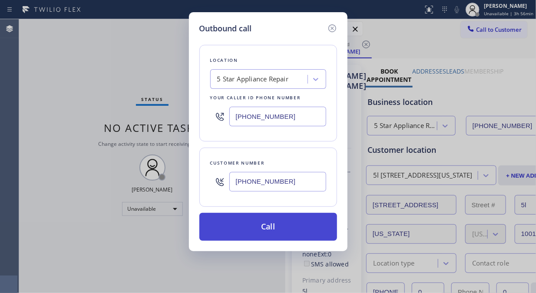
type input "(619) 584-1980"
click at [298, 229] on button "Call" at bounding box center [269, 227] width 138 height 28
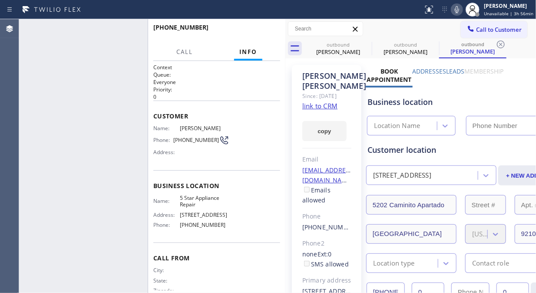
type input "[PHONE_NUMBER]"
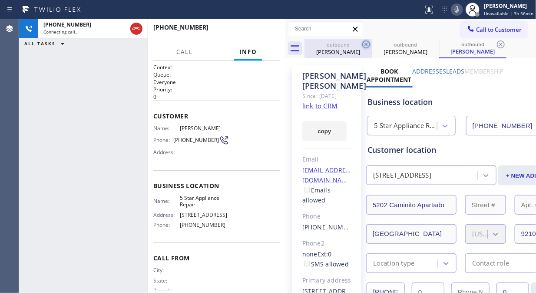
click at [371, 45] on icon at bounding box center [366, 44] width 10 height 10
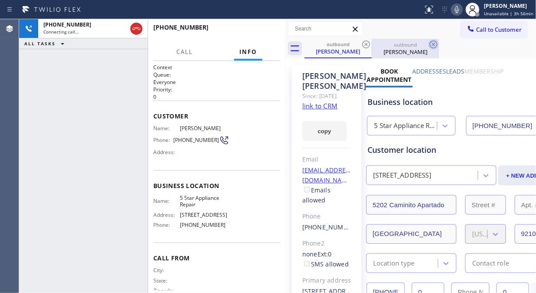
click at [368, 44] on icon at bounding box center [366, 44] width 10 height 10
click at [459, 10] on icon at bounding box center [457, 9] width 10 height 10
click at [459, 9] on rect at bounding box center [457, 9] width 6 height 6
drag, startPoint x: 136, startPoint y: 29, endPoint x: 212, endPoint y: 29, distance: 76.1
click at [138, 29] on icon at bounding box center [136, 28] width 10 height 10
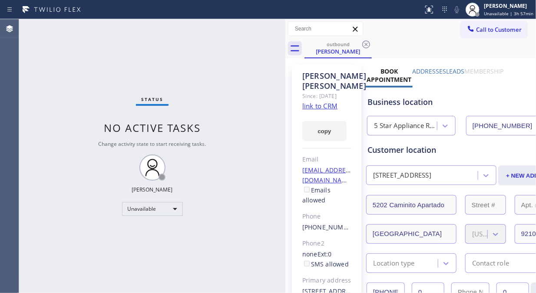
click at [480, 34] on button "Call to Customer" at bounding box center [494, 29] width 67 height 17
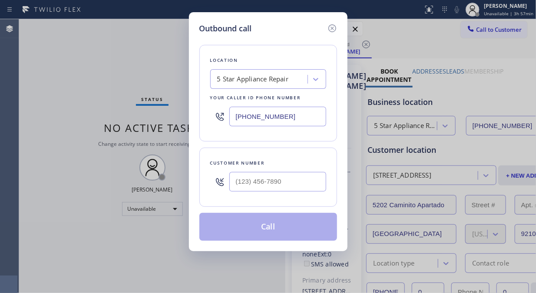
click at [241, 176] on input "text" at bounding box center [278, 182] width 97 height 20
paste input "480) 678-7807"
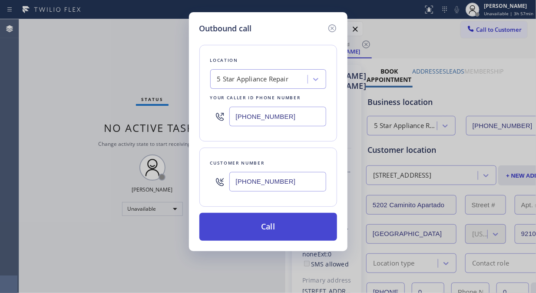
type input "(480) 678-7807"
click at [276, 229] on button "Call" at bounding box center [269, 227] width 138 height 28
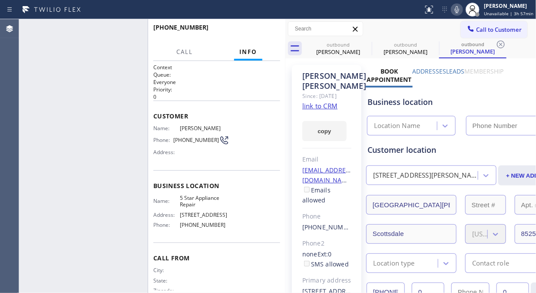
type input "[PHONE_NUMBER]"
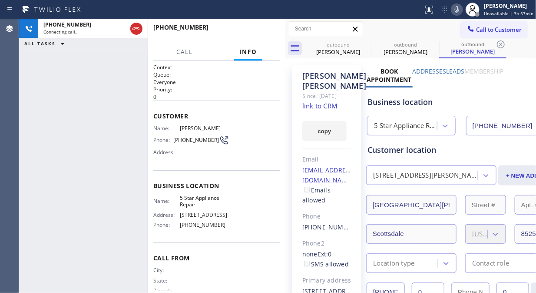
click at [454, 13] on icon at bounding box center [457, 9] width 10 height 10
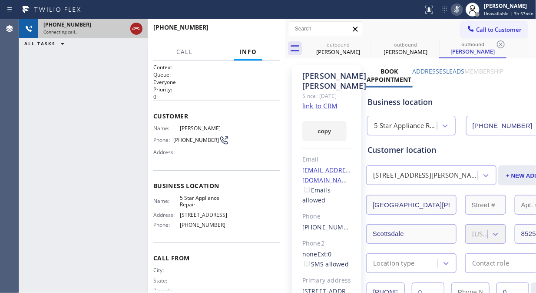
click at [137, 28] on icon at bounding box center [136, 28] width 10 height 10
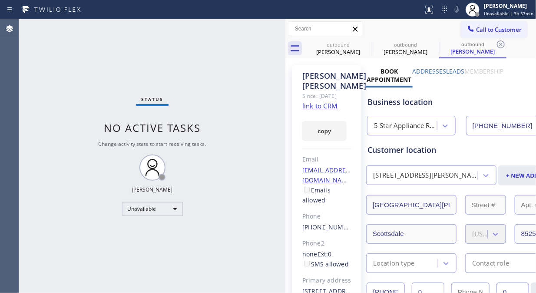
drag, startPoint x: 478, startPoint y: 32, endPoint x: 450, endPoint y: 45, distance: 30.5
click at [477, 32] on span "Call to Customer" at bounding box center [499, 30] width 46 height 8
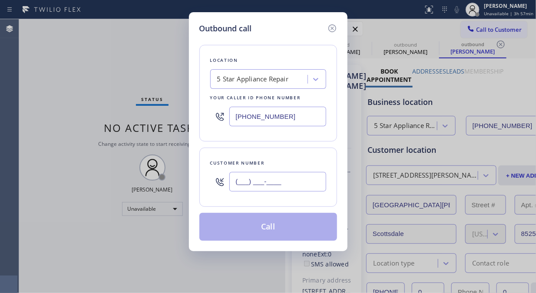
drag, startPoint x: 265, startPoint y: 181, endPoint x: 260, endPoint y: 181, distance: 5.7
click at [268, 180] on input "(___) ___-____" at bounding box center [278, 182] width 97 height 20
drag, startPoint x: 259, startPoint y: 181, endPoint x: 236, endPoint y: 180, distance: 22.6
paste input "425) 466-4580"
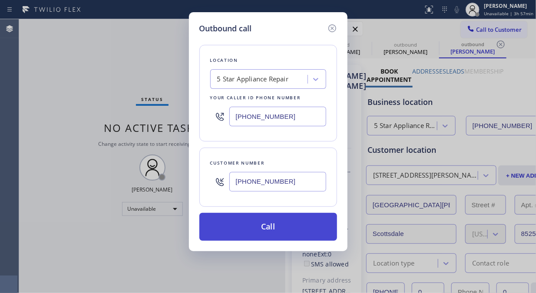
type input "(425) 466-4580"
click at [283, 222] on button "Call" at bounding box center [269, 227] width 138 height 28
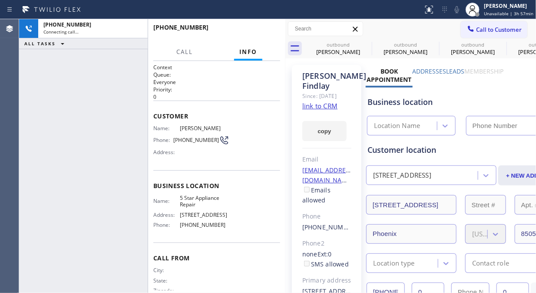
type input "[PHONE_NUMBER]"
click at [463, 6] on icon at bounding box center [457, 9] width 10 height 10
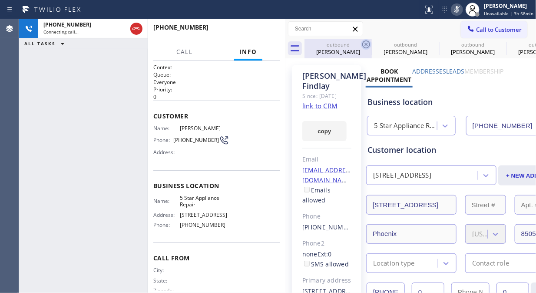
click at [364, 47] on icon at bounding box center [366, 44] width 10 height 10
click at [364, 47] on icon at bounding box center [367, 44] width 8 height 8
click at [0, 0] on icon at bounding box center [0, 0] width 0 height 0
click at [367, 45] on icon at bounding box center [367, 44] width 8 height 8
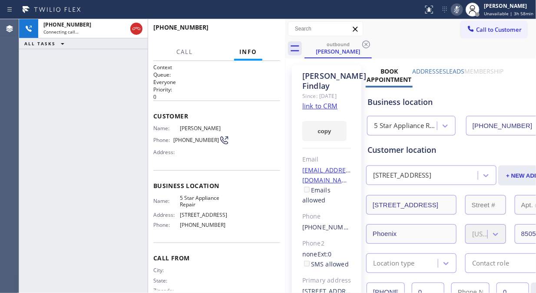
click at [456, 12] on icon at bounding box center [457, 9] width 10 height 10
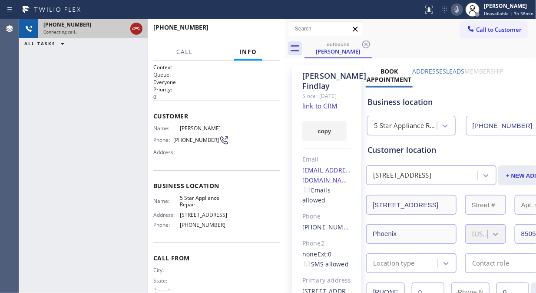
click at [137, 27] on icon at bounding box center [137, 28] width 8 height 3
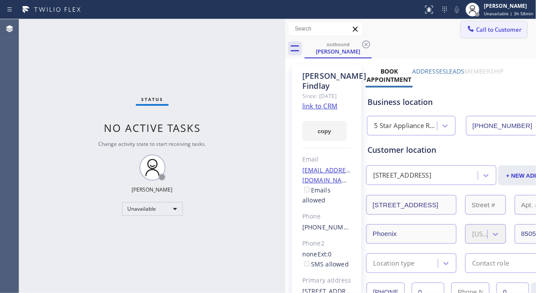
click at [480, 28] on span "Call to Customer" at bounding box center [499, 30] width 46 height 8
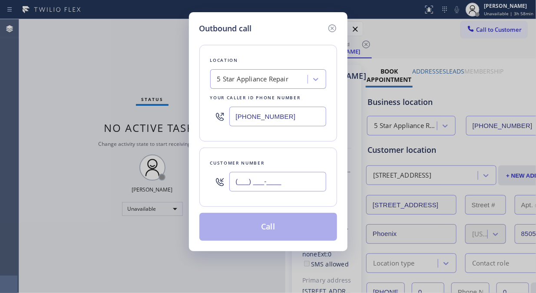
click at [238, 182] on input "(___) ___-____" at bounding box center [278, 182] width 97 height 20
paste input "425) 466-4580"
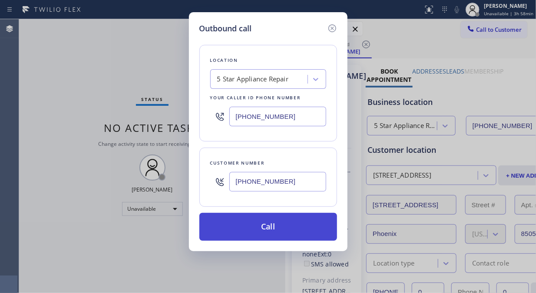
type input "(425) 466-4580"
click at [280, 229] on button "Call" at bounding box center [269, 227] width 138 height 28
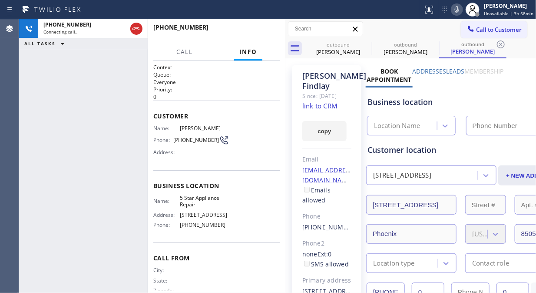
type input "[PHONE_NUMBER]"
click at [366, 41] on icon at bounding box center [366, 44] width 10 height 10
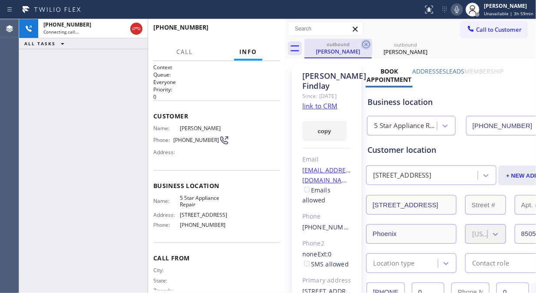
click at [366, 42] on icon at bounding box center [366, 44] width 10 height 10
click at [0, 0] on icon at bounding box center [0, 0] width 0 height 0
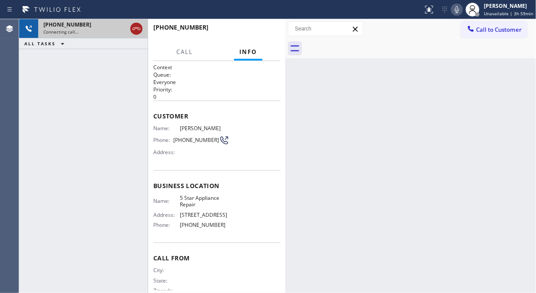
click at [138, 27] on icon at bounding box center [137, 28] width 8 height 3
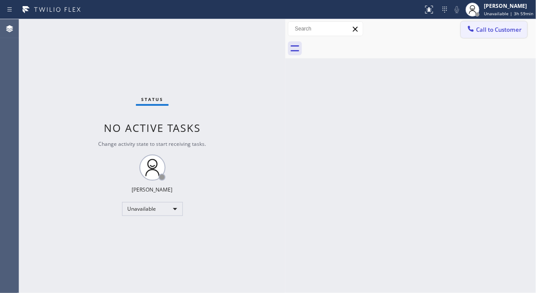
click at [499, 29] on span "Call to Customer" at bounding box center [499, 30] width 46 height 8
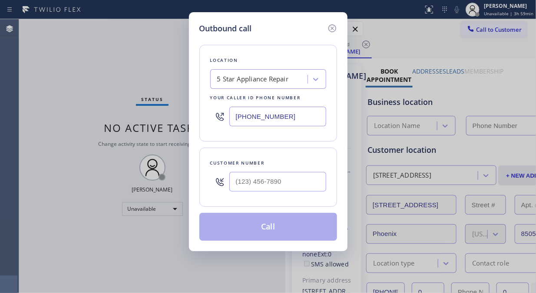
type input "[PHONE_NUMBER]"
click at [232, 182] on input "text" at bounding box center [278, 182] width 97 height 20
click at [236, 180] on input "(___) ___-____" at bounding box center [278, 182] width 97 height 20
paste input "480) 664-0064"
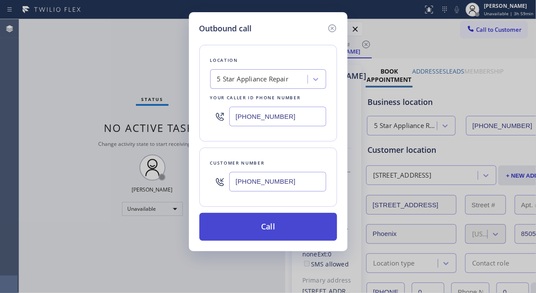
type input "[PHONE_NUMBER]"
click at [272, 231] on button "Call" at bounding box center [269, 227] width 138 height 28
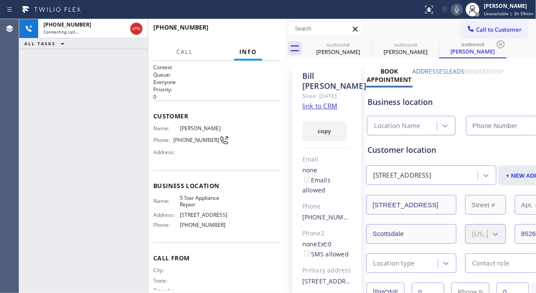
type input "[PHONE_NUMBER]"
click at [369, 44] on icon at bounding box center [366, 44] width 10 height 10
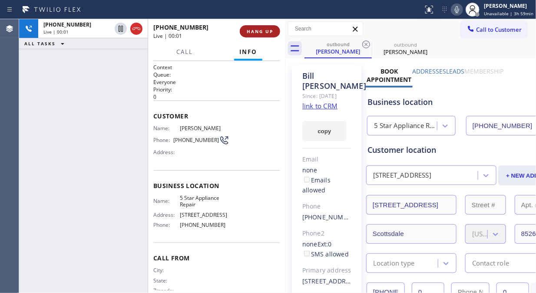
click at [270, 33] on span "HANG UP" at bounding box center [260, 31] width 27 height 6
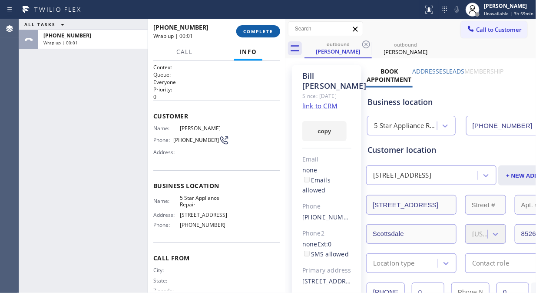
click at [270, 33] on span "COMPLETE" at bounding box center [258, 31] width 30 height 6
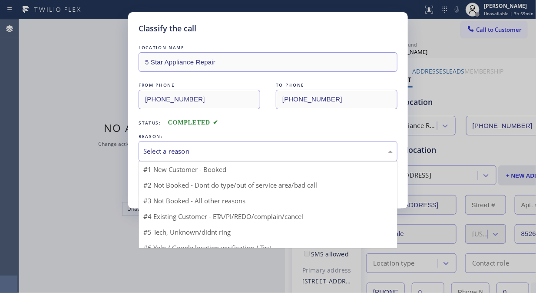
click at [253, 146] on div "Select a reason" at bounding box center [268, 151] width 250 height 10
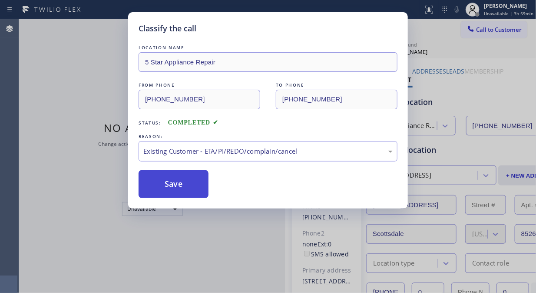
click at [184, 186] on button "Save" at bounding box center [174, 184] width 70 height 28
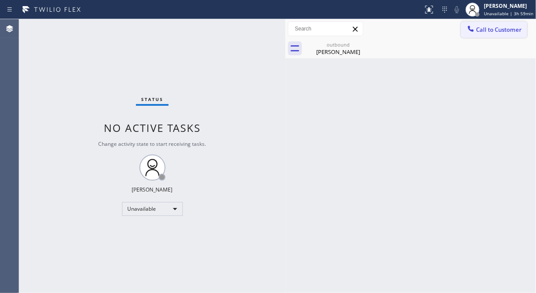
click at [492, 35] on button "Call to Customer" at bounding box center [494, 29] width 67 height 17
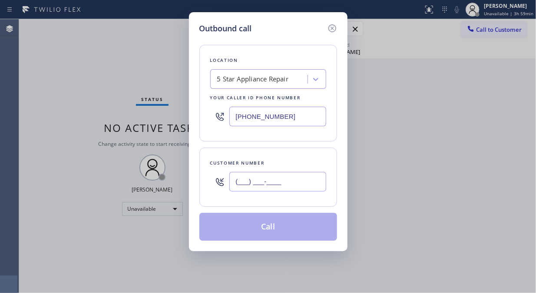
drag, startPoint x: 259, startPoint y: 177, endPoint x: 254, endPoint y: 180, distance: 5.8
click at [256, 180] on input "(___) ___-____" at bounding box center [278, 182] width 97 height 20
click at [233, 181] on input "(___) ___-____" at bounding box center [278, 182] width 97 height 20
paste input "480) 414-6551"
type input "(480) 414-6551"
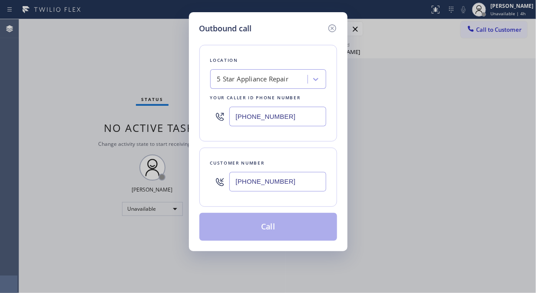
click at [268, 236] on button "Call" at bounding box center [269, 227] width 138 height 28
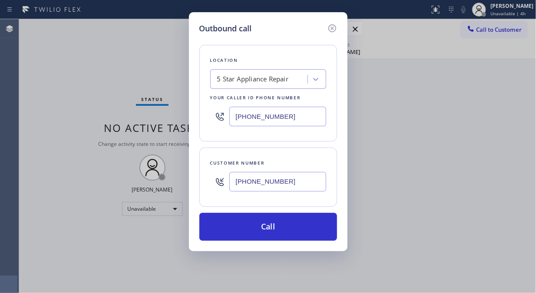
drag, startPoint x: 275, startPoint y: 230, endPoint x: 371, endPoint y: 4, distance: 245.8
click at [277, 229] on button "Call" at bounding box center [269, 227] width 138 height 28
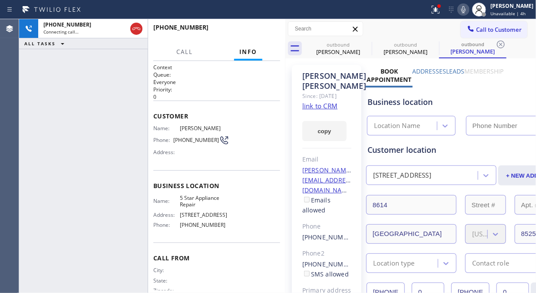
type input "[PHONE_NUMBER]"
click at [439, 12] on div at bounding box center [435, 9] width 19 height 10
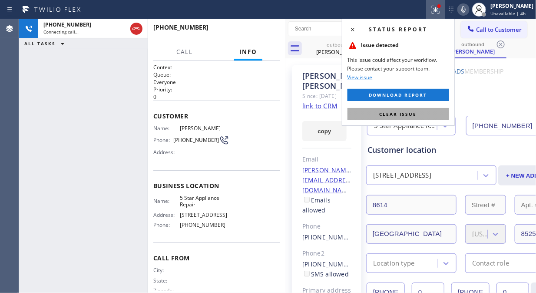
click at [389, 114] on span "Clear issue" at bounding box center [398, 114] width 37 height 6
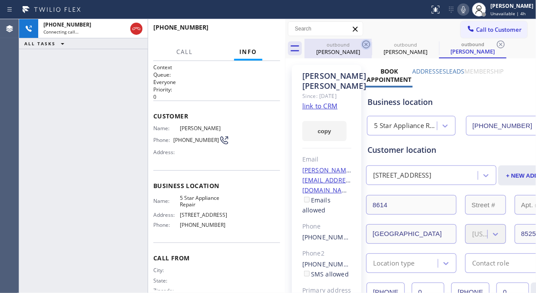
click at [364, 43] on icon at bounding box center [366, 44] width 10 height 10
click at [366, 44] on icon at bounding box center [367, 44] width 8 height 8
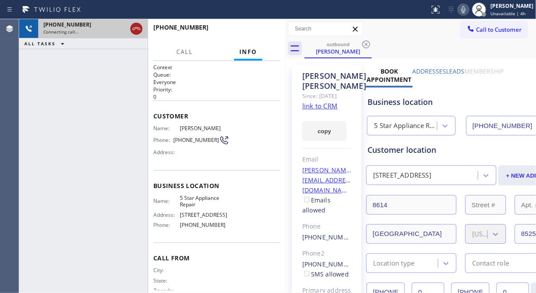
click at [138, 29] on icon at bounding box center [137, 28] width 8 height 3
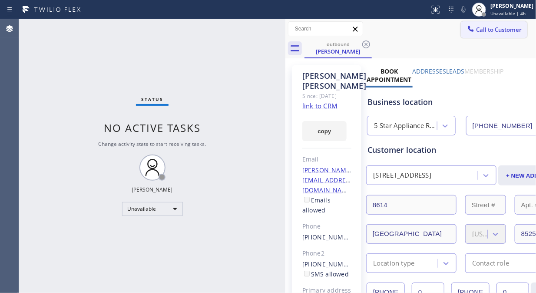
click at [489, 28] on span "Call to Customer" at bounding box center [499, 30] width 46 height 8
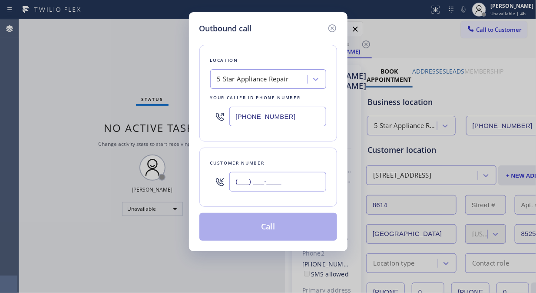
click at [231, 181] on input "(___) ___-____" at bounding box center [278, 182] width 97 height 20
paste input "704) 621-0958"
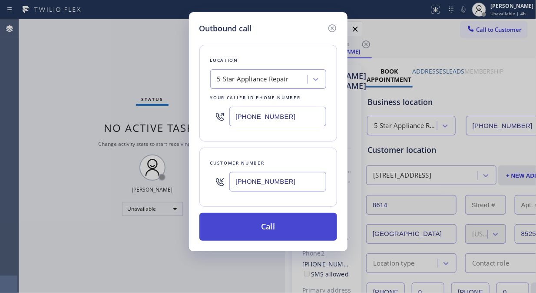
type input "[PHONE_NUMBER]"
click at [280, 227] on button "Call" at bounding box center [269, 227] width 138 height 28
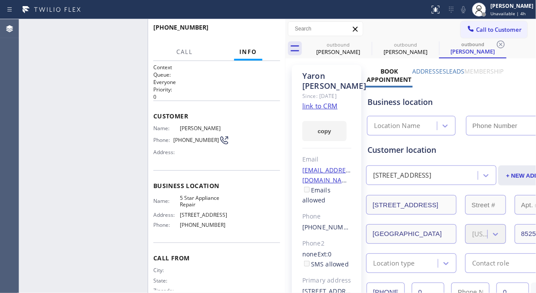
type input "[PHONE_NUMBER]"
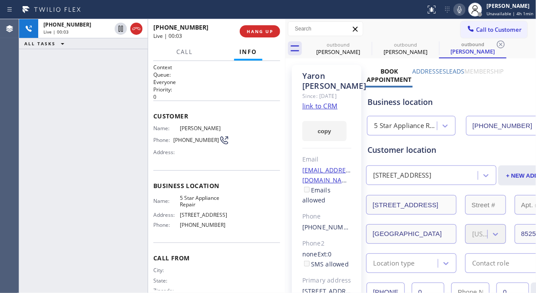
click at [256, 38] on div "+17046210958 Live | 00:03 HANG UP" at bounding box center [216, 31] width 127 height 23
drag, startPoint x: 243, startPoint y: 27, endPoint x: 267, endPoint y: 30, distance: 24.6
click at [243, 27] on button "HANG UP" at bounding box center [260, 31] width 40 height 12
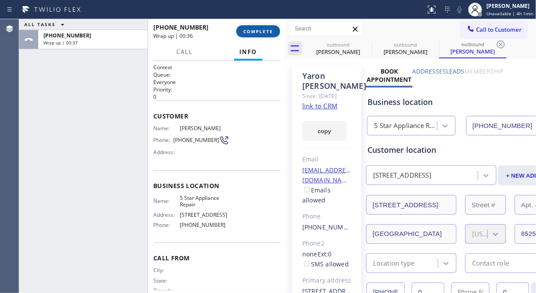
click at [265, 28] on span "COMPLETE" at bounding box center [258, 31] width 30 height 6
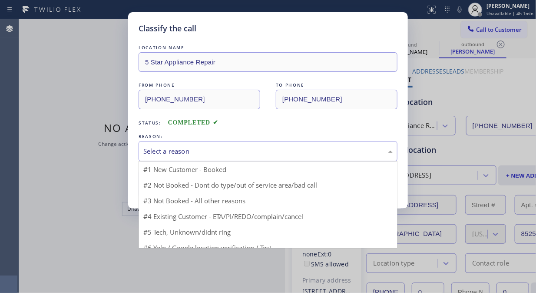
click at [249, 149] on div "Select a reason" at bounding box center [268, 151] width 250 height 10
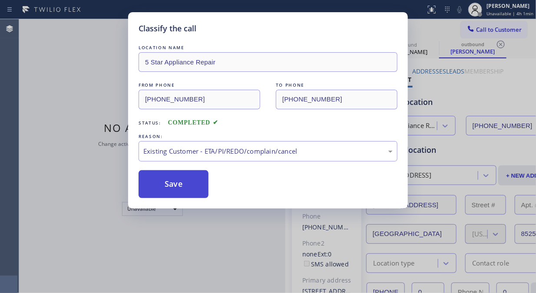
click at [177, 193] on button "Save" at bounding box center [174, 184] width 70 height 28
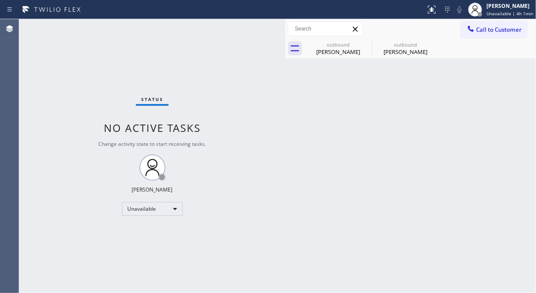
click at [485, 28] on span "Call to Customer" at bounding box center [499, 30] width 46 height 8
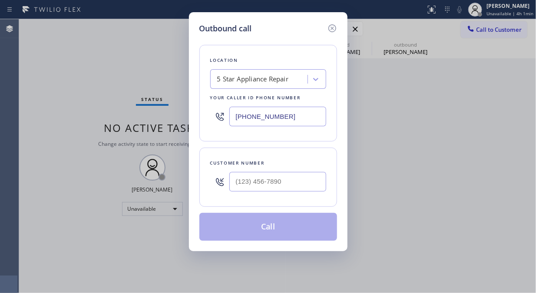
click at [225, 181] on icon at bounding box center [220, 181] width 10 height 10
click at [237, 185] on input "(___) ___-____" at bounding box center [278, 182] width 97 height 20
paste input "212) 535-4302"
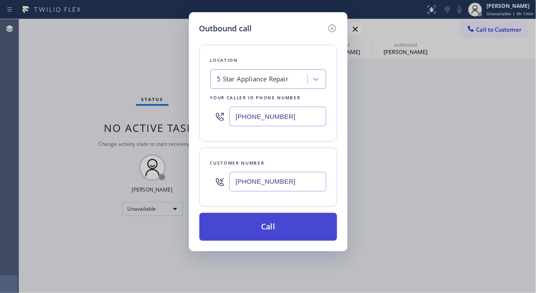
type input "[PHONE_NUMBER]"
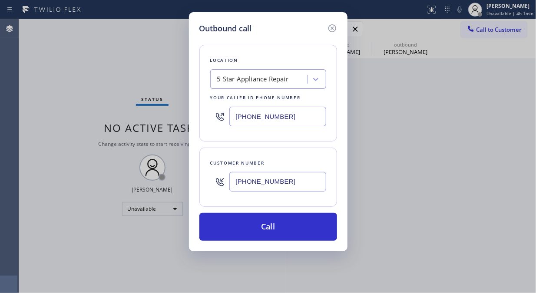
drag, startPoint x: 280, startPoint y: 226, endPoint x: 338, endPoint y: 151, distance: 95.4
click at [281, 226] on button "Call" at bounding box center [269, 227] width 138 height 28
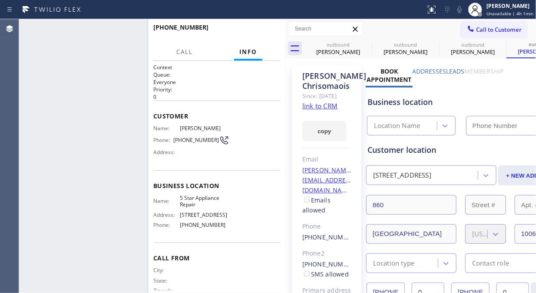
type input "[PHONE_NUMBER]"
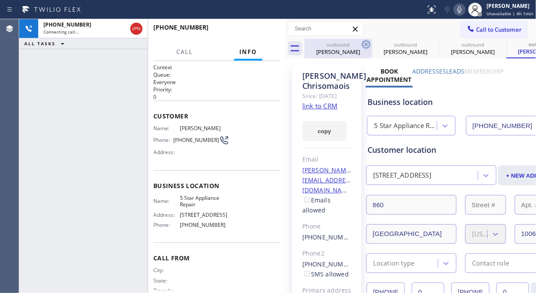
click at [365, 43] on icon at bounding box center [367, 44] width 8 height 8
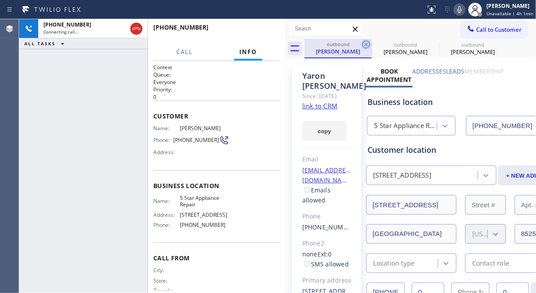
click at [364, 43] on icon at bounding box center [366, 44] width 10 height 10
click at [0, 0] on icon at bounding box center [0, 0] width 0 height 0
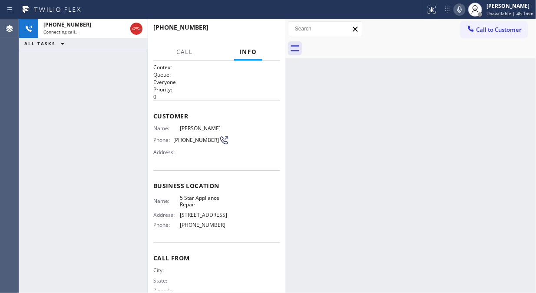
click at [367, 39] on div at bounding box center [421, 49] width 232 height 20
click at [463, 12] on icon at bounding box center [460, 9] width 10 height 10
click at [259, 34] on span "HANG UP" at bounding box center [260, 31] width 27 height 6
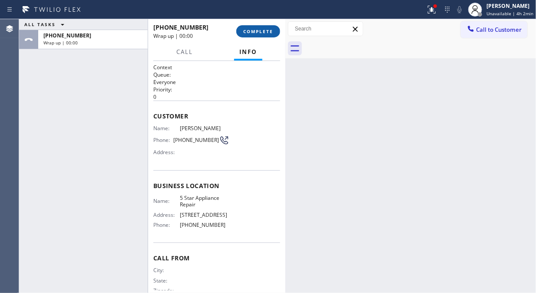
click at [259, 34] on span "COMPLETE" at bounding box center [258, 31] width 30 height 6
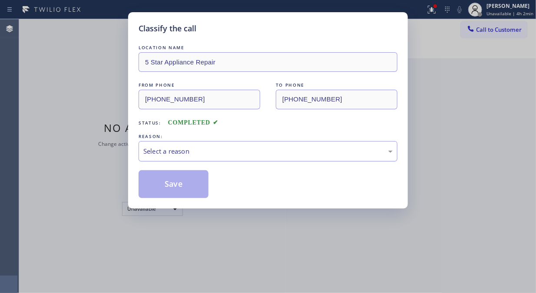
click at [275, 148] on div "Select a reason" at bounding box center [268, 151] width 250 height 10
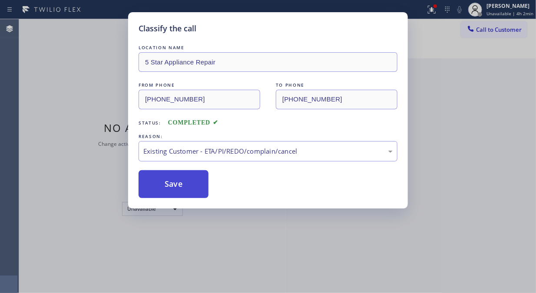
drag, startPoint x: 263, startPoint y: 197, endPoint x: 187, endPoint y: 196, distance: 75.2
drag, startPoint x: 177, startPoint y: 194, endPoint x: 177, endPoint y: 188, distance: 6.1
click at [177, 194] on button "Save" at bounding box center [174, 184] width 70 height 28
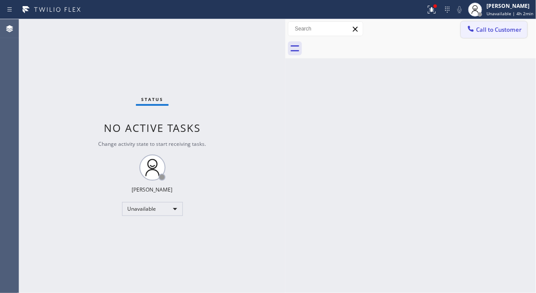
click at [498, 31] on span "Call to Customer" at bounding box center [499, 30] width 46 height 8
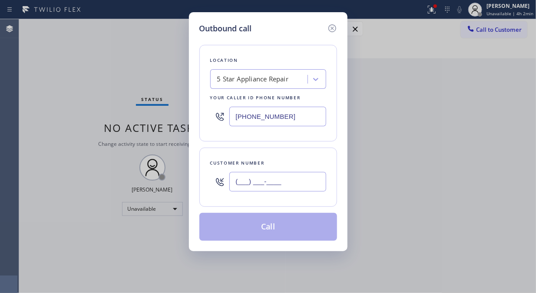
click at [251, 183] on input "(___) ___-____" at bounding box center [278, 182] width 97 height 20
paste input "480) 636-0009"
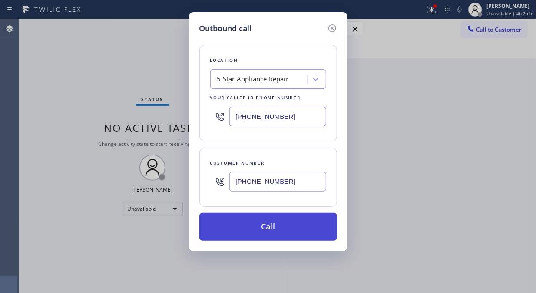
type input "[PHONE_NUMBER]"
click at [280, 229] on button "Call" at bounding box center [269, 227] width 138 height 28
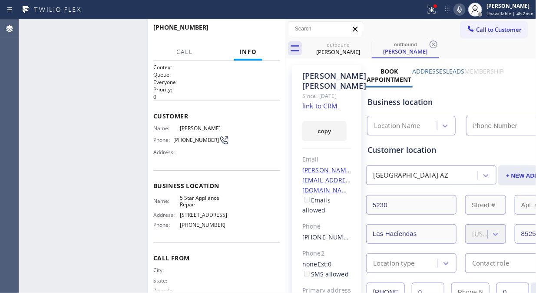
type input "[PHONE_NUMBER]"
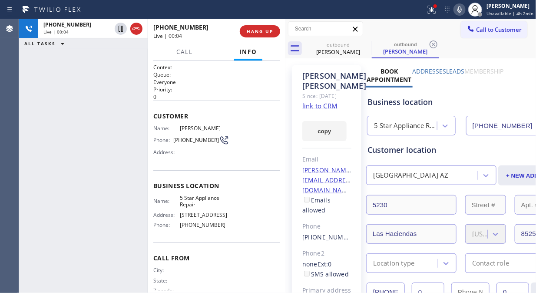
click at [327, 110] on link "link to CRM" at bounding box center [320, 105] width 35 height 9
click at [456, 11] on div at bounding box center [460, 9] width 12 height 10
click at [459, 11] on rect at bounding box center [460, 9] width 6 height 6
click at [462, 11] on icon at bounding box center [460, 9] width 10 height 10
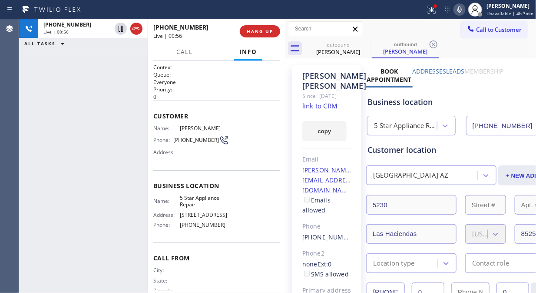
click at [462, 9] on icon at bounding box center [460, 9] width 10 height 10
click at [462, 9] on rect at bounding box center [460, 9] width 6 height 6
click at [462, 10] on icon at bounding box center [460, 9] width 10 height 10
click at [462, 10] on rect at bounding box center [460, 9] width 6 height 6
click at [460, 9] on icon at bounding box center [460, 9] width 4 height 7
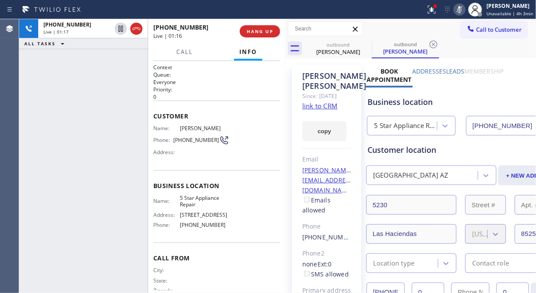
click at [460, 9] on icon at bounding box center [460, 9] width 4 height 7
click at [266, 34] on span "HANG UP" at bounding box center [260, 31] width 27 height 6
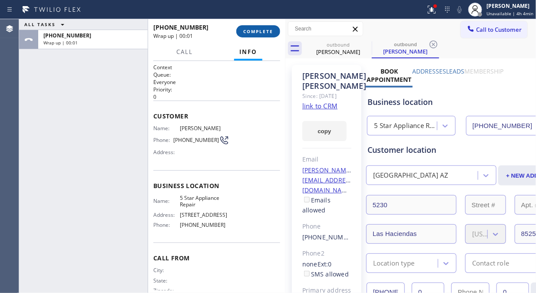
click at [266, 34] on span "COMPLETE" at bounding box center [258, 31] width 30 height 6
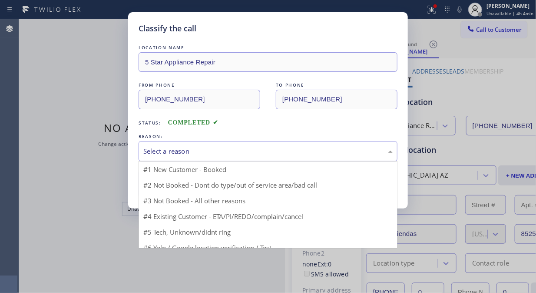
click at [268, 157] on div "Select a reason" at bounding box center [268, 151] width 259 height 20
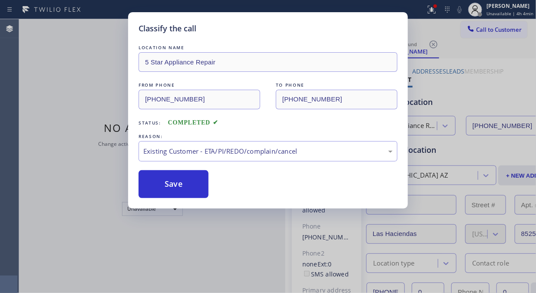
click at [181, 188] on button "Save" at bounding box center [174, 184] width 70 height 28
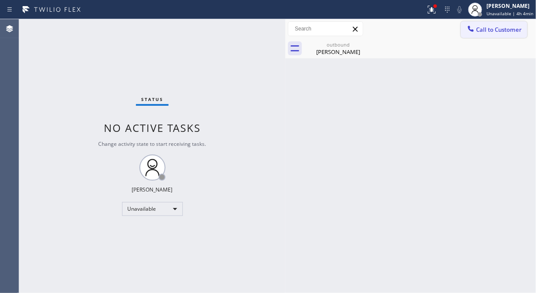
click at [502, 32] on span "Call to Customer" at bounding box center [499, 30] width 46 height 8
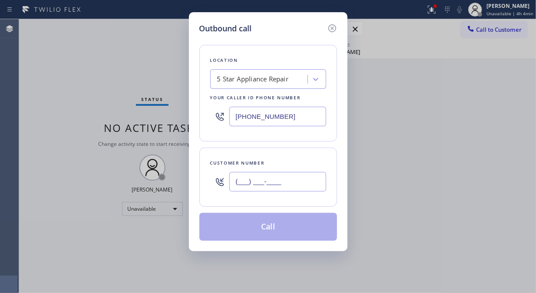
click at [239, 183] on input "(___) ___-____" at bounding box center [278, 182] width 97 height 20
paste input "917) 587-6594"
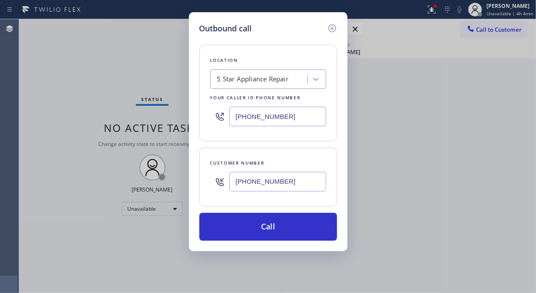
type input "[PHONE_NUMBER]"
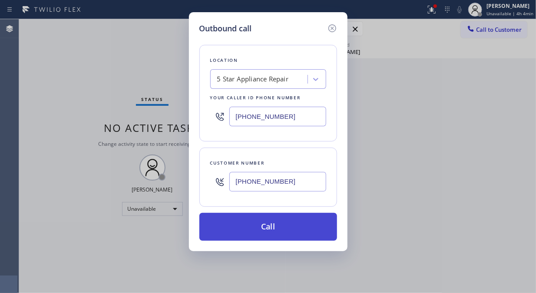
click at [284, 230] on button "Call" at bounding box center [269, 227] width 138 height 28
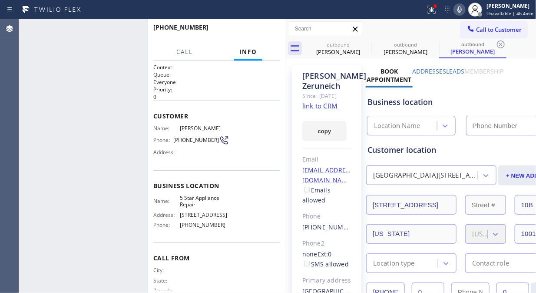
type input "[PHONE_NUMBER]"
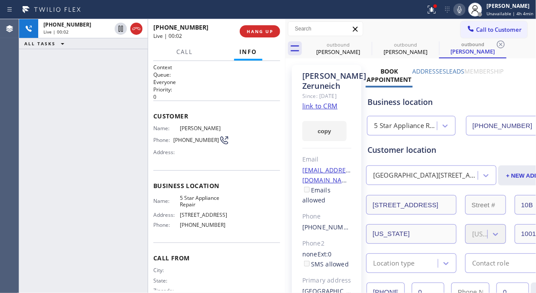
click at [248, 37] on div "+19175876594 Live | 00:02 HANG UP" at bounding box center [216, 31] width 127 height 23
click at [248, 33] on span "HANG UP" at bounding box center [260, 31] width 27 height 6
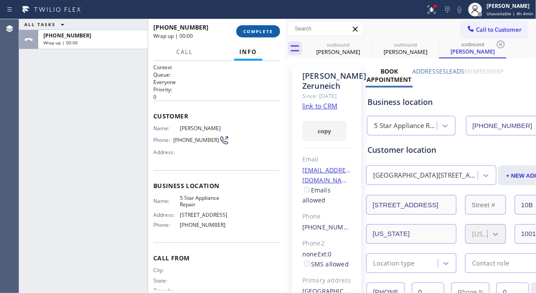
click at [246, 31] on span "COMPLETE" at bounding box center [258, 31] width 30 height 6
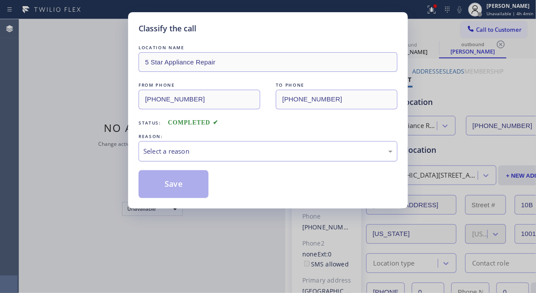
click at [273, 148] on div "Select a reason" at bounding box center [268, 151] width 250 height 10
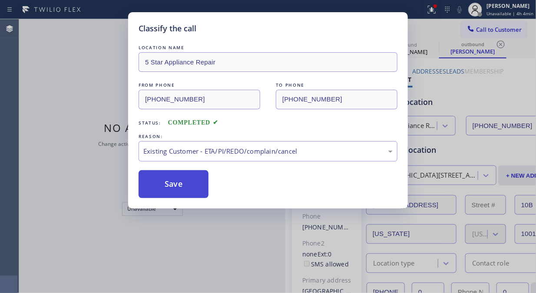
click at [196, 194] on button "Save" at bounding box center [174, 184] width 70 height 28
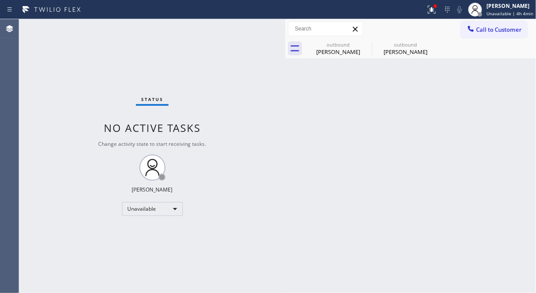
click at [499, 31] on span "Call to Customer" at bounding box center [499, 30] width 46 height 8
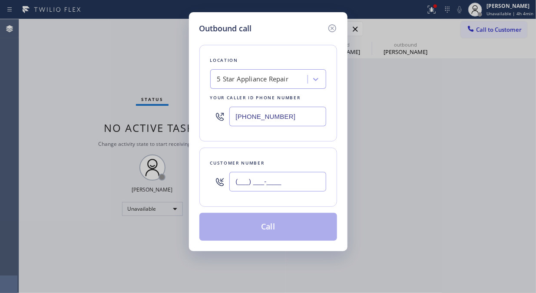
drag, startPoint x: 283, startPoint y: 186, endPoint x: 277, endPoint y: 186, distance: 5.7
click at [282, 186] on input "(___) ___-____" at bounding box center [278, 182] width 97 height 20
paste input "480) 595-1960"
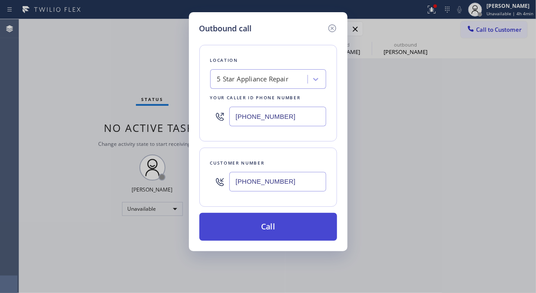
type input "(480) 595-1960"
click at [294, 232] on button "Call" at bounding box center [269, 227] width 138 height 28
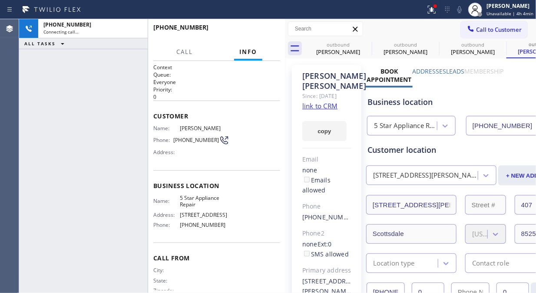
type input "[PHONE_NUMBER]"
click at [463, 6] on icon at bounding box center [460, 9] width 10 height 10
drag, startPoint x: 463, startPoint y: 12, endPoint x: 453, endPoint y: 12, distance: 9.6
click at [462, 12] on icon at bounding box center [460, 9] width 4 height 7
click at [428, 12] on div at bounding box center [432, 9] width 19 height 10
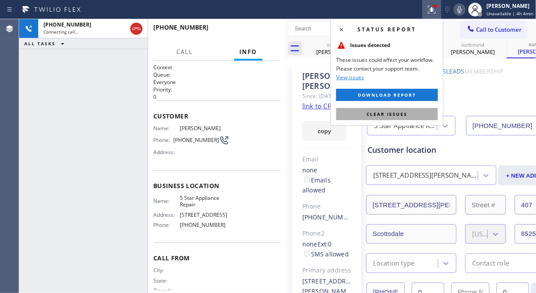
click at [416, 118] on button "Clear issues" at bounding box center [387, 114] width 102 height 12
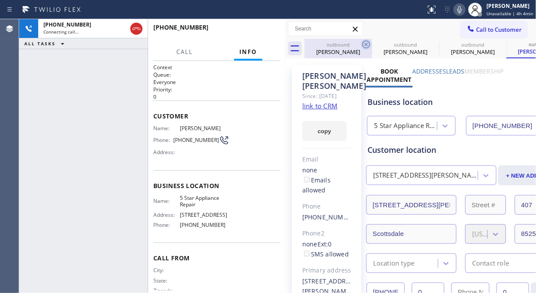
click at [367, 47] on icon at bounding box center [366, 44] width 10 height 10
click at [0, 0] on icon at bounding box center [0, 0] width 0 height 0
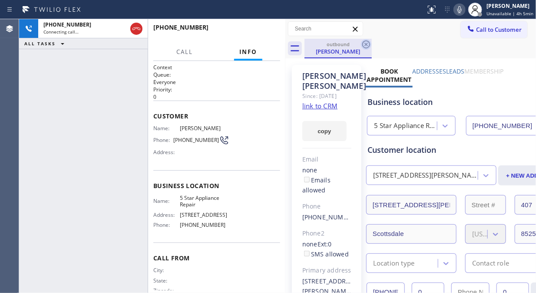
click at [365, 47] on icon at bounding box center [366, 44] width 10 height 10
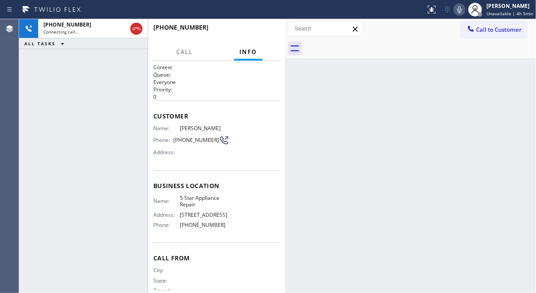
click at [464, 10] on icon at bounding box center [460, 9] width 10 height 10
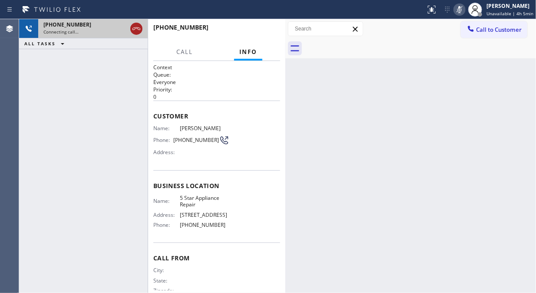
click at [136, 27] on icon at bounding box center [136, 28] width 10 height 10
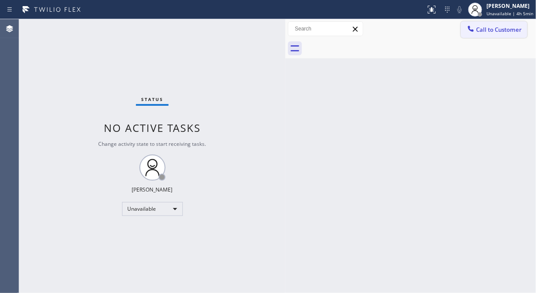
click at [490, 31] on span "Call to Customer" at bounding box center [499, 30] width 46 height 8
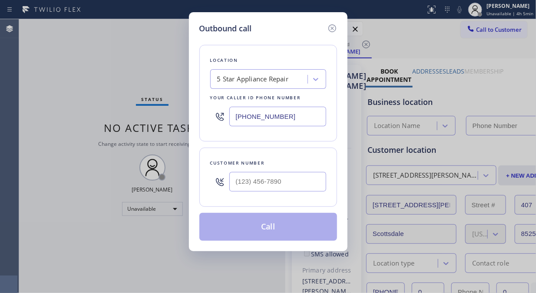
type input "[PHONE_NUMBER]"
click at [272, 184] on input "text" at bounding box center [278, 182] width 97 height 20
paste input "602) 989-8477"
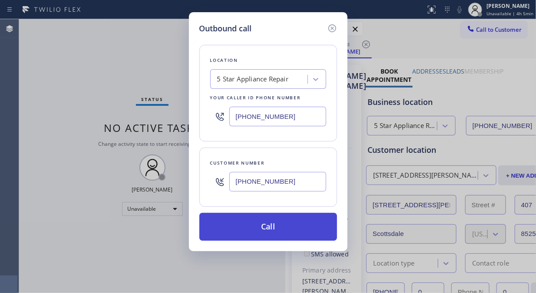
type input "[PHONE_NUMBER]"
click at [309, 223] on button "Call" at bounding box center [269, 227] width 138 height 28
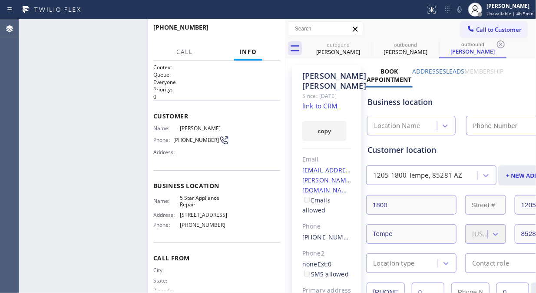
type input "[PHONE_NUMBER]"
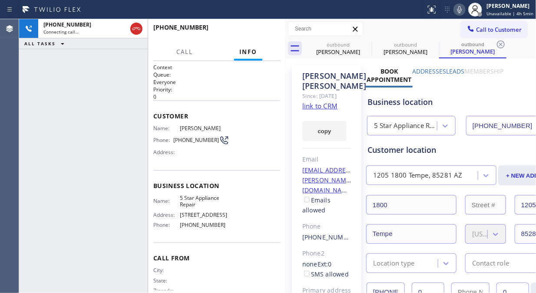
click at [462, 11] on icon at bounding box center [460, 9] width 4 height 7
click at [459, 8] on icon at bounding box center [460, 9] width 10 height 10
click at [260, 33] on span "HANG UP" at bounding box center [260, 31] width 27 height 6
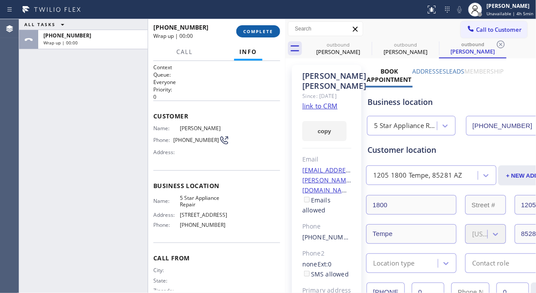
click at [260, 33] on span "COMPLETE" at bounding box center [258, 31] width 30 height 6
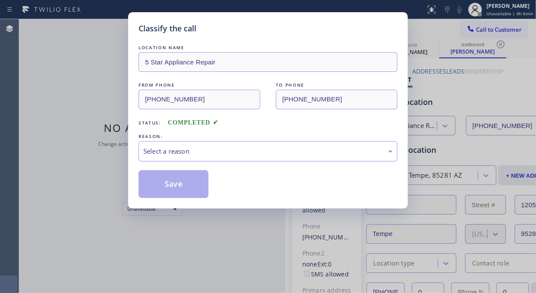
click at [265, 149] on div "Select a reason" at bounding box center [268, 151] width 250 height 10
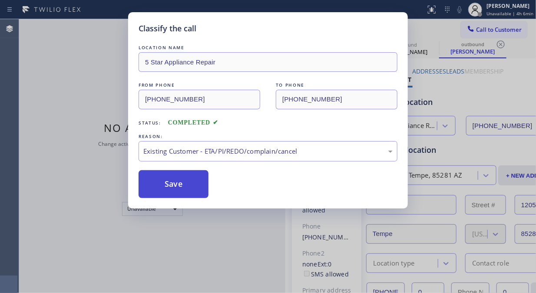
click at [185, 192] on button "Save" at bounding box center [174, 184] width 70 height 28
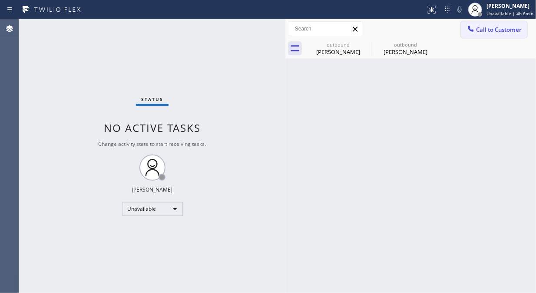
click at [488, 27] on span "Call to Customer" at bounding box center [499, 30] width 46 height 8
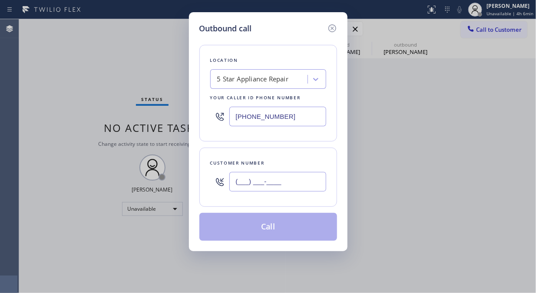
click at [249, 182] on input "(___) ___-____" at bounding box center [278, 182] width 97 height 20
paste input "602) 952-2550"
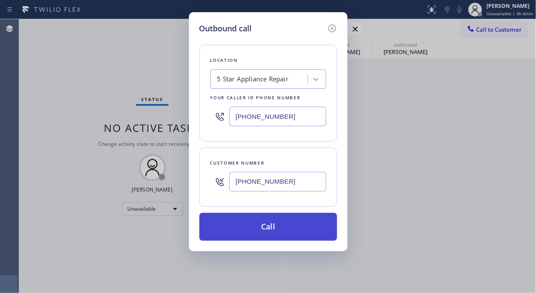
type input "(602) 952-2550"
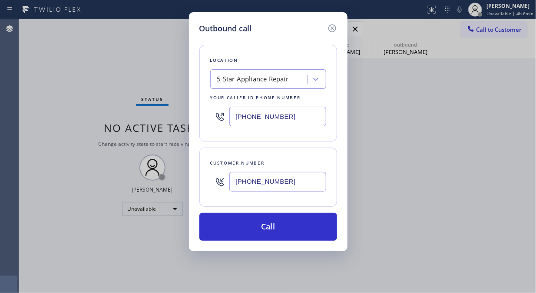
drag, startPoint x: 307, startPoint y: 224, endPoint x: 336, endPoint y: 185, distance: 48.9
click at [307, 225] on button "Call" at bounding box center [269, 227] width 138 height 28
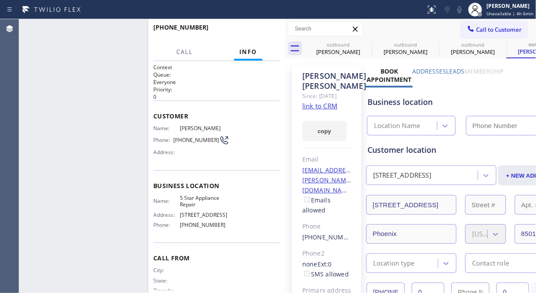
type input "[PHONE_NUMBER]"
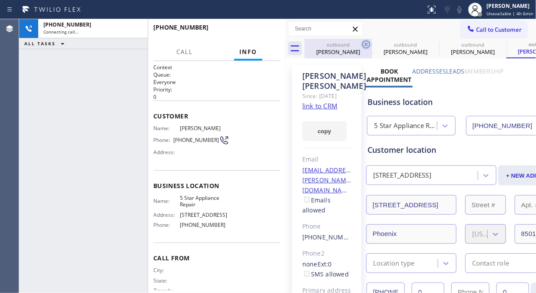
click at [367, 41] on icon at bounding box center [366, 44] width 10 height 10
click at [0, 0] on icon at bounding box center [0, 0] width 0 height 0
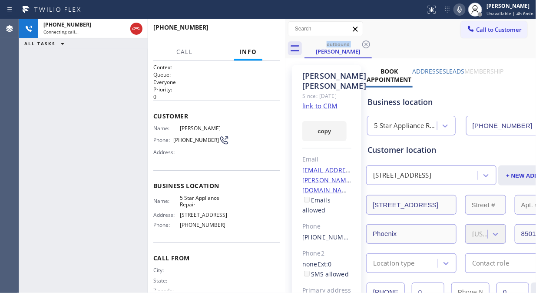
click at [465, 11] on icon at bounding box center [460, 9] width 10 height 10
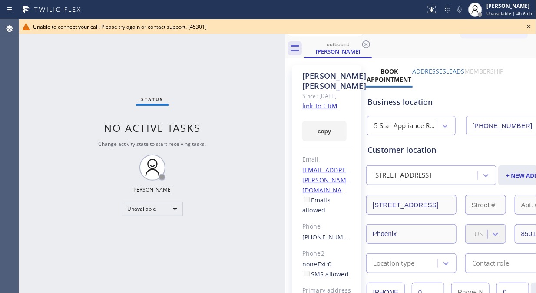
click at [529, 25] on icon at bounding box center [529, 26] width 3 height 3
drag, startPoint x: 507, startPoint y: 28, endPoint x: 476, endPoint y: 33, distance: 30.8
click at [506, 29] on span "Call to Customer" at bounding box center [499, 30] width 46 height 8
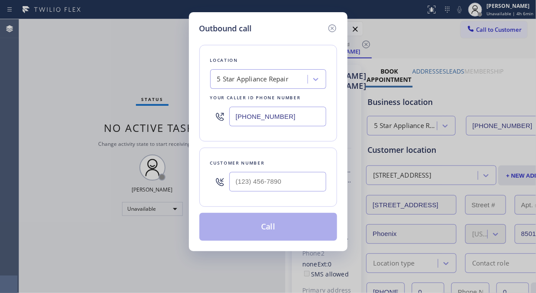
click at [473, 33] on div "Outbound call Location 5 Star Appliance Repair Your caller id phone number (855…" at bounding box center [268, 146] width 536 height 293
click at [299, 180] on input "(___) ___-____" at bounding box center [278, 182] width 97 height 20
paste input "212) 772-8247"
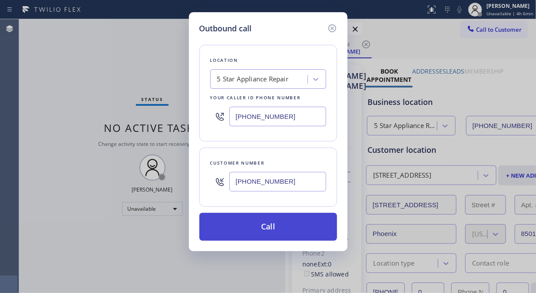
type input "(212) 772-8247"
click at [286, 226] on button "Call" at bounding box center [269, 227] width 138 height 28
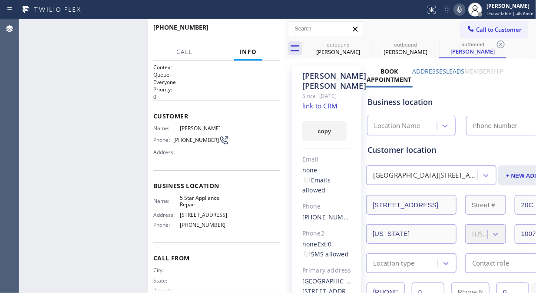
type input "[PHONE_NUMBER]"
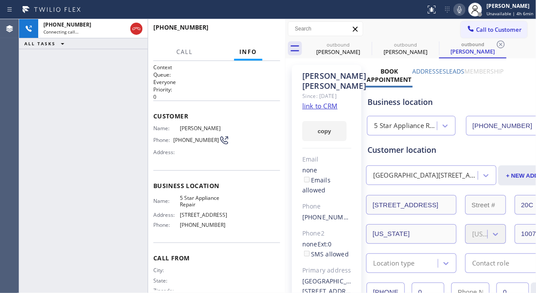
click at [461, 7] on icon at bounding box center [460, 9] width 4 height 7
click at [0, 0] on icon at bounding box center [0, 0] width 0 height 0
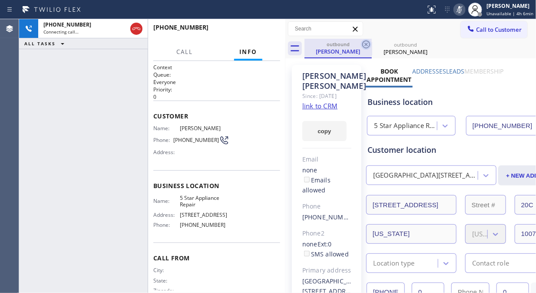
click at [366, 45] on icon at bounding box center [367, 44] width 8 height 8
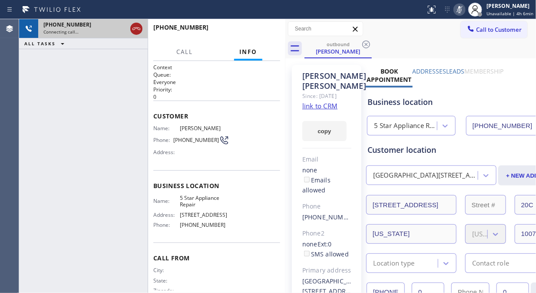
click at [137, 31] on icon at bounding box center [136, 28] width 10 height 10
click at [506, 30] on span "Call to Customer" at bounding box center [499, 30] width 46 height 8
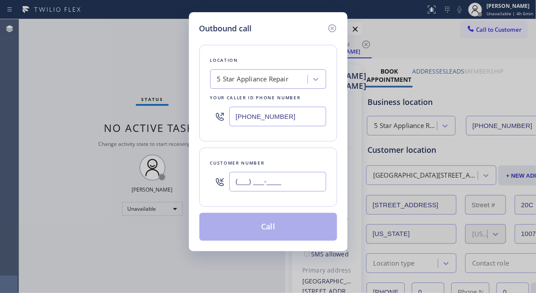
click at [235, 184] on input "(___) ___-____" at bounding box center [278, 182] width 97 height 20
paste input "347) 326-3443"
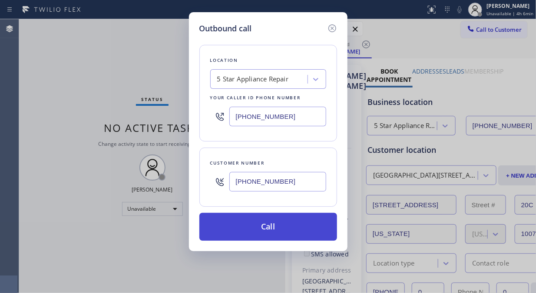
type input "[PHONE_NUMBER]"
click at [290, 229] on button "Call" at bounding box center [269, 227] width 138 height 28
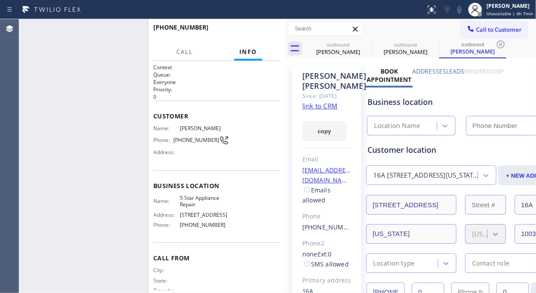
type input "[PHONE_NUMBER]"
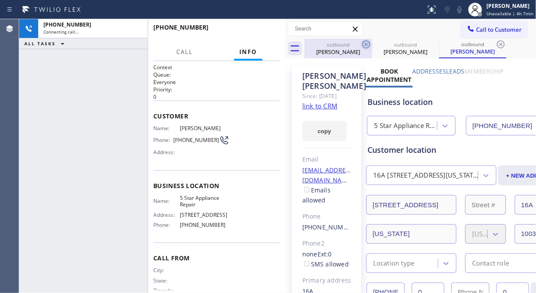
drag, startPoint x: 358, startPoint y: 44, endPoint x: 369, endPoint y: 47, distance: 11.2
click at [359, 44] on div "outbound" at bounding box center [339, 44] width 66 height 7
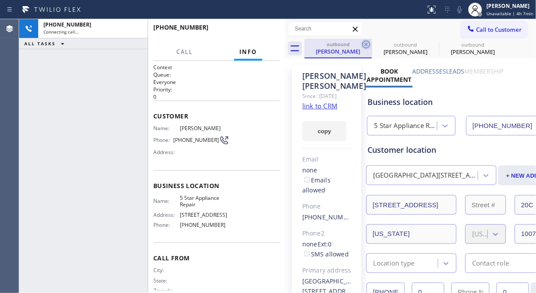
click at [367, 46] on icon at bounding box center [366, 44] width 10 height 10
click at [0, 0] on icon at bounding box center [0, 0] width 0 height 0
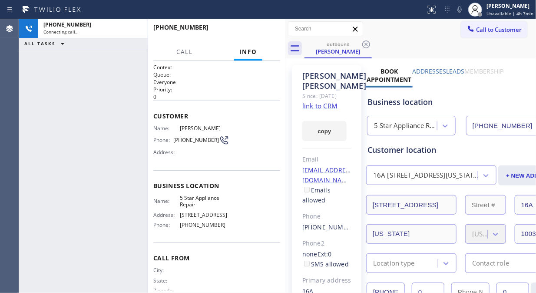
click at [367, 46] on icon at bounding box center [366, 44] width 10 height 10
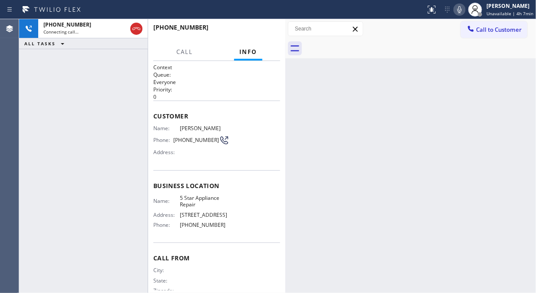
click at [462, 9] on icon at bounding box center [460, 9] width 4 height 7
click at [261, 31] on span "HANG UP" at bounding box center [260, 31] width 27 height 6
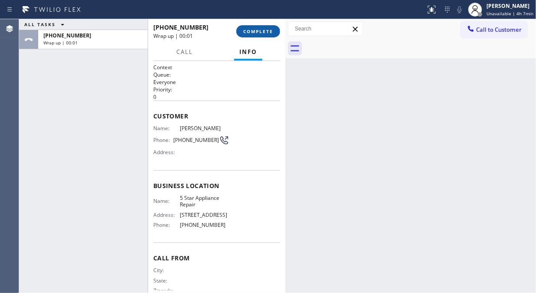
click at [261, 31] on span "COMPLETE" at bounding box center [258, 31] width 30 height 6
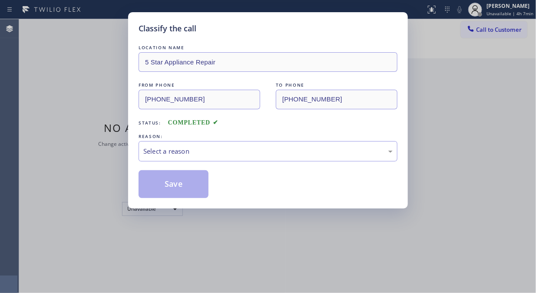
click at [490, 28] on div "Classify the call LOCATION NAME 5 Star Appliance Repair FROM PHONE (855) 731-49…" at bounding box center [268, 146] width 536 height 293
click at [212, 159] on div "Select a reason" at bounding box center [268, 151] width 259 height 20
click at [214, 152] on div "Select a reason" at bounding box center [268, 151] width 250 height 10
drag, startPoint x: 212, startPoint y: 156, endPoint x: 206, endPoint y: 160, distance: 7.0
click at [211, 156] on div "Select a reason" at bounding box center [268, 151] width 259 height 20
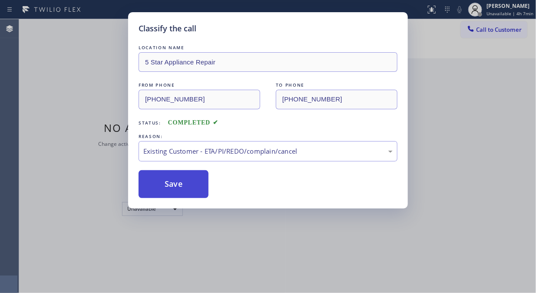
click at [180, 190] on button "Save" at bounding box center [174, 184] width 70 height 28
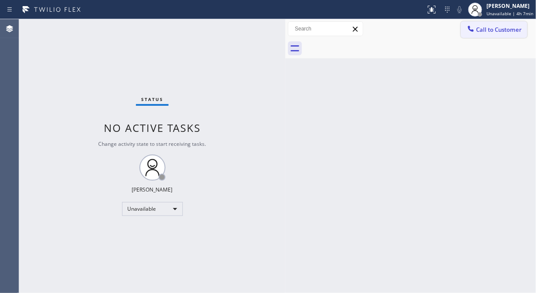
click at [490, 27] on span "Call to Customer" at bounding box center [499, 30] width 46 height 8
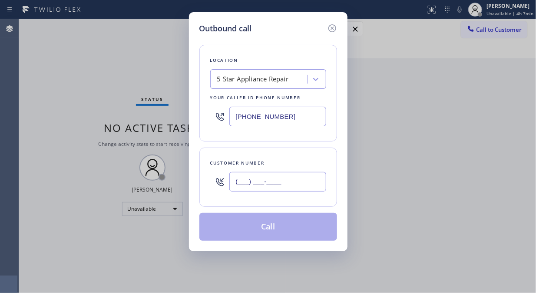
click at [256, 188] on input "(___) ___-____" at bounding box center [278, 182] width 97 height 20
paste input "602) 619-0365"
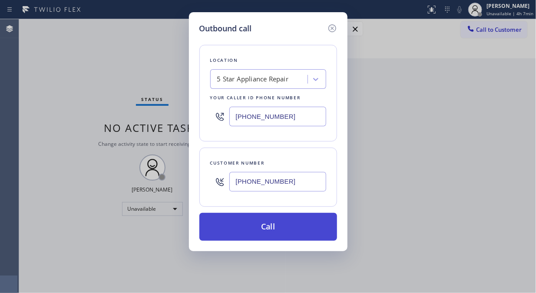
type input "(602) 619-0365"
click at [262, 229] on button "Call" at bounding box center [269, 227] width 138 height 28
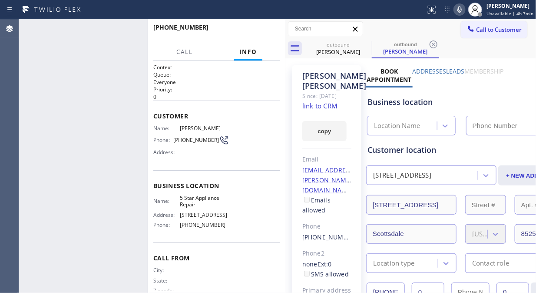
type input "[PHONE_NUMBER]"
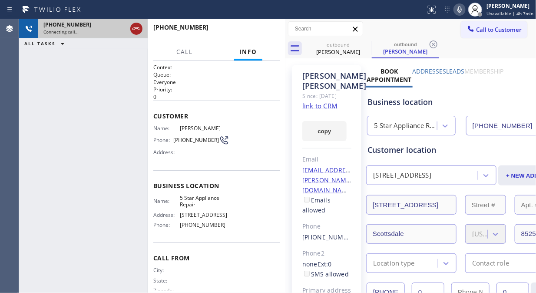
click at [137, 24] on icon at bounding box center [136, 28] width 10 height 10
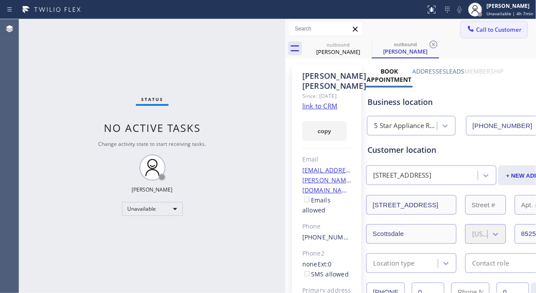
click at [480, 26] on span "Call to Customer" at bounding box center [499, 30] width 46 height 8
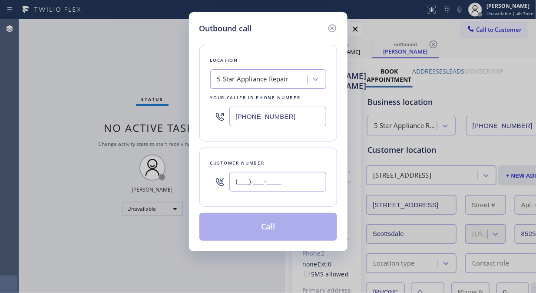
click at [269, 182] on input "(___) ___-____" at bounding box center [278, 182] width 97 height 20
paste input "646) 554-3717"
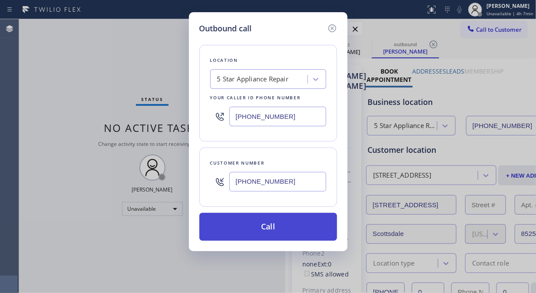
type input "[PHONE_NUMBER]"
click at [288, 230] on button "Call" at bounding box center [269, 227] width 138 height 28
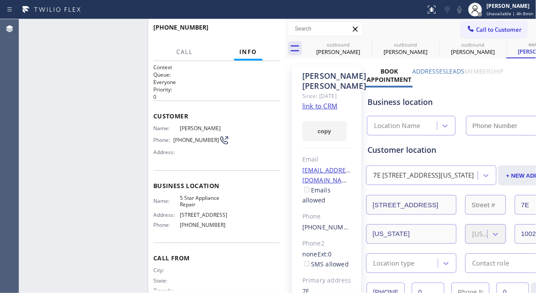
type input "[PHONE_NUMBER]"
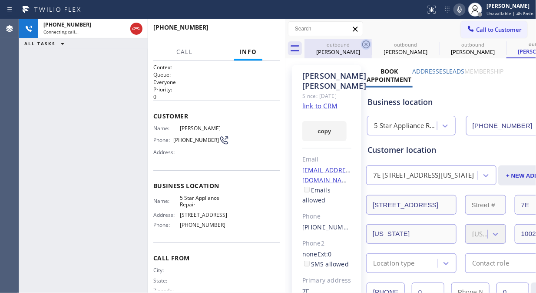
click at [366, 45] on icon at bounding box center [367, 44] width 8 height 8
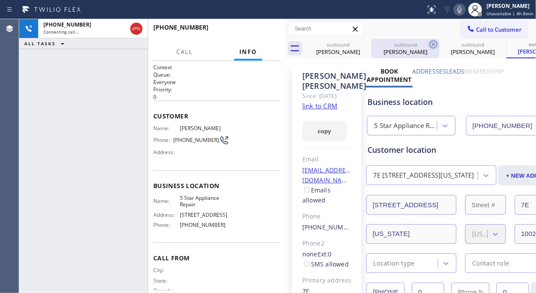
click at [430, 45] on icon at bounding box center [434, 44] width 8 height 8
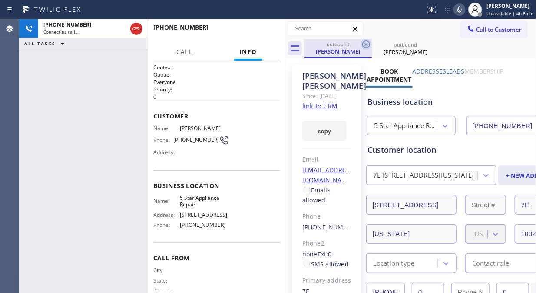
click at [366, 46] on icon at bounding box center [366, 44] width 10 height 10
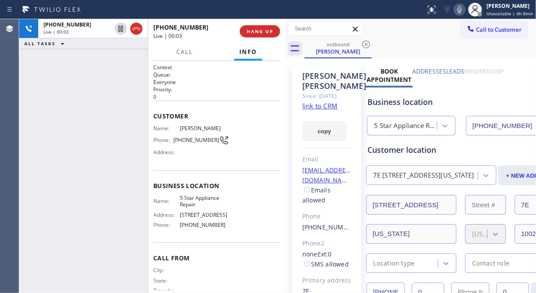
click at [326, 110] on link "link to CRM" at bounding box center [320, 105] width 35 height 9
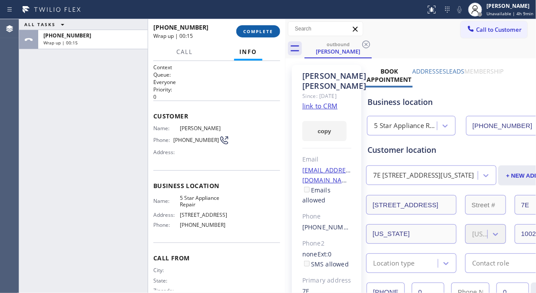
click at [260, 33] on span "COMPLETE" at bounding box center [258, 31] width 30 height 6
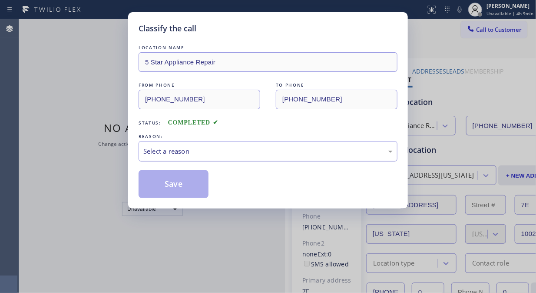
click at [266, 158] on div "Select a reason" at bounding box center [268, 151] width 259 height 20
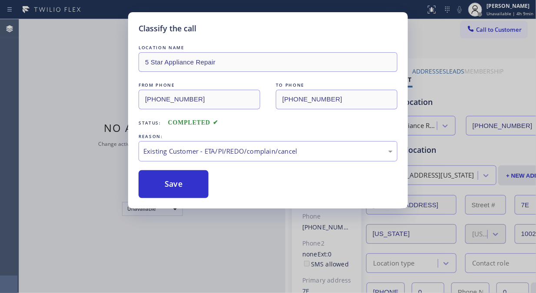
drag, startPoint x: 199, startPoint y: 185, endPoint x: 279, endPoint y: 106, distance: 112.5
click at [199, 185] on button "Save" at bounding box center [174, 184] width 70 height 28
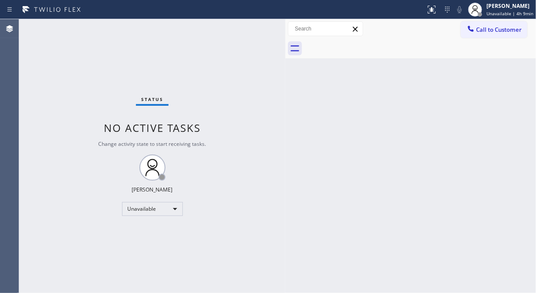
drag, startPoint x: 523, startPoint y: 28, endPoint x: 411, endPoint y: 103, distance: 134.7
click at [522, 28] on button "Call to Customer" at bounding box center [494, 29] width 67 height 17
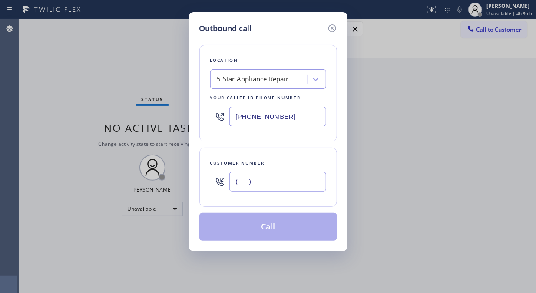
click at [270, 180] on input "(___) ___-____" at bounding box center [278, 182] width 97 height 20
paste input "480) 440-7040"
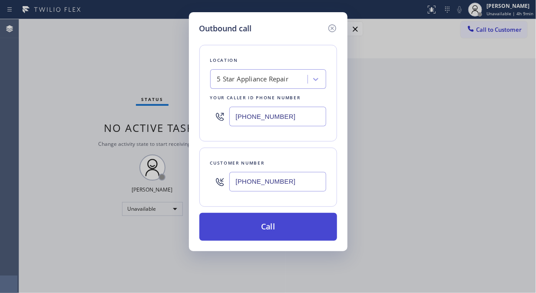
type input "[PHONE_NUMBER]"
click at [287, 227] on button "Call" at bounding box center [269, 227] width 138 height 28
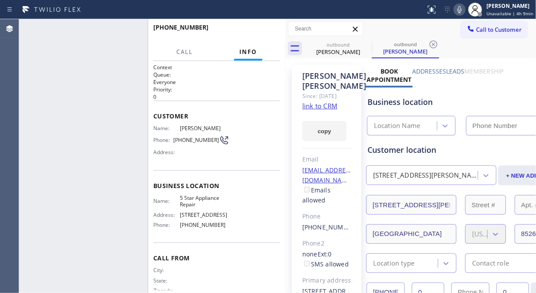
type input "[PHONE_NUMBER]"
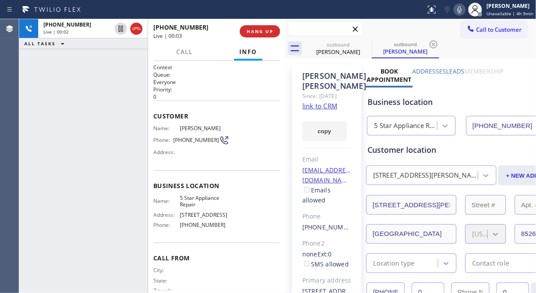
click at [290, 33] on input "text" at bounding box center [326, 29] width 74 height 14
click at [267, 33] on span "HANG UP" at bounding box center [260, 31] width 27 height 6
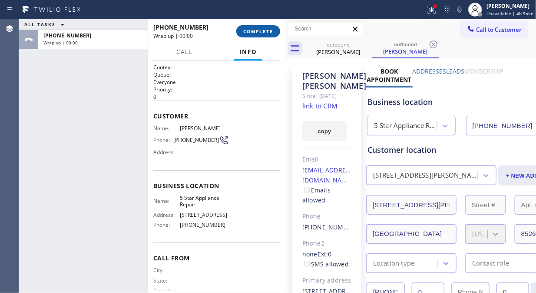
click at [263, 33] on span "COMPLETE" at bounding box center [258, 31] width 30 height 6
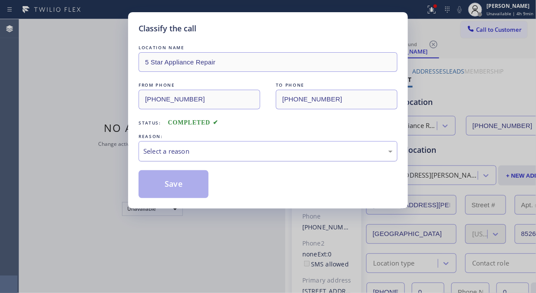
click at [289, 145] on div "Select a reason" at bounding box center [268, 151] width 259 height 20
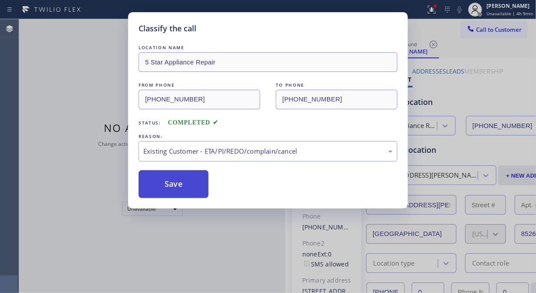
click at [183, 185] on button "Save" at bounding box center [174, 184] width 70 height 28
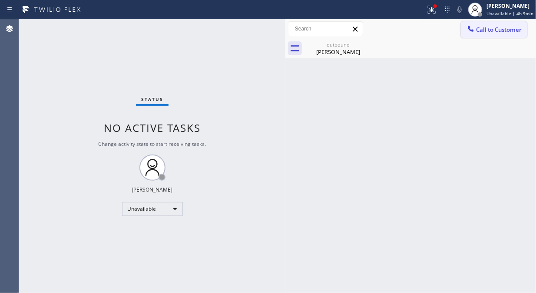
click at [489, 32] on span "Call to Customer" at bounding box center [499, 30] width 46 height 8
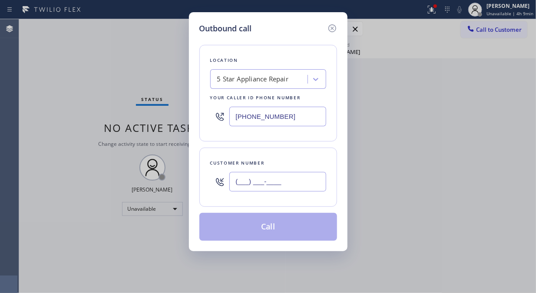
drag, startPoint x: 305, startPoint y: 176, endPoint x: 300, endPoint y: 175, distance: 5.0
click at [304, 176] on input "(___) ___-____" at bounding box center [278, 182] width 97 height 20
paste input "212) 534-7273"
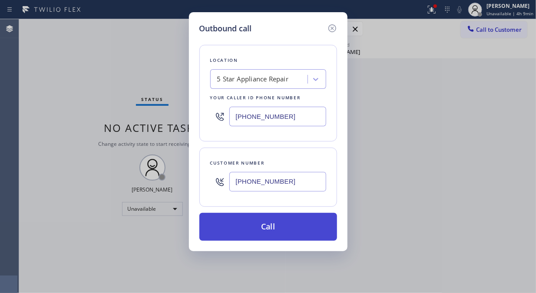
type input "(212) 534-7273"
click at [288, 227] on button "Call" at bounding box center [269, 227] width 138 height 28
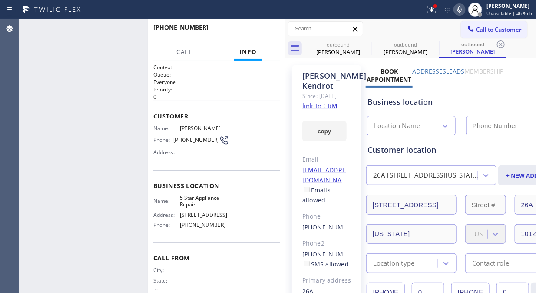
type input "[PHONE_NUMBER]"
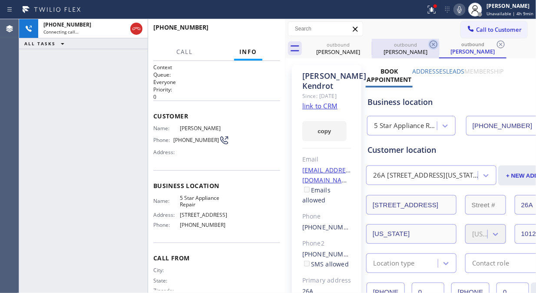
drag, startPoint x: 361, startPoint y: 45, endPoint x: 366, endPoint y: 46, distance: 5.3
click at [0, 0] on icon at bounding box center [0, 0] width 0 height 0
click at [429, 46] on icon at bounding box center [434, 44] width 10 height 10
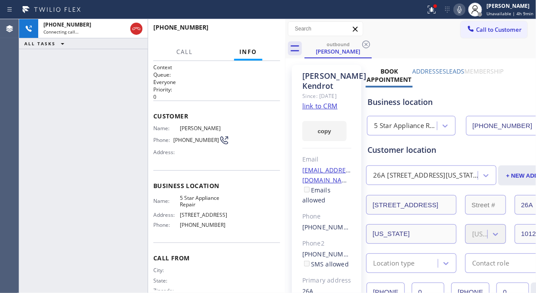
click at [366, 46] on icon at bounding box center [366, 44] width 10 height 10
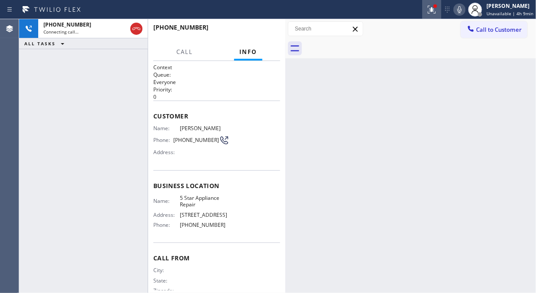
click at [436, 17] on button at bounding box center [432, 9] width 19 height 19
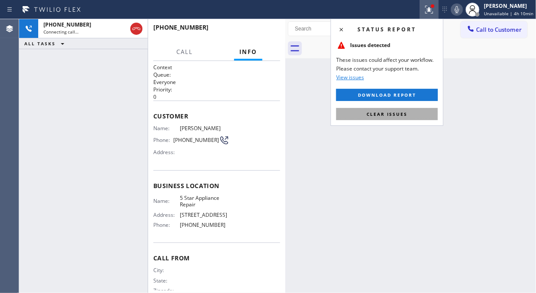
click at [403, 119] on button "Clear issues" at bounding box center [387, 114] width 102 height 12
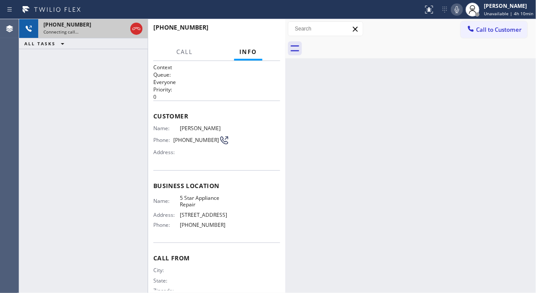
click at [109, 36] on div "+12125347273 Connecting call…" at bounding box center [83, 28] width 90 height 19
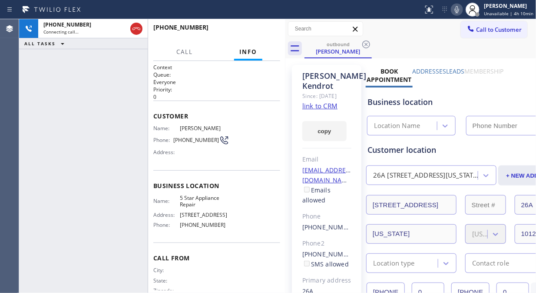
click at [463, 11] on icon at bounding box center [457, 9] width 10 height 10
type input "[PHONE_NUMBER]"
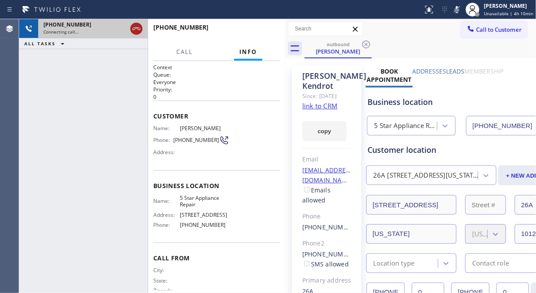
click at [137, 30] on icon at bounding box center [136, 28] width 10 height 10
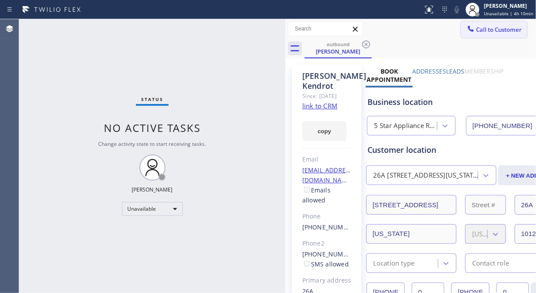
click at [488, 36] on button "Call to Customer" at bounding box center [494, 29] width 67 height 17
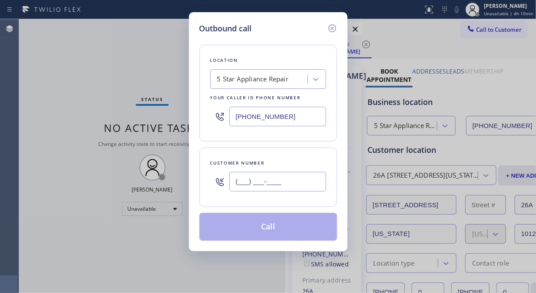
click at [233, 176] on input "(___) ___-____" at bounding box center [278, 182] width 97 height 20
paste input "425) 508-1128"
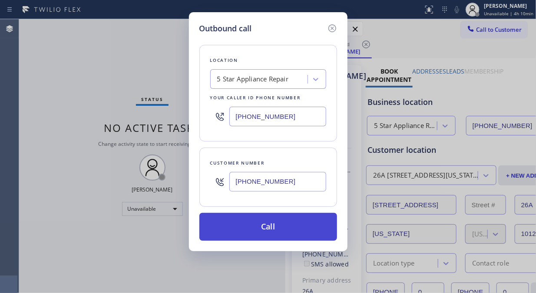
type input "(425) 508-1128"
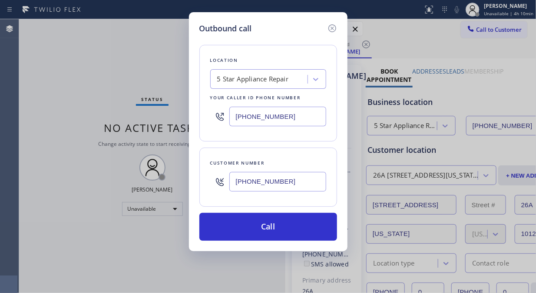
drag, startPoint x: 291, startPoint y: 237, endPoint x: 359, endPoint y: 54, distance: 194.6
click at [292, 237] on button "Call" at bounding box center [269, 227] width 138 height 28
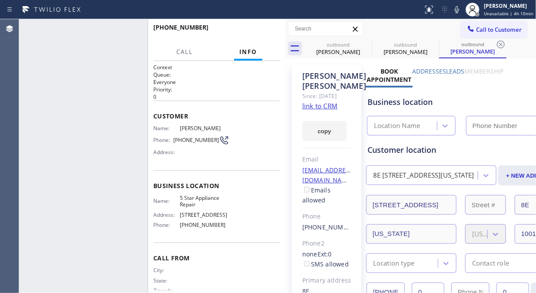
type input "[PHONE_NUMBER]"
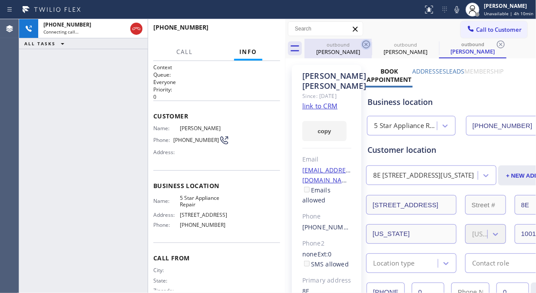
click at [366, 43] on icon at bounding box center [367, 44] width 8 height 8
click at [366, 43] on icon at bounding box center [366, 44] width 10 height 10
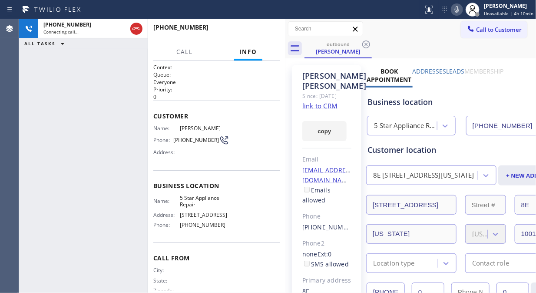
click at [462, 13] on icon at bounding box center [457, 9] width 10 height 10
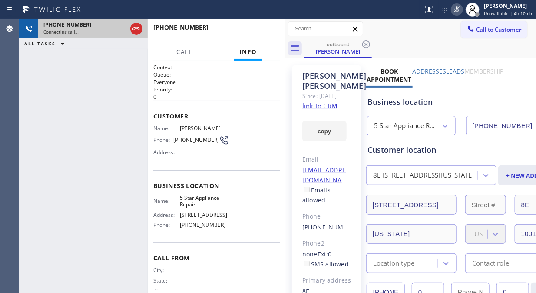
drag, startPoint x: 134, startPoint y: 27, endPoint x: 145, endPoint y: 29, distance: 10.9
click at [134, 28] on icon at bounding box center [136, 28] width 10 height 10
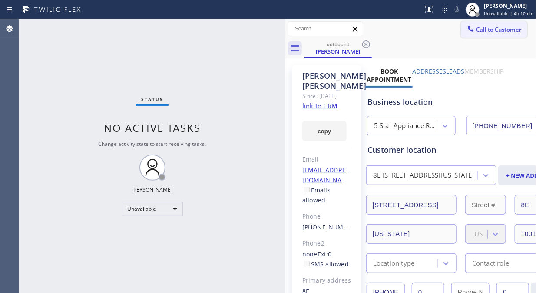
click at [485, 33] on span "Call to Customer" at bounding box center [499, 30] width 46 height 8
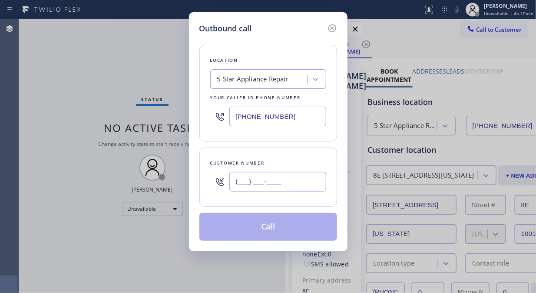
click at [280, 177] on input "(___) ___-____" at bounding box center [278, 182] width 97 height 20
paste input "347) 680-7456"
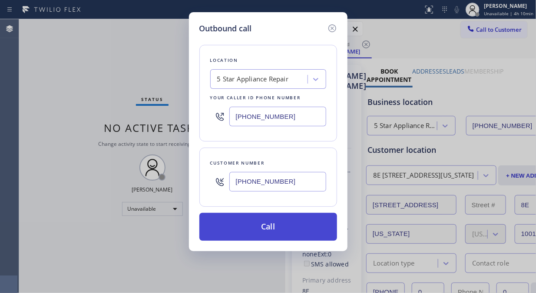
type input "[PHONE_NUMBER]"
click at [286, 232] on button "Call" at bounding box center [269, 227] width 138 height 28
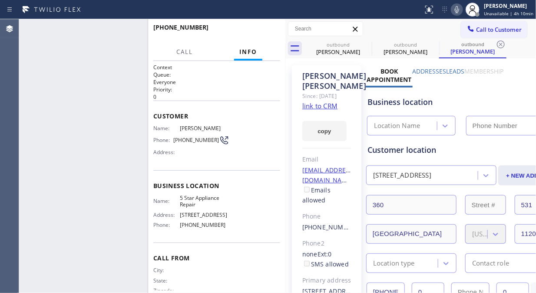
type input "[PHONE_NUMBER]"
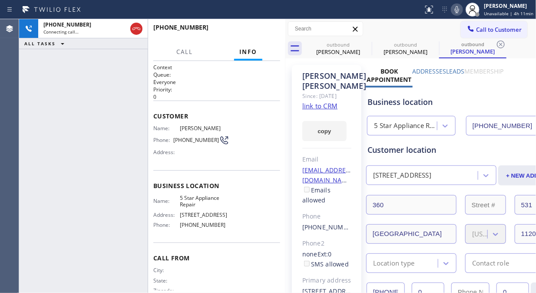
click at [459, 10] on icon at bounding box center [457, 9] width 10 height 10
click at [263, 31] on span "HANG UP" at bounding box center [260, 31] width 27 height 6
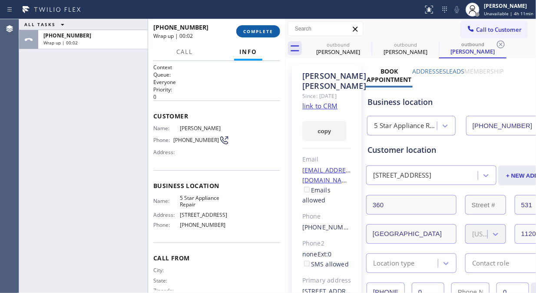
click at [261, 30] on span "COMPLETE" at bounding box center [258, 31] width 30 height 6
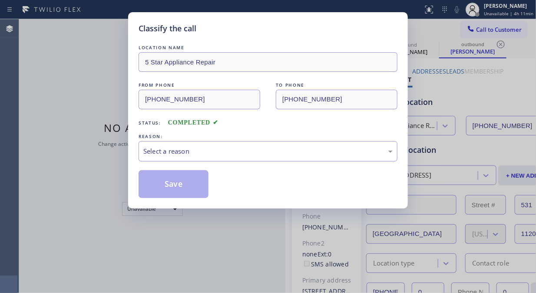
click at [264, 154] on div "Select a reason" at bounding box center [268, 151] width 250 height 10
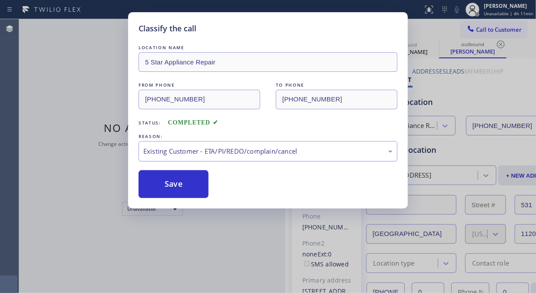
drag, startPoint x: 190, startPoint y: 190, endPoint x: 262, endPoint y: 160, distance: 78.1
click at [190, 189] on button "Save" at bounding box center [174, 184] width 70 height 28
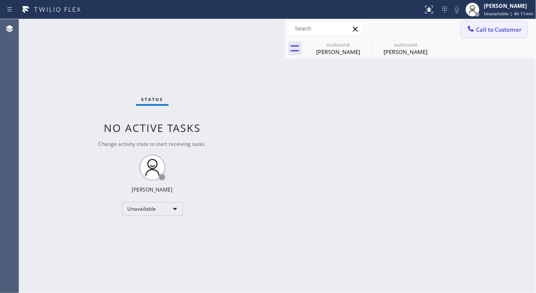
click at [488, 30] on span "Call to Customer" at bounding box center [499, 30] width 46 height 8
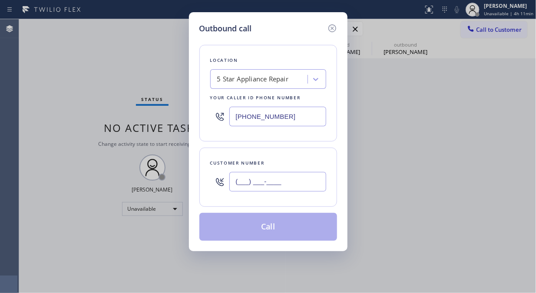
click at [311, 185] on input "(___) ___-____" at bounding box center [278, 182] width 97 height 20
paste input "917) 658-6304"
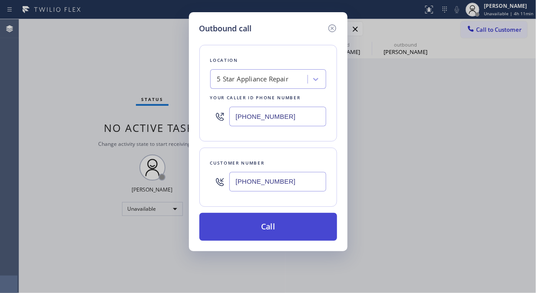
type input "[PHONE_NUMBER]"
click at [323, 231] on button "Call" at bounding box center [269, 227] width 138 height 28
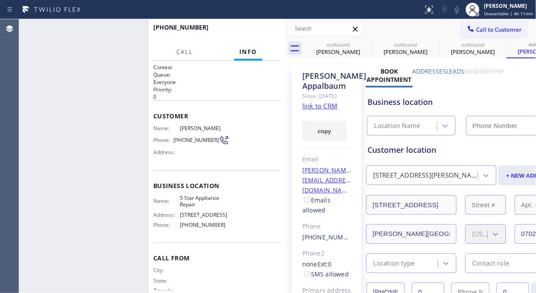
type input "[PHONE_NUMBER]"
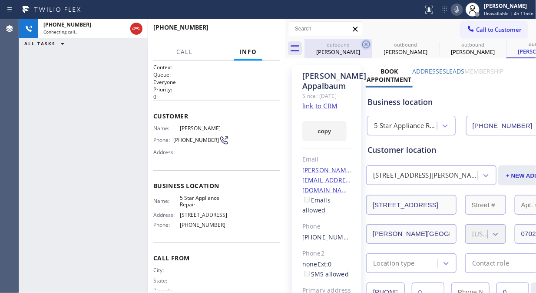
click at [363, 42] on icon at bounding box center [366, 44] width 10 height 10
click at [0, 0] on icon at bounding box center [0, 0] width 0 height 0
click at [366, 43] on icon at bounding box center [366, 44] width 10 height 10
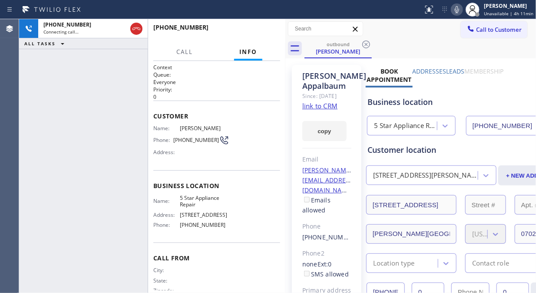
click at [457, 7] on icon at bounding box center [457, 9] width 10 height 10
click at [459, 10] on icon at bounding box center [457, 9] width 4 height 7
click at [328, 110] on link "link to CRM" at bounding box center [320, 105] width 35 height 9
click at [261, 33] on span "HANG UP" at bounding box center [260, 31] width 27 height 6
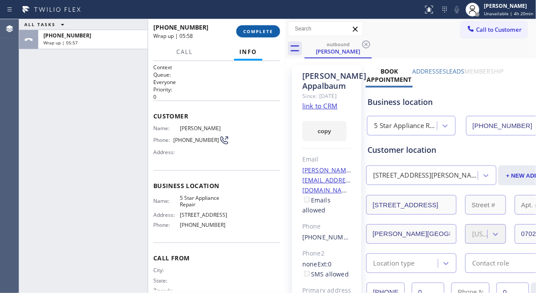
click at [263, 27] on button "COMPLETE" at bounding box center [258, 31] width 44 height 12
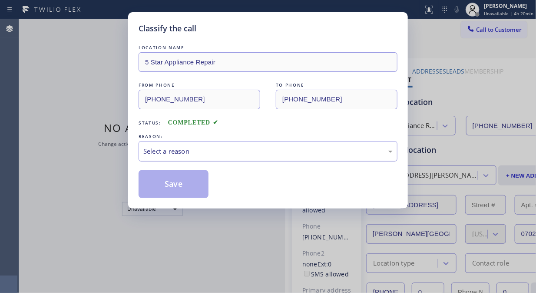
click at [246, 151] on div "Select a reason" at bounding box center [268, 151] width 250 height 10
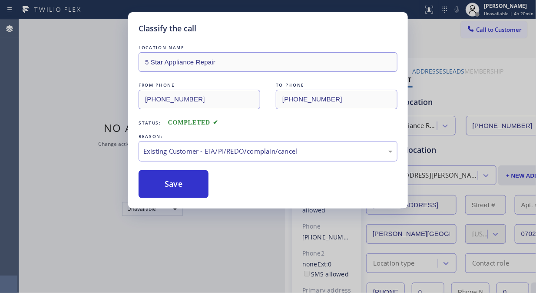
click at [183, 188] on button "Save" at bounding box center [174, 184] width 70 height 28
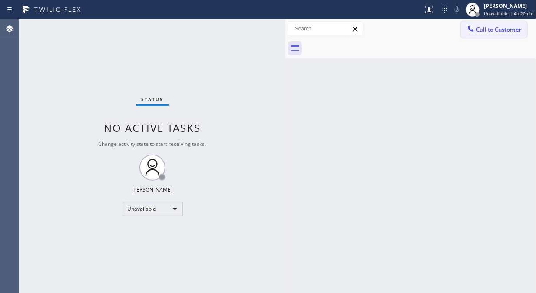
click at [483, 30] on span "Call to Customer" at bounding box center [499, 30] width 46 height 8
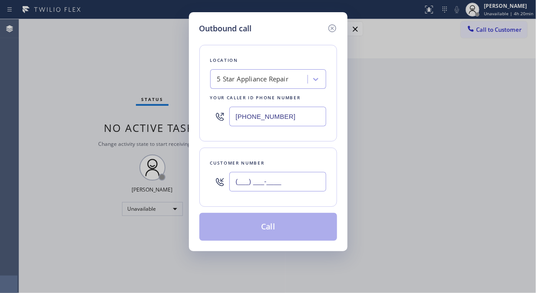
click at [250, 180] on input "(___) ___-____" at bounding box center [278, 182] width 97 height 20
paste input "917) 658-6304"
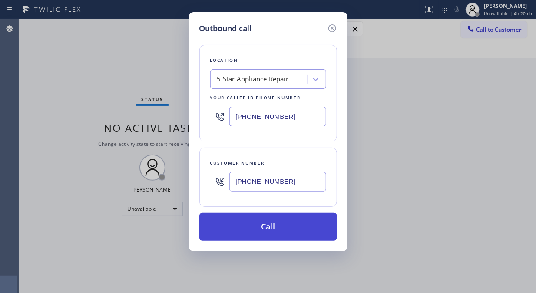
type input "[PHONE_NUMBER]"
click at [275, 227] on button "Call" at bounding box center [269, 227] width 138 height 28
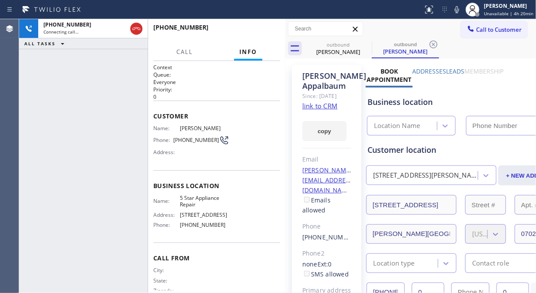
type input "[PHONE_NUMBER]"
click at [459, 11] on icon at bounding box center [457, 9] width 4 height 7
click at [250, 33] on span "HANG UP" at bounding box center [260, 31] width 27 height 6
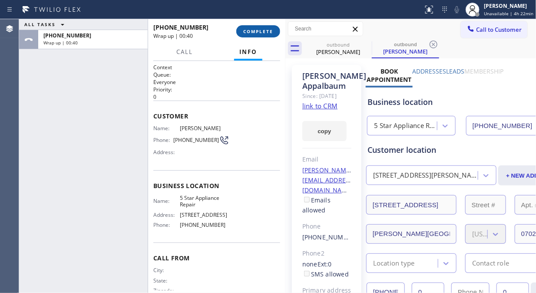
click at [251, 33] on span "COMPLETE" at bounding box center [258, 31] width 30 height 6
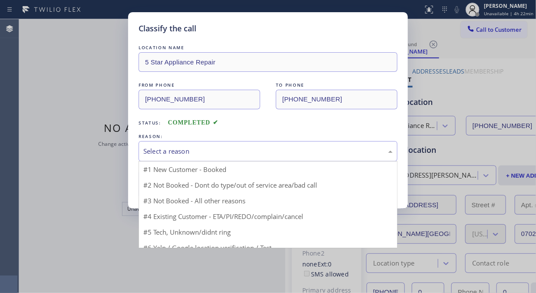
click at [258, 157] on div "Select a reason" at bounding box center [268, 151] width 259 height 20
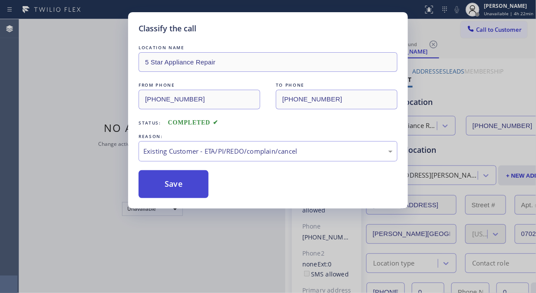
click at [181, 188] on button "Save" at bounding box center [174, 184] width 70 height 28
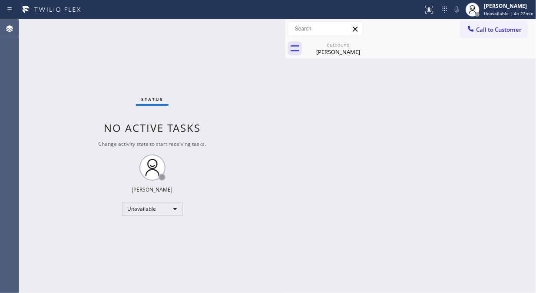
click at [58, 92] on div "Status No active tasks Change activity state to start receiving tasks. [PERSON_…" at bounding box center [152, 155] width 266 height 273
click at [367, 45] on icon at bounding box center [366, 44] width 10 height 10
click at [370, 292] on html "Status report No issues detected If you experience an issue, please download th…" at bounding box center [268, 146] width 536 height 293
click at [36, 100] on div "Status No active tasks Change activity state to start receiving tasks. [PERSON_…" at bounding box center [152, 155] width 266 height 273
click at [367, 44] on icon at bounding box center [367, 44] width 8 height 8
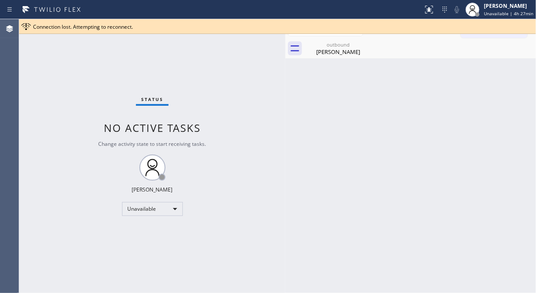
drag, startPoint x: 344, startPoint y: 51, endPoint x: 351, endPoint y: 53, distance: 7.2
click at [345, 51] on div "[PERSON_NAME]" at bounding box center [339, 52] width 66 height 8
click at [368, 43] on div at bounding box center [421, 49] width 232 height 20
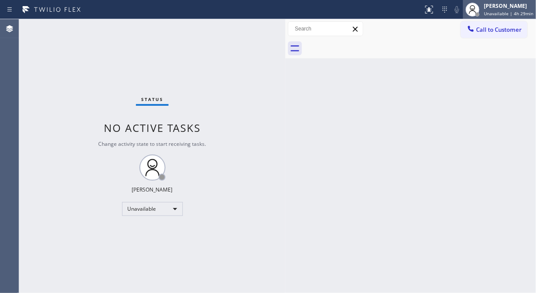
click at [503, 16] on span "Unavailable | 4h 29min" at bounding box center [509, 13] width 50 height 6
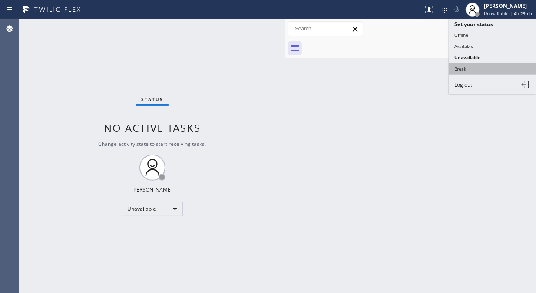
click at [462, 70] on button "Break" at bounding box center [492, 68] width 87 height 11
